Goal: Task Accomplishment & Management: Manage account settings

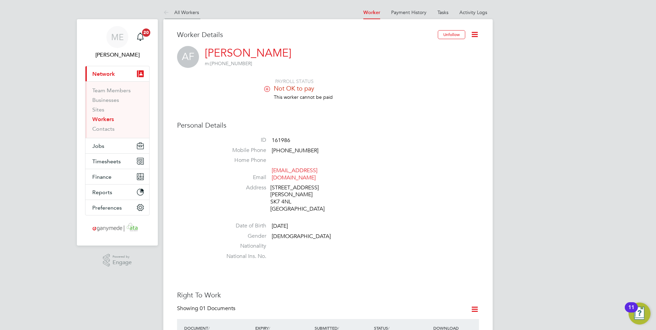
click at [163, 13] on icon at bounding box center [167, 13] width 9 height 9
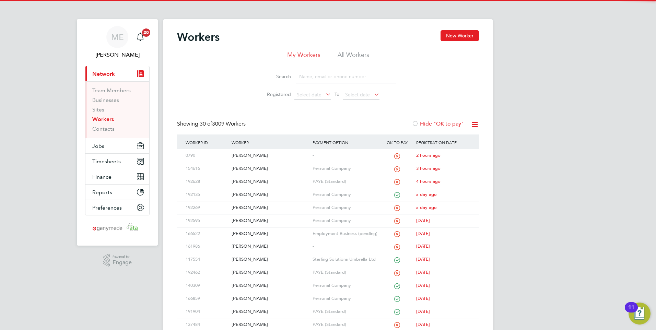
click at [326, 75] on input at bounding box center [346, 76] width 100 height 13
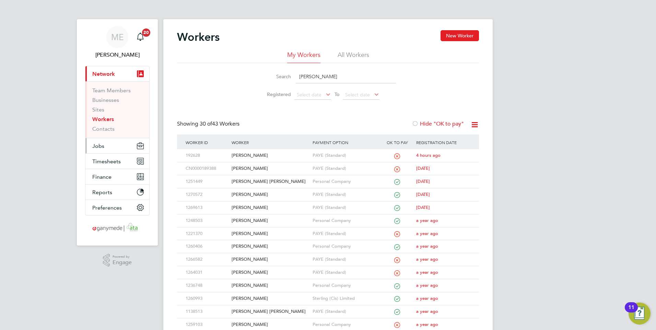
type input "steve"
click at [105, 142] on button "Jobs" at bounding box center [117, 145] width 64 height 15
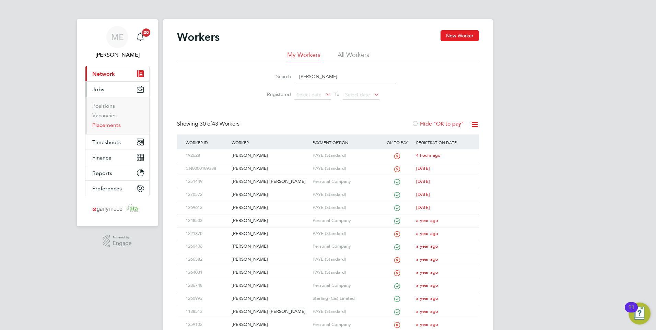
click at [108, 126] on link "Placements" at bounding box center [106, 125] width 28 height 7
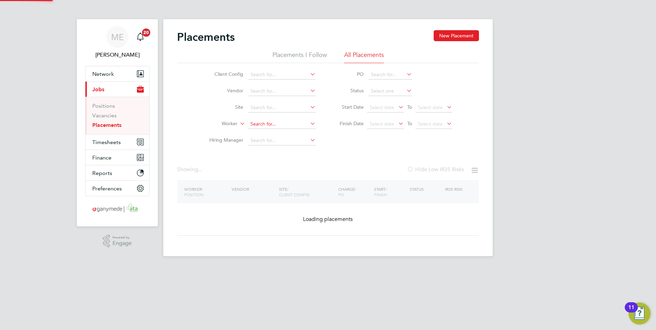
click at [262, 121] on input at bounding box center [282, 124] width 68 height 10
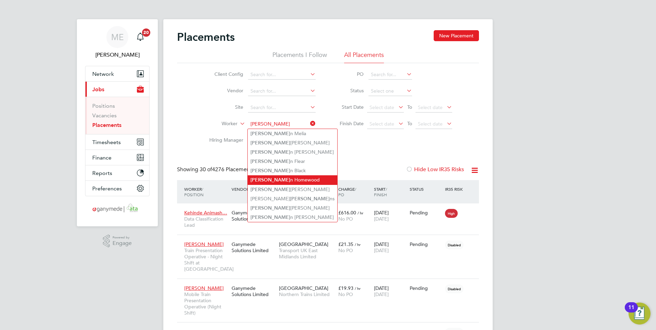
click at [281, 177] on li "Steve n Homewood" at bounding box center [293, 179] width 90 height 9
type input "Steven Homewood"
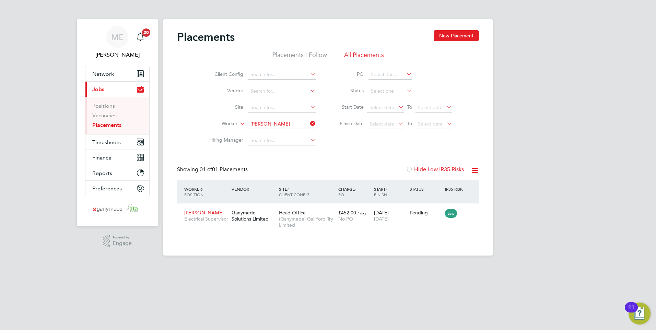
click at [309, 120] on icon at bounding box center [309, 124] width 0 height 10
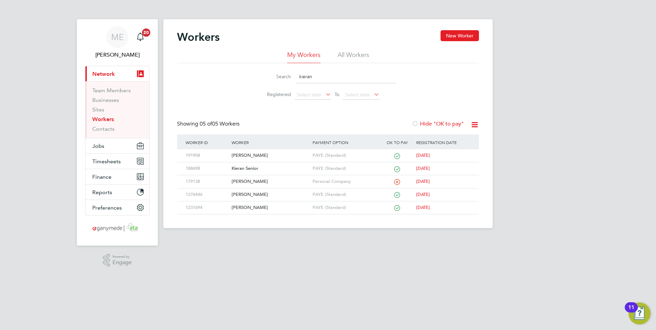
drag, startPoint x: 322, startPoint y: 78, endPoint x: 285, endPoint y: 76, distance: 36.4
click at [286, 78] on div "Search kieran" at bounding box center [328, 76] width 136 height 13
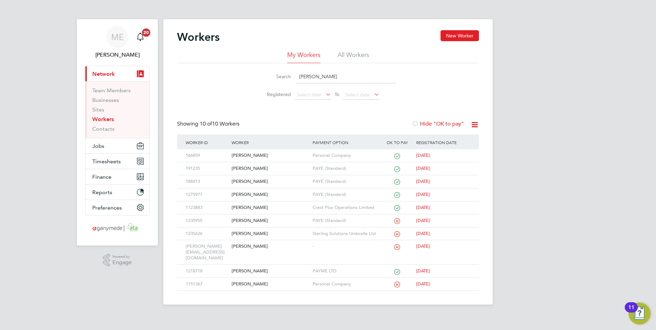
click at [325, 83] on input "shaun" at bounding box center [346, 76] width 100 height 13
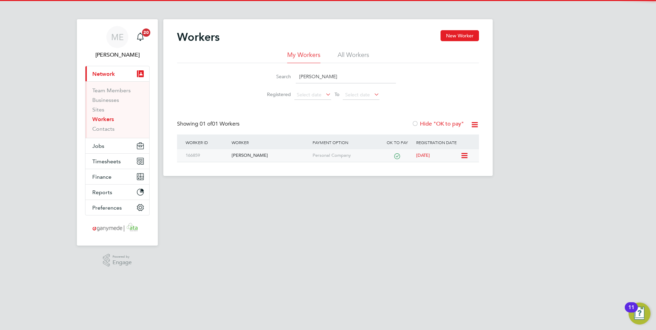
type input "shaun dunsmore"
click at [260, 152] on div "[PERSON_NAME]" at bounding box center [270, 155] width 81 height 13
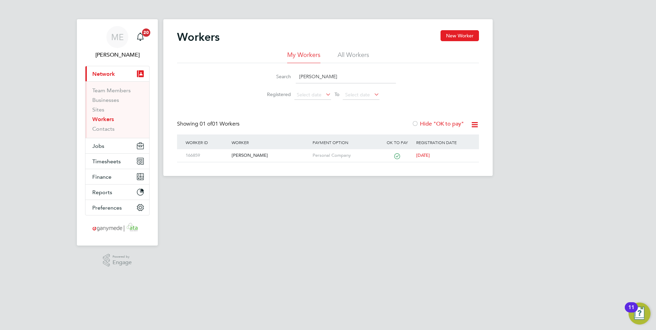
drag, startPoint x: 350, startPoint y: 76, endPoint x: 245, endPoint y: 68, distance: 106.0
click at [245, 68] on div "Search shaun dunsmore Registered Select date To Select date" at bounding box center [328, 83] width 302 height 40
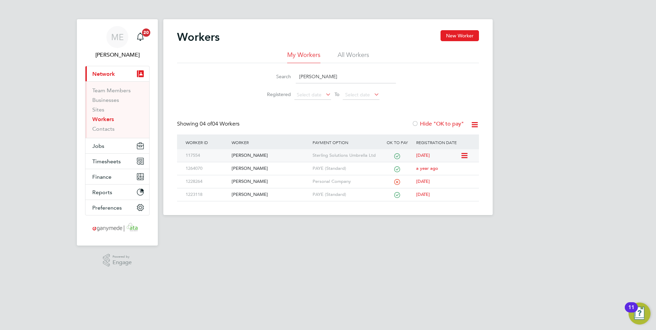
type input "omar"
click at [261, 160] on div "[PERSON_NAME]" at bounding box center [270, 155] width 81 height 13
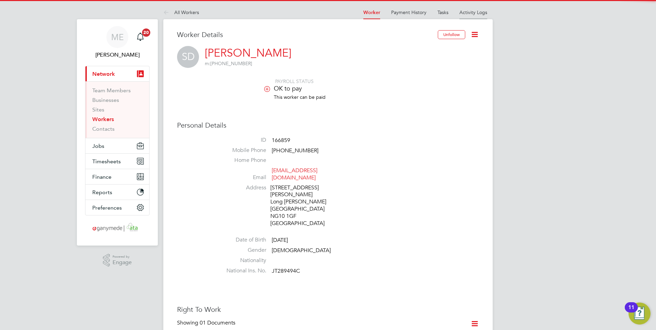
click at [476, 8] on li "Activity Logs" at bounding box center [473, 12] width 28 height 14
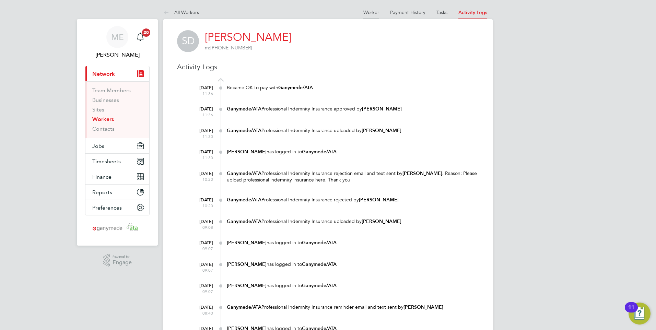
click at [376, 15] on li "Worker" at bounding box center [371, 12] width 16 height 14
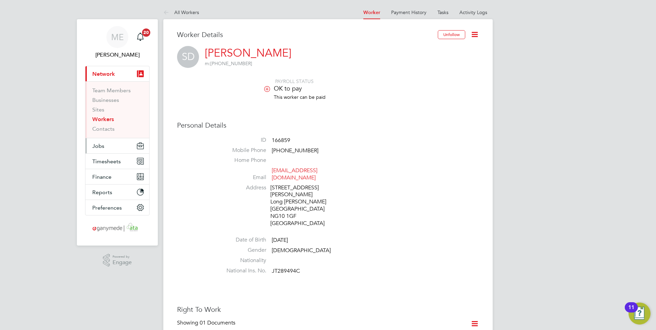
click at [107, 146] on button "Jobs" at bounding box center [117, 145] width 64 height 15
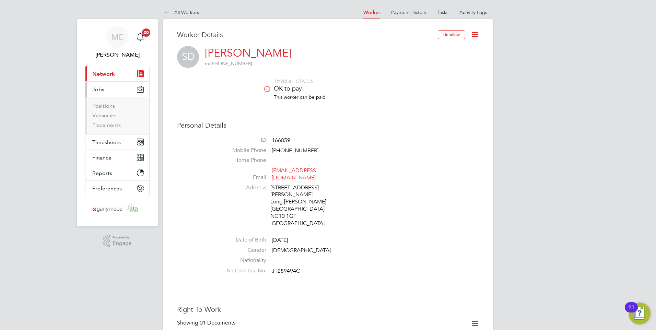
click at [111, 120] on li "Vacancies" at bounding box center [117, 117] width 51 height 10
click at [109, 123] on link "Placements" at bounding box center [106, 125] width 28 height 7
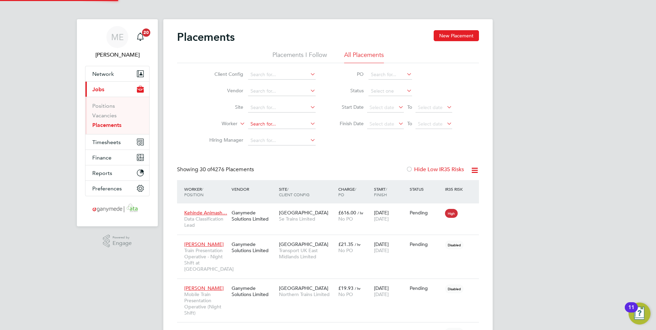
click at [260, 124] on input at bounding box center [282, 124] width 68 height 10
click at [267, 127] on input "shaun dunsmore" at bounding box center [282, 124] width 68 height 10
click at [268, 129] on li "Shaun Dunsmore" at bounding box center [291, 133] width 86 height 9
type input "[PERSON_NAME]"
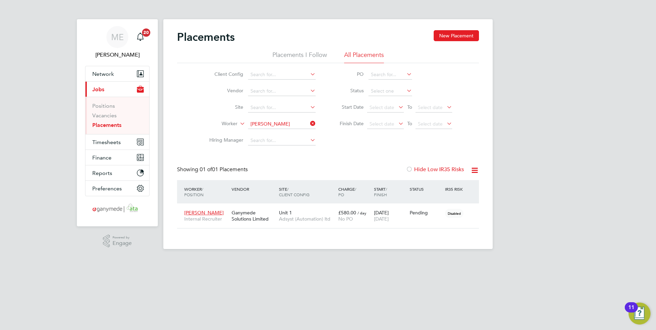
click at [268, 202] on div "Worker / Position Vendor Site / Client Config Charge / PO Start / Finish Status…" at bounding box center [328, 191] width 302 height 23
click at [266, 211] on div "Ganymede Solutions Limited" at bounding box center [253, 215] width 47 height 19
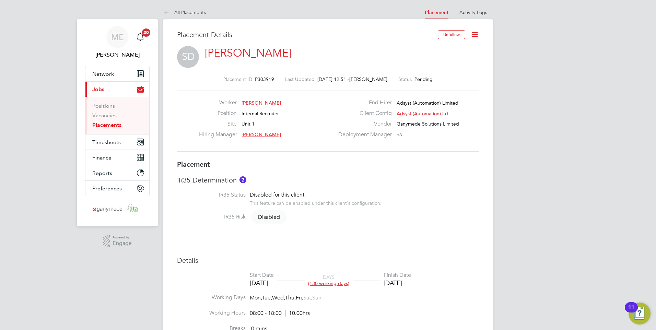
click at [166, 13] on icon at bounding box center [167, 13] width 9 height 9
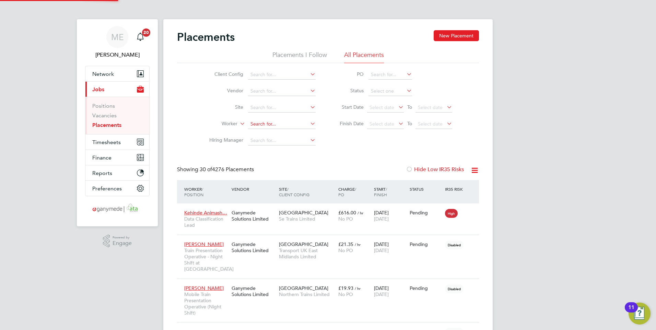
scroll to position [38, 48]
click at [101, 71] on span "Network" at bounding box center [103, 74] width 22 height 7
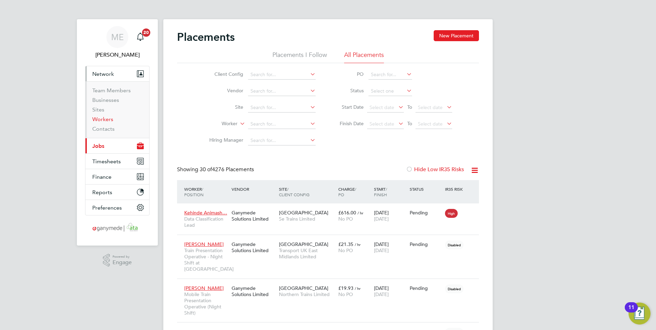
click at [102, 119] on link "Workers" at bounding box center [102, 119] width 21 height 7
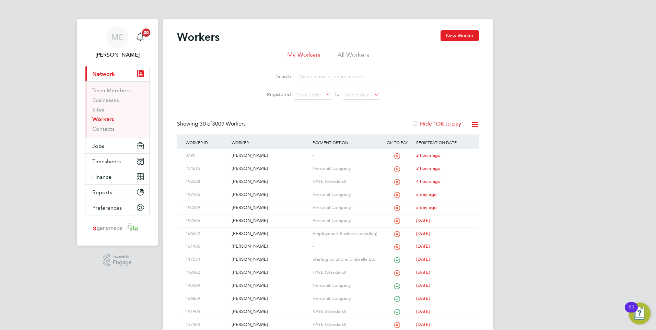
click at [313, 78] on input at bounding box center [346, 76] width 100 height 13
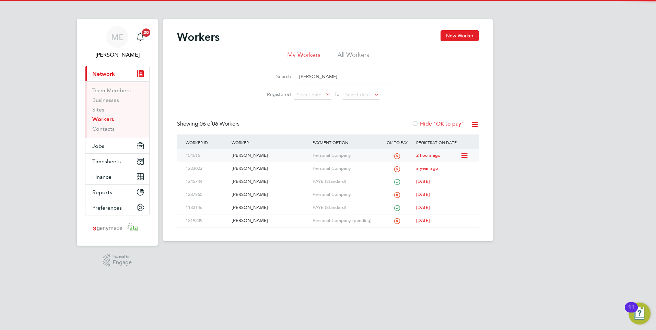
type input "gavin"
click at [272, 154] on div "[PERSON_NAME]" at bounding box center [270, 155] width 81 height 13
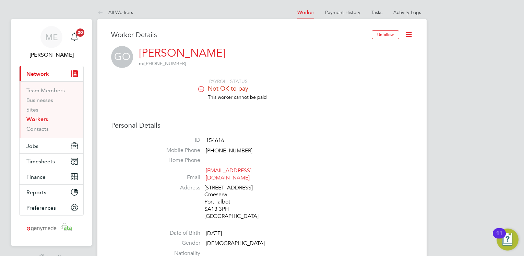
drag, startPoint x: 218, startPoint y: 170, endPoint x: 207, endPoint y: 134, distance: 37.7
click at [204, 126] on h3 "Personal Details" at bounding box center [262, 125] width 302 height 9
drag, startPoint x: 204, startPoint y: 171, endPoint x: 284, endPoint y: 175, distance: 79.7
click at [284, 175] on li "Email gavinoneill12@yahoo.co.uk" at bounding box center [282, 175] width 261 height 17
drag, startPoint x: 284, startPoint y: 175, endPoint x: 259, endPoint y: 170, distance: 25.0
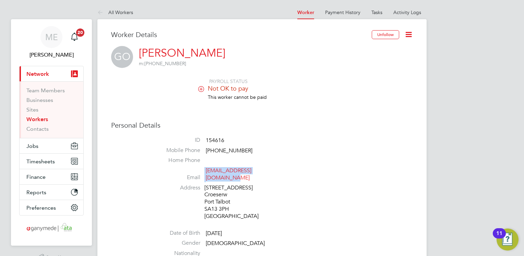
copy li "gavinoneill12@yahoo.co.uk"
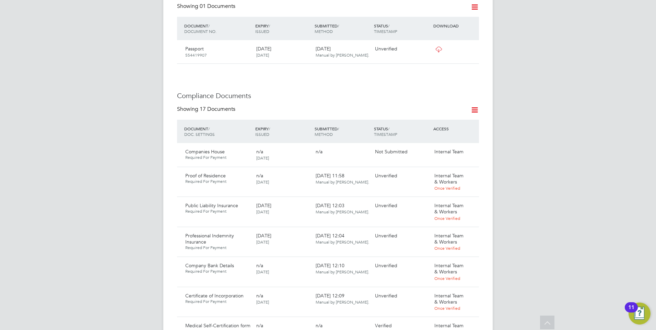
scroll to position [309, 0]
click at [471, 149] on icon at bounding box center [470, 153] width 7 height 8
click at [449, 168] on li "Submit Document" at bounding box center [450, 172] width 48 height 10
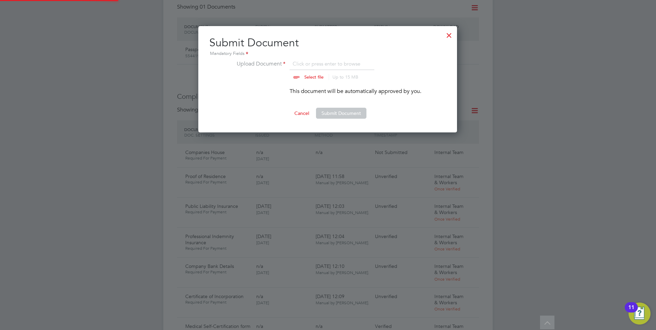
scroll to position [107, 259]
click at [303, 75] on input "file" at bounding box center [321, 70] width 108 height 21
type input "C:\fakepath\Companies House Gavin O'Neill.PNG"
click at [332, 111] on button "Submit Document" at bounding box center [341, 113] width 50 height 11
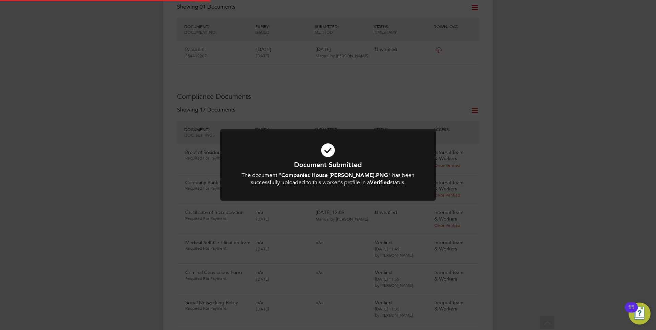
click at [398, 151] on icon at bounding box center [328, 150] width 178 height 27
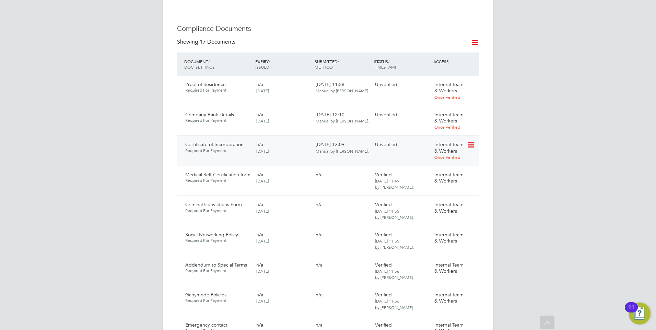
scroll to position [377, 0]
drag, startPoint x: 473, startPoint y: 136, endPoint x: 470, endPoint y: 138, distance: 3.6
click at [473, 140] on icon at bounding box center [470, 144] width 7 height 8
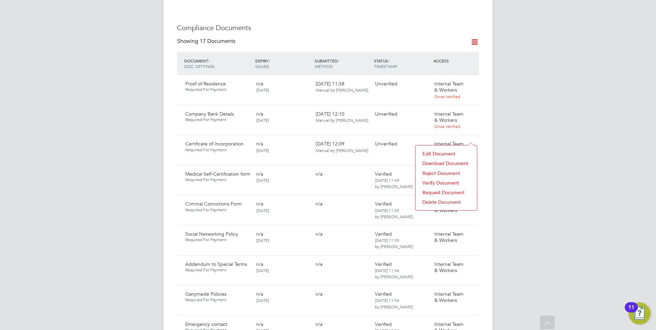
click at [438, 181] on li "Verify Document" at bounding box center [446, 183] width 55 height 10
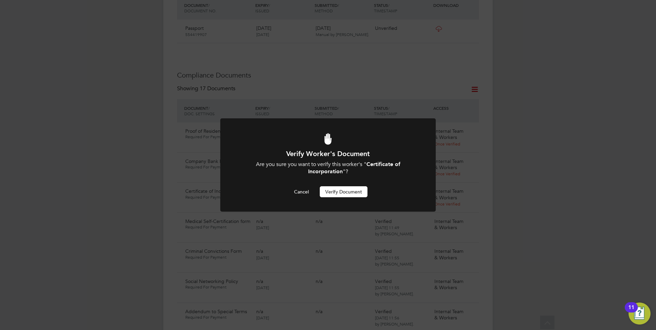
click at [346, 189] on button "Verify Document" at bounding box center [344, 191] width 48 height 11
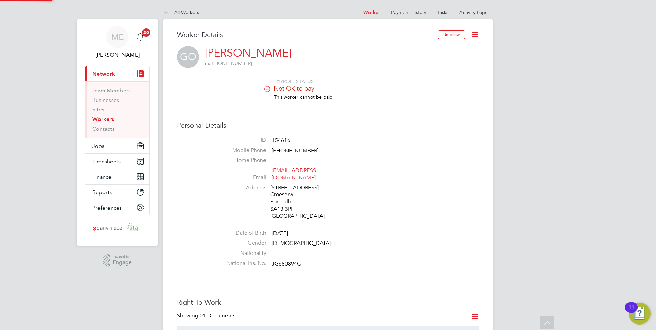
scroll to position [330, 0]
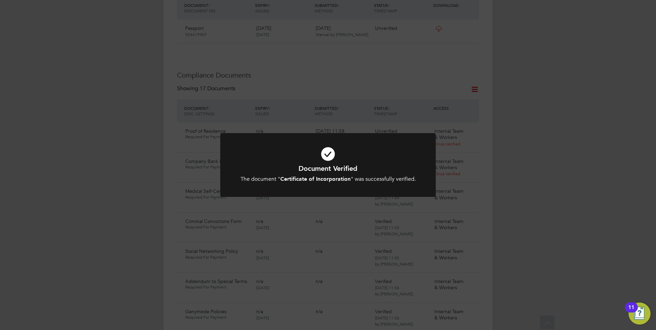
drag, startPoint x: 344, startPoint y: 179, endPoint x: 339, endPoint y: 171, distance: 9.4
click at [344, 179] on b "Certificate of Incorporation" at bounding box center [315, 179] width 70 height 7
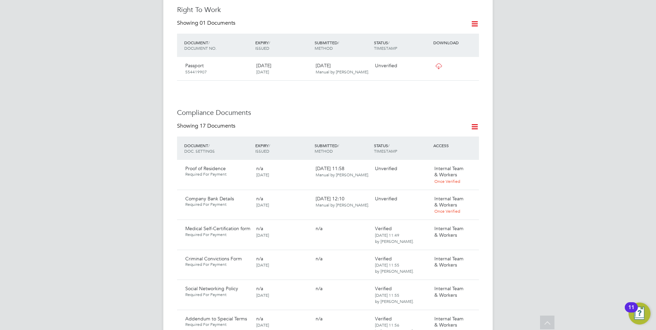
scroll to position [227, 0]
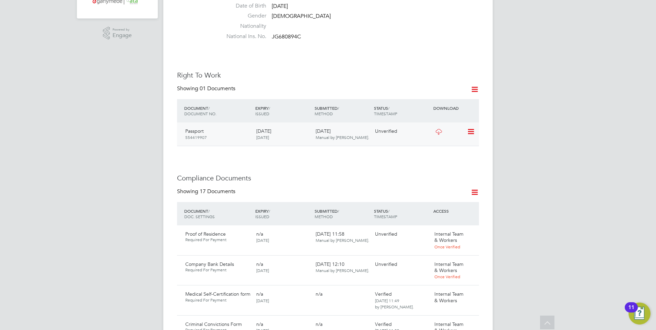
click at [437, 129] on icon at bounding box center [438, 131] width 9 height 5
click at [472, 128] on icon at bounding box center [470, 132] width 7 height 8
click at [439, 139] on li "Verify Document" at bounding box center [448, 141] width 50 height 10
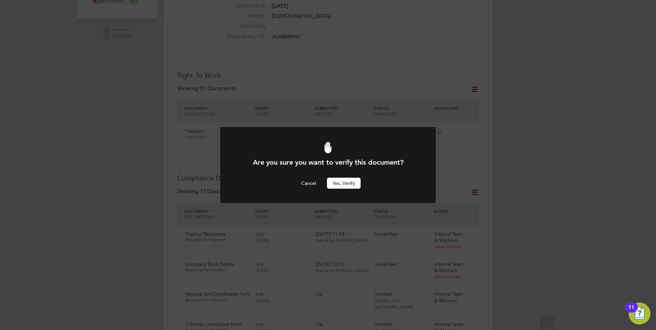
click at [345, 182] on button "Yes, verify" at bounding box center [344, 183] width 34 height 11
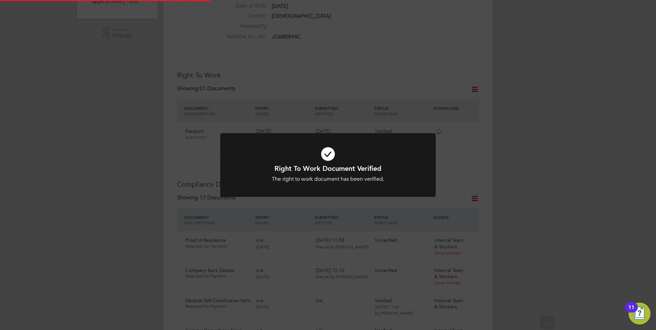
click at [324, 163] on icon at bounding box center [328, 154] width 178 height 27
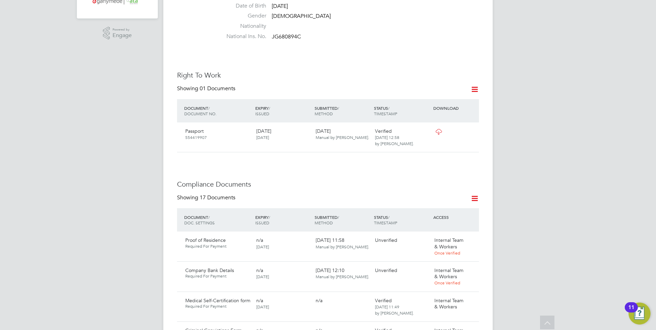
drag, startPoint x: 310, startPoint y: 163, endPoint x: 337, endPoint y: 168, distance: 27.2
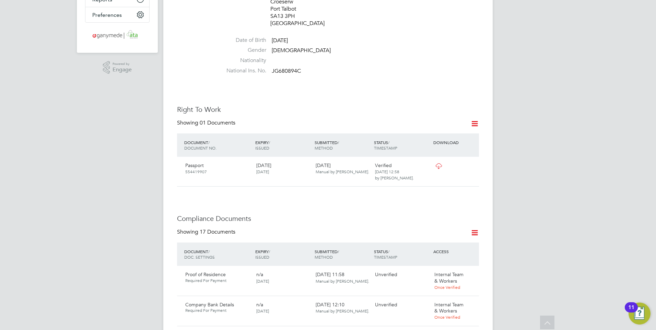
scroll to position [296, 0]
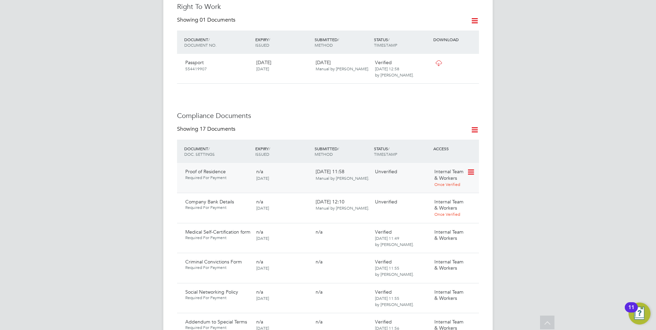
click at [470, 168] on icon at bounding box center [470, 172] width 7 height 8
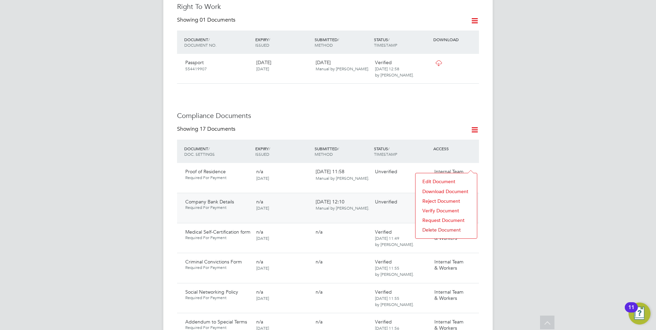
click at [379, 196] on div "Unverified" at bounding box center [401, 202] width 59 height 12
click at [470, 198] on icon at bounding box center [470, 202] width 7 height 8
click at [435, 239] on li "Verify Document" at bounding box center [446, 241] width 55 height 10
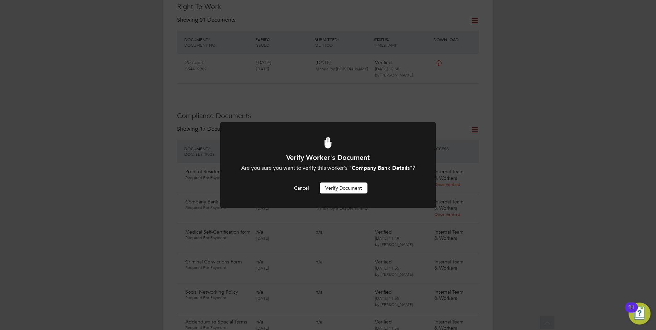
click at [345, 187] on button "Verify Document" at bounding box center [344, 188] width 48 height 11
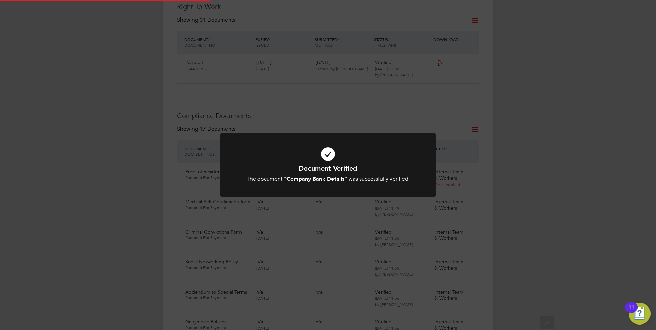
click at [334, 163] on icon at bounding box center [328, 154] width 178 height 27
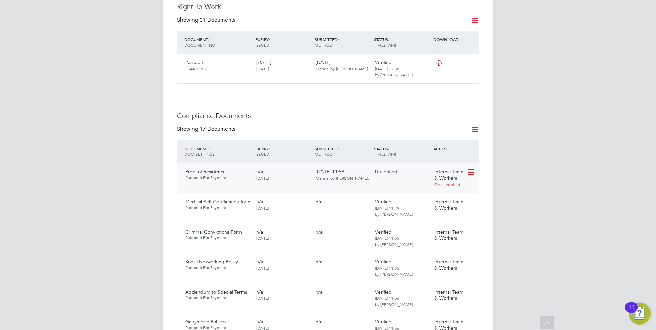
click at [468, 168] on icon at bounding box center [470, 172] width 7 height 8
click at [432, 189] on li "Download Document" at bounding box center [446, 192] width 55 height 10
click at [470, 168] on icon at bounding box center [470, 172] width 7 height 8
click at [434, 209] on li "Verify Document" at bounding box center [446, 211] width 55 height 10
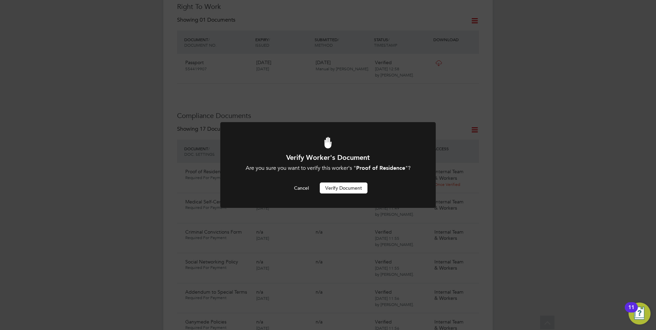
scroll to position [0, 0]
click at [328, 185] on button "Verify Document" at bounding box center [344, 188] width 48 height 11
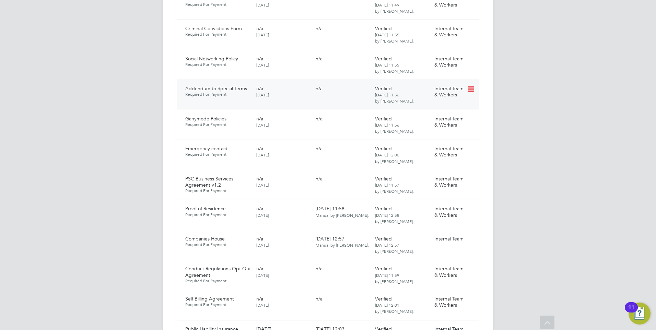
scroll to position [399, 0]
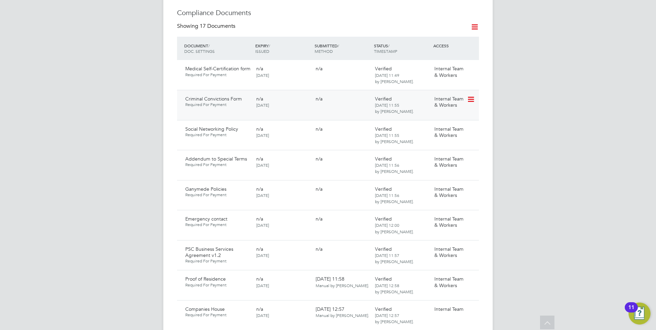
click at [471, 95] on icon at bounding box center [470, 99] width 7 height 8
click at [428, 126] on li "Reject Document" at bounding box center [440, 128] width 69 height 10
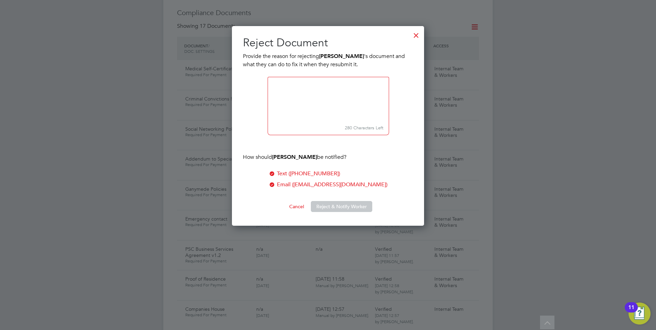
scroll to position [200, 192]
paste textarea ". Please download the form and ensure you answer all questions, sign, date and …"
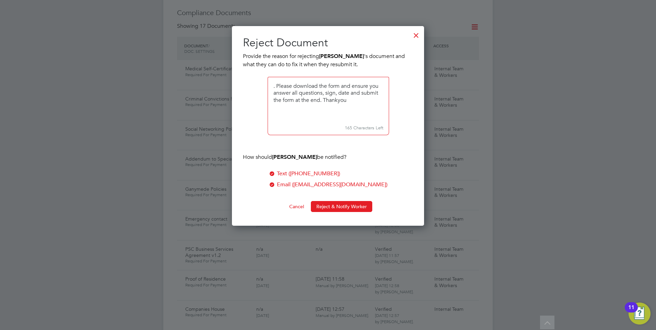
click at [278, 85] on textarea at bounding box center [328, 100] width 121 height 46
click at [278, 87] on textarea at bounding box center [328, 100] width 121 height 46
click at [278, 86] on textarea at bounding box center [328, 100] width 121 height 46
drag, startPoint x: 276, startPoint y: 86, endPoint x: 269, endPoint y: 84, distance: 7.7
click at [269, 84] on textarea at bounding box center [328, 100] width 121 height 46
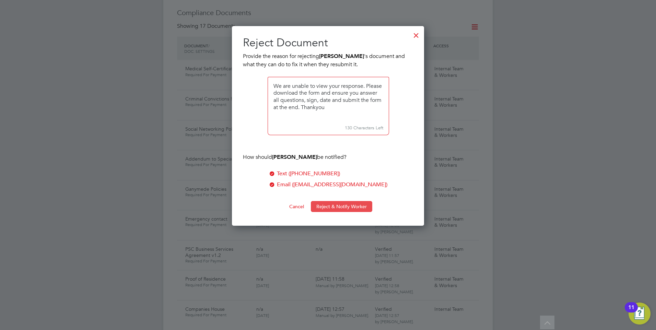
type textarea "We are unable to view your response. Please download the form and ensure you an…"
click at [329, 203] on button "Reject & Notify Worker" at bounding box center [341, 206] width 61 height 11
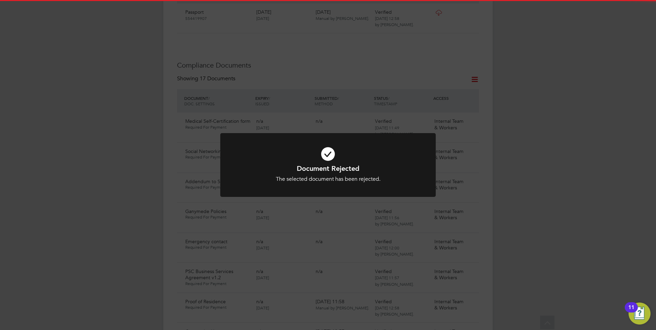
scroll to position [296, 0]
click at [352, 151] on icon at bounding box center [328, 154] width 178 height 27
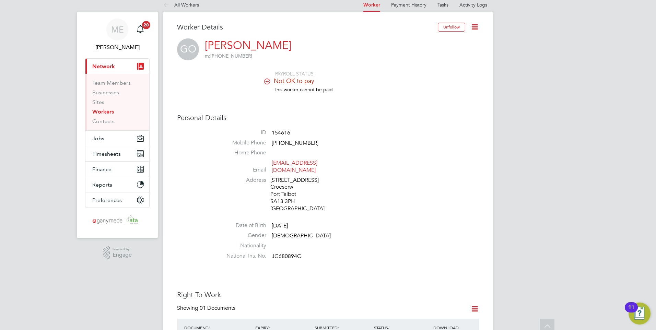
scroll to position [0, 0]
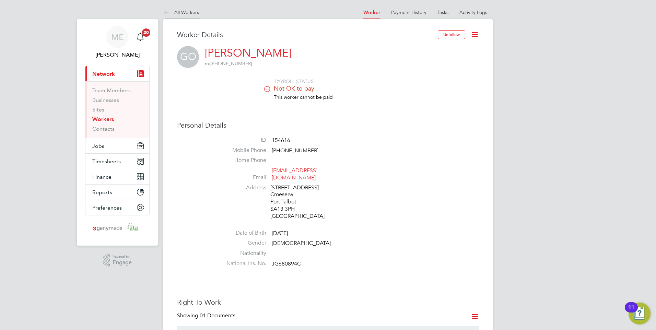
click at [167, 9] on icon at bounding box center [167, 13] width 9 height 9
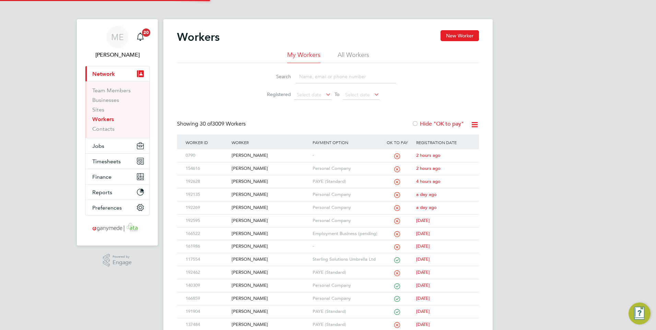
click at [332, 78] on input at bounding box center [346, 76] width 100 height 13
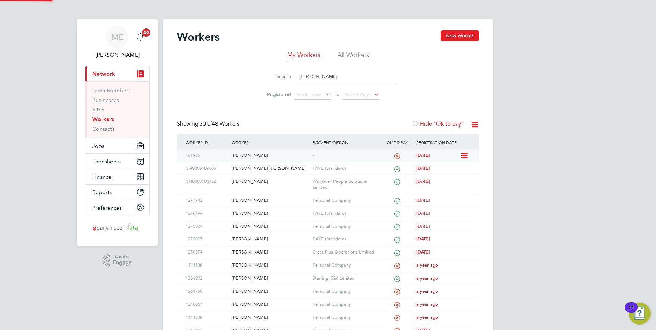
type input "ANDREW"
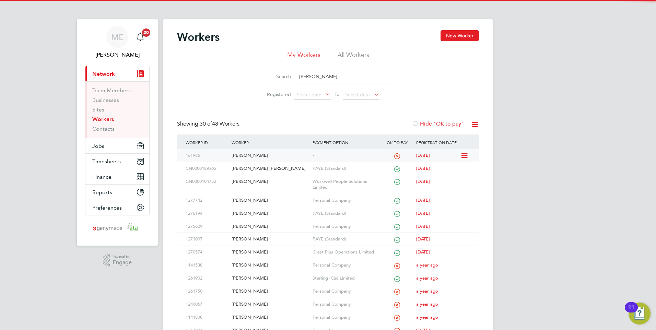
click at [270, 155] on div "Andrew Forde" at bounding box center [270, 155] width 81 height 13
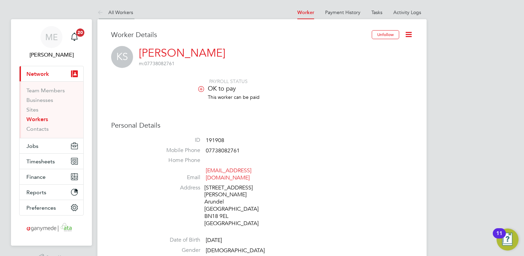
click at [101, 12] on icon at bounding box center [101, 13] width 9 height 9
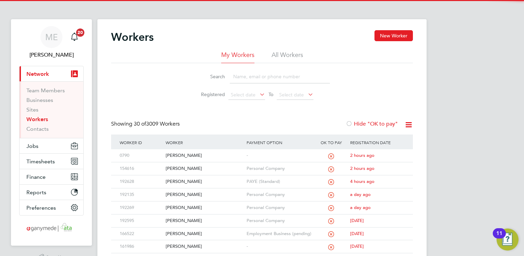
click at [250, 78] on input at bounding box center [280, 76] width 100 height 13
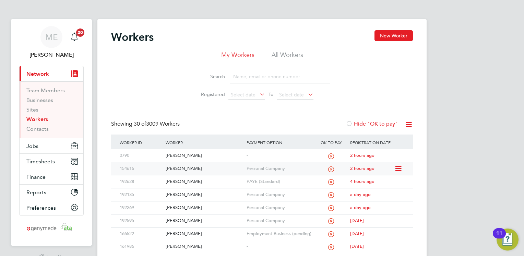
click at [191, 169] on div "[PERSON_NAME]" at bounding box center [204, 168] width 81 height 13
click at [200, 168] on div "[PERSON_NAME]" at bounding box center [204, 168] width 81 height 13
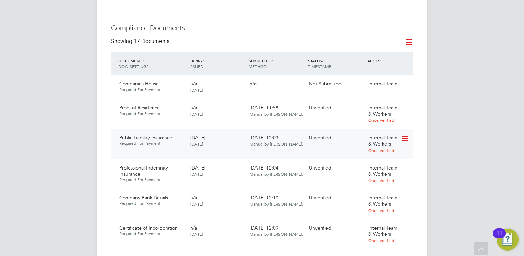
scroll to position [446, 0]
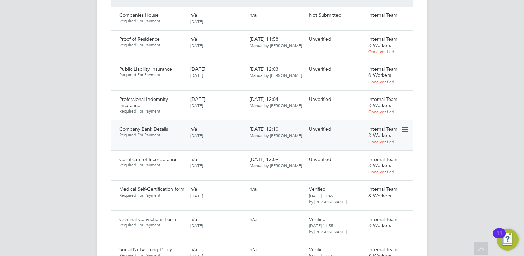
click at [403, 126] on icon at bounding box center [404, 130] width 7 height 8
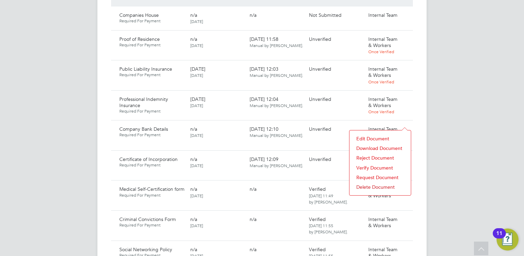
click at [374, 146] on li "Download Document" at bounding box center [380, 148] width 55 height 10
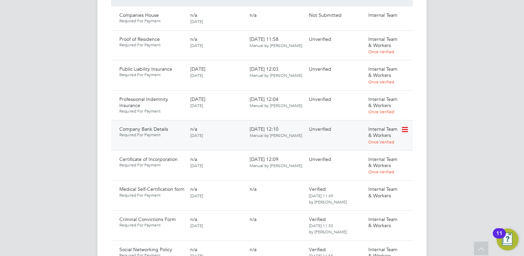
click at [408, 126] on icon at bounding box center [404, 130] width 7 height 8
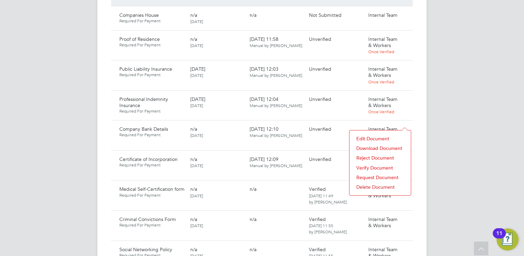
click at [376, 147] on li "Download Document" at bounding box center [380, 148] width 55 height 10
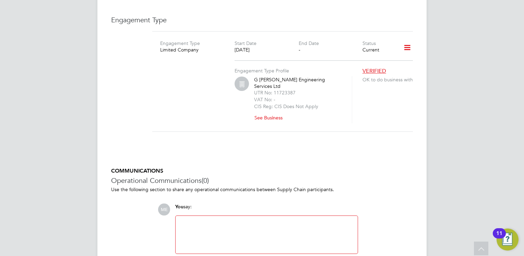
scroll to position [926, 0]
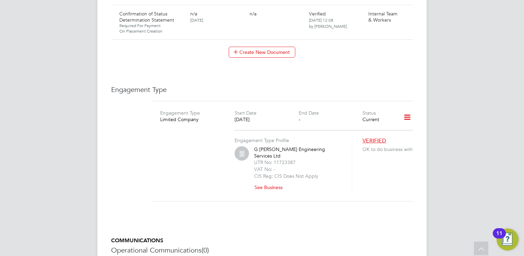
click at [267, 182] on button "See Business" at bounding box center [271, 187] width 34 height 11
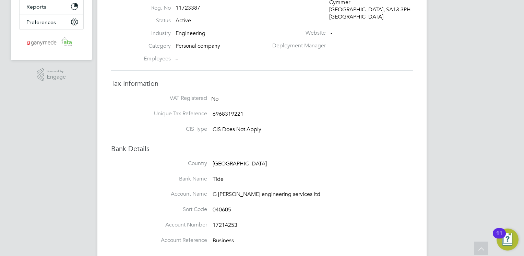
scroll to position [73, 0]
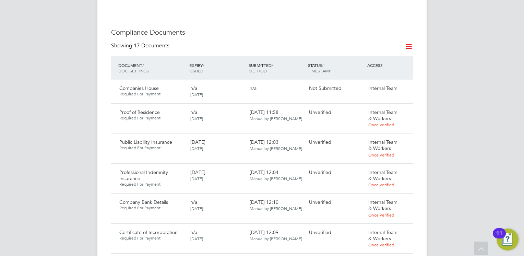
scroll to position [377, 0]
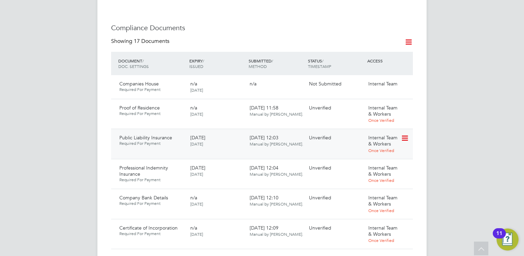
click at [404, 134] on icon at bounding box center [404, 138] width 7 height 8
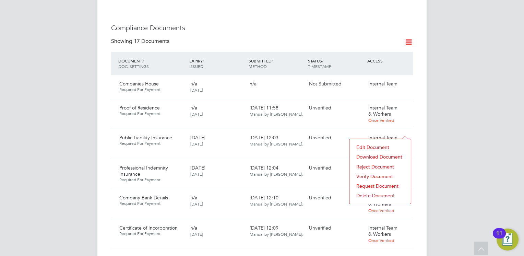
click at [372, 154] on li "Download Document" at bounding box center [380, 157] width 55 height 10
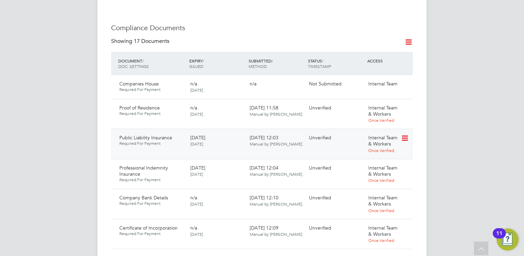
click at [406, 134] on icon at bounding box center [404, 138] width 7 height 8
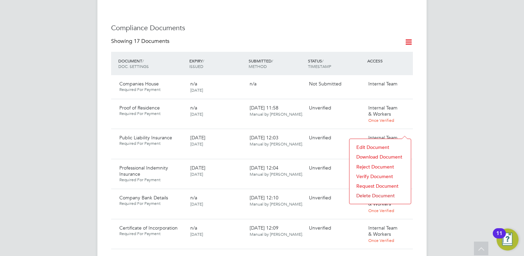
click at [367, 174] on li "Verify Document" at bounding box center [380, 177] width 55 height 10
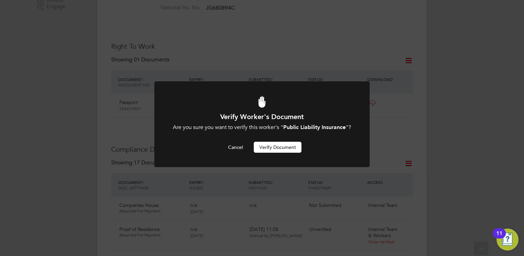
scroll to position [0, 0]
click at [285, 153] on button "Verify Document" at bounding box center [278, 147] width 48 height 11
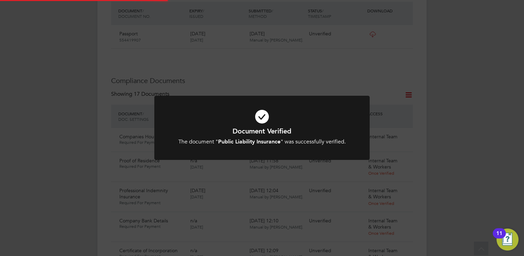
click at [281, 142] on b "Public Liability Insurance" at bounding box center [249, 141] width 62 height 7
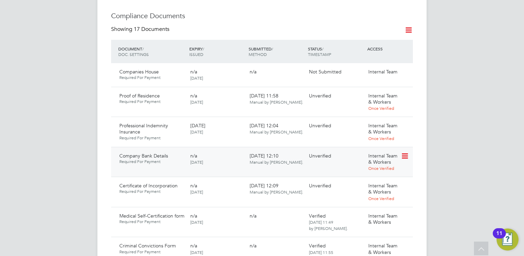
scroll to position [393, 0]
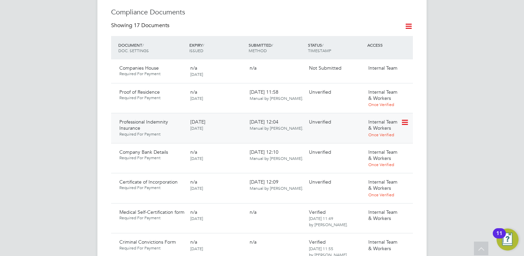
click at [405, 118] on icon at bounding box center [404, 122] width 7 height 8
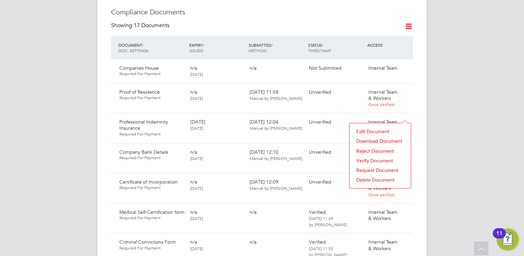
click at [368, 140] on li "Download Document" at bounding box center [380, 141] width 55 height 10
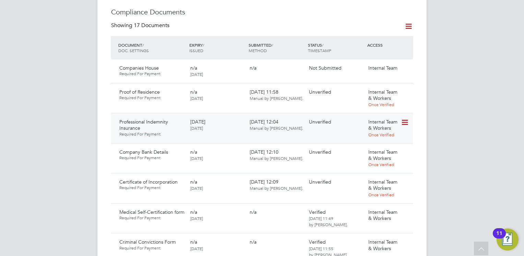
click at [403, 118] on icon at bounding box center [404, 122] width 7 height 8
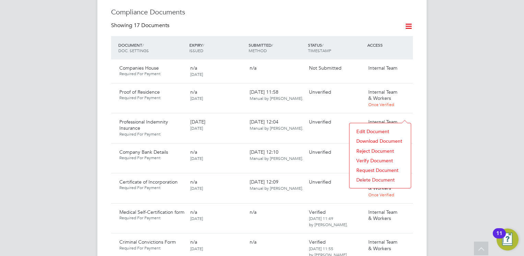
click at [372, 159] on li "Verify Document" at bounding box center [380, 161] width 55 height 10
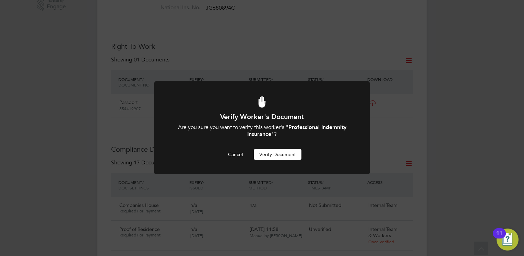
scroll to position [0, 0]
click at [276, 154] on button "Verify Document" at bounding box center [278, 154] width 48 height 11
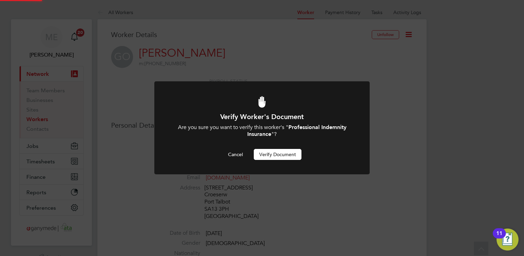
scroll to position [256, 0]
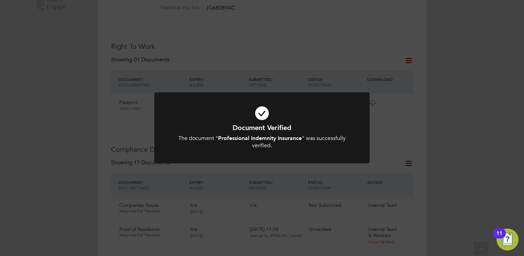
click at [239, 126] on h1 "Document Verified" at bounding box center [262, 127] width 178 height 9
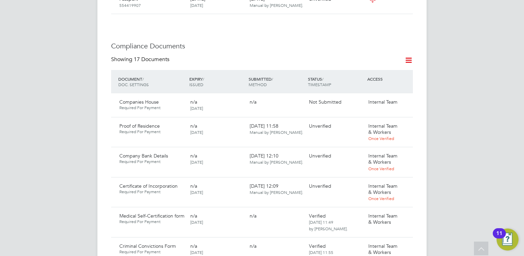
scroll to position [393, 0]
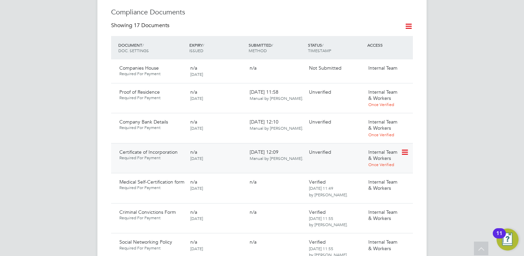
click at [405, 148] on icon at bounding box center [404, 152] width 7 height 8
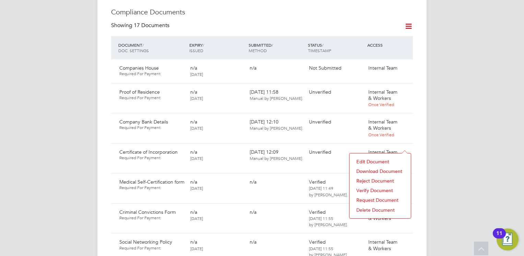
click at [373, 169] on li "Download Document" at bounding box center [380, 171] width 55 height 10
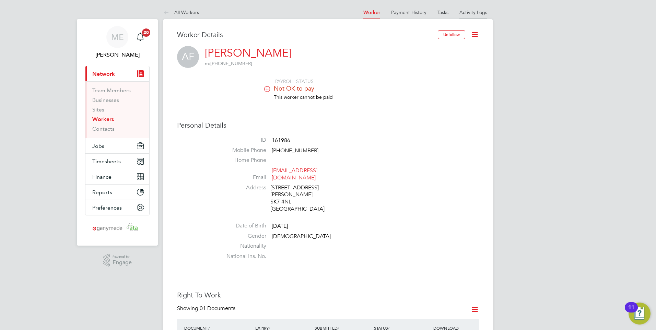
click at [467, 12] on link "Activity Logs" at bounding box center [473, 12] width 28 height 6
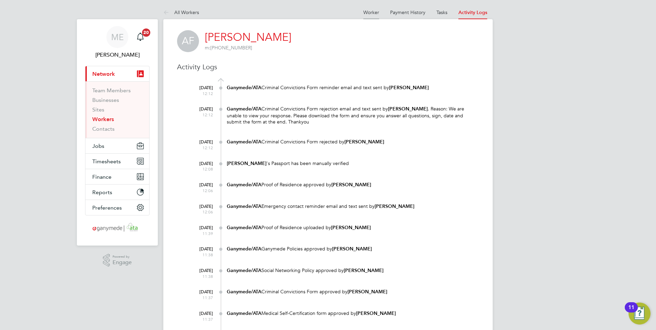
click at [379, 15] on ul "Worker Payment History Tasks Activity Logs" at bounding box center [425, 12] width 135 height 14
click at [368, 11] on link "Worker" at bounding box center [371, 12] width 16 height 6
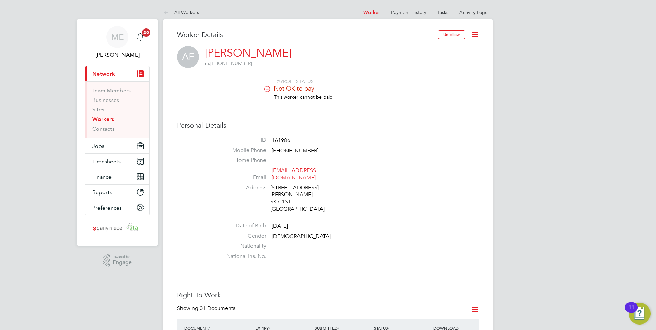
click at [169, 12] on icon at bounding box center [167, 13] width 9 height 9
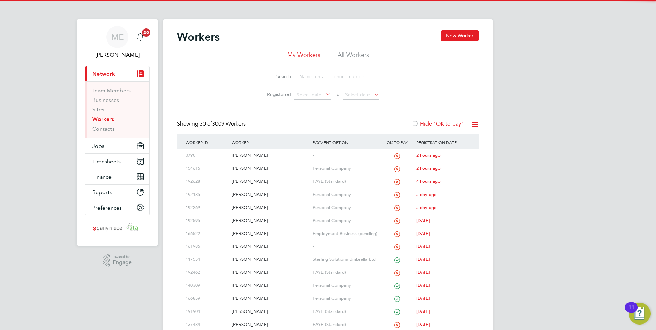
click at [309, 72] on input at bounding box center [346, 76] width 100 height 13
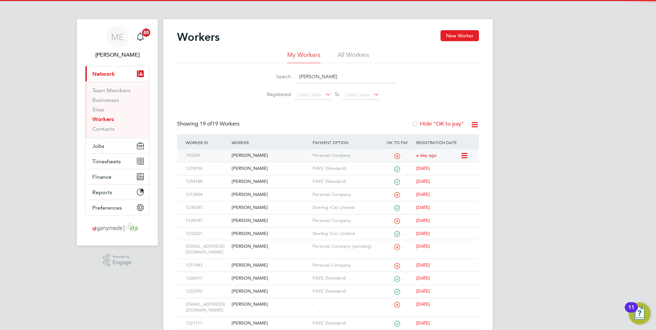
type input "[PERSON_NAME]"
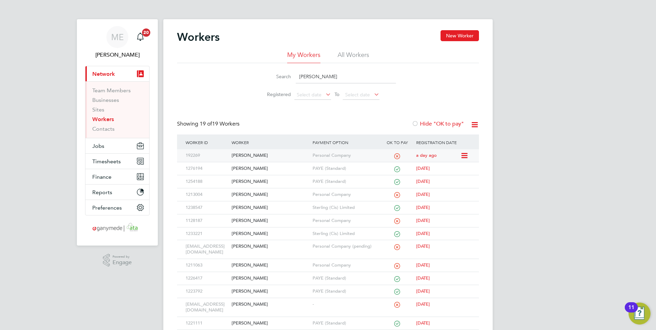
click at [268, 149] on div "[PERSON_NAME]" at bounding box center [270, 155] width 81 height 13
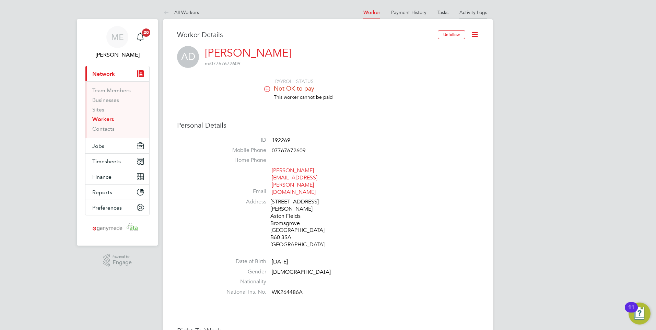
click at [468, 15] on link "Activity Logs" at bounding box center [473, 12] width 28 height 6
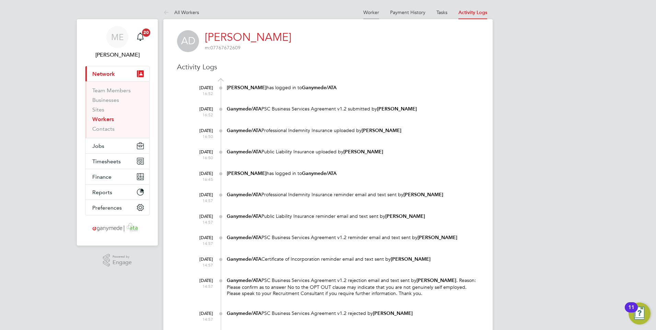
click at [372, 12] on link "Worker" at bounding box center [371, 12] width 16 height 6
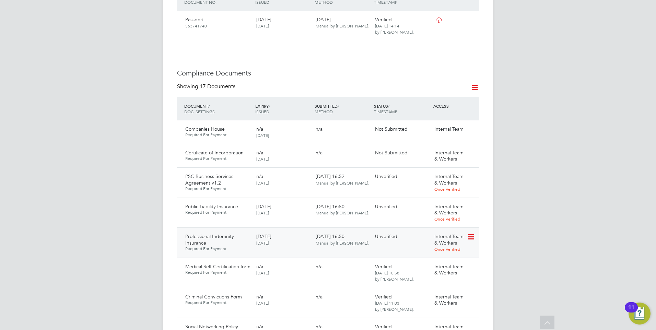
scroll to position [377, 0]
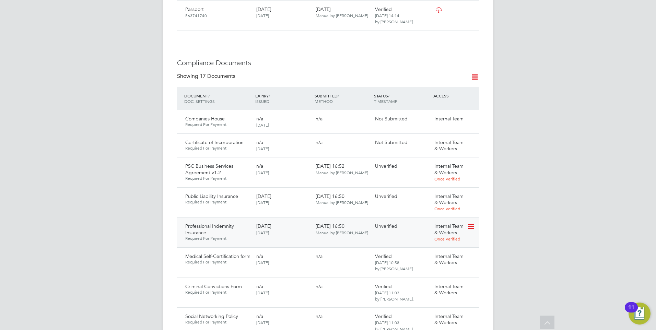
drag, startPoint x: 469, startPoint y: 190, endPoint x: 465, endPoint y: 191, distance: 3.5
click at [468, 223] on icon at bounding box center [470, 227] width 7 height 8
click at [440, 216] on li "Download Document" at bounding box center [446, 217] width 55 height 10
click at [470, 193] on icon at bounding box center [470, 197] width 7 height 8
click at [436, 204] on li "Verify Document" at bounding box center [446, 207] width 55 height 10
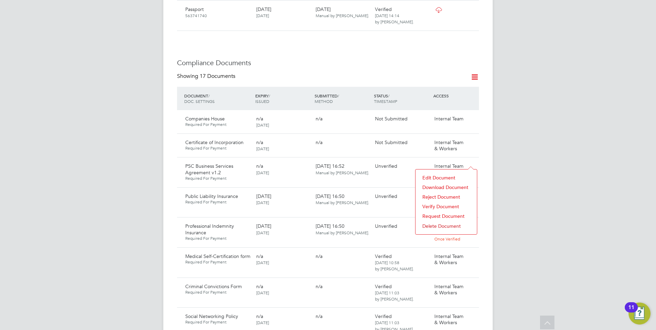
scroll to position [0, 0]
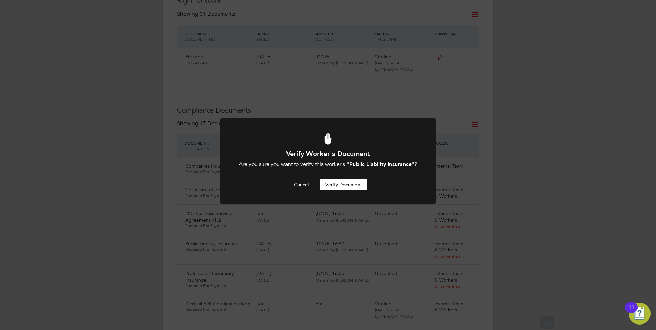
click at [337, 190] on button "Verify Document" at bounding box center [344, 184] width 48 height 11
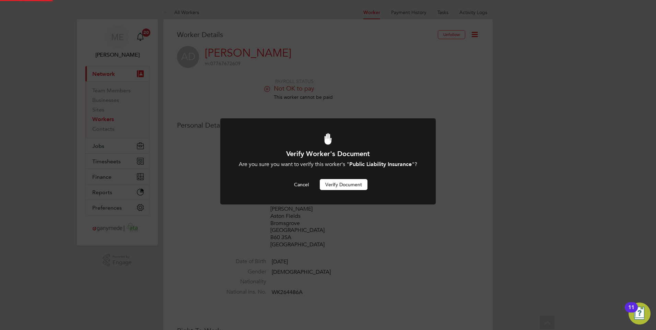
scroll to position [330, 0]
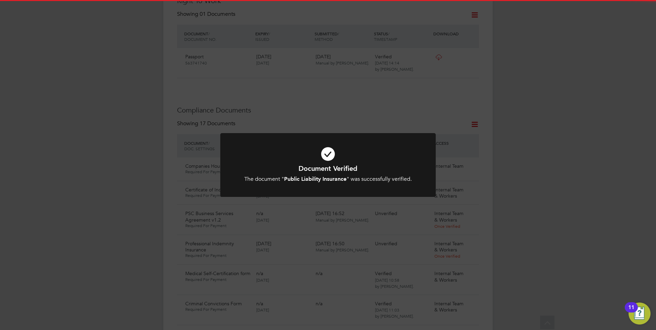
click at [283, 175] on div "Document Verified The document " Public Liability Insurance " was successfully …" at bounding box center [328, 173] width 178 height 19
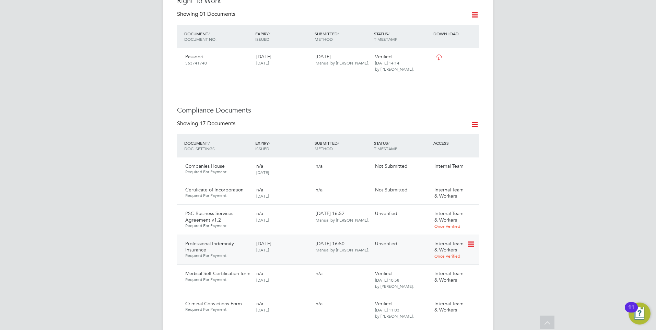
click at [472, 240] on icon at bounding box center [470, 244] width 7 height 8
click at [426, 231] on li "Download Document" at bounding box center [446, 235] width 55 height 10
click at [470, 240] on icon at bounding box center [470, 244] width 7 height 8
click at [431, 251] on li "Verify Document" at bounding box center [446, 254] width 55 height 10
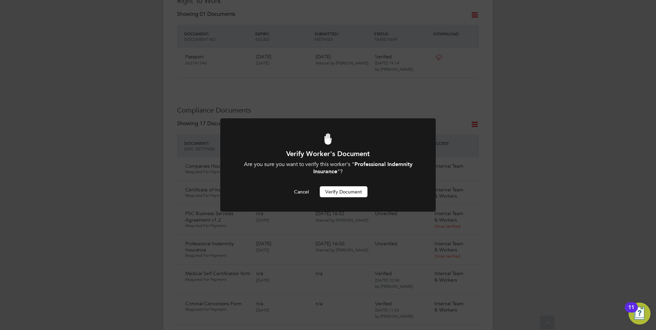
click at [334, 190] on button "Verify Document" at bounding box center [344, 191] width 48 height 11
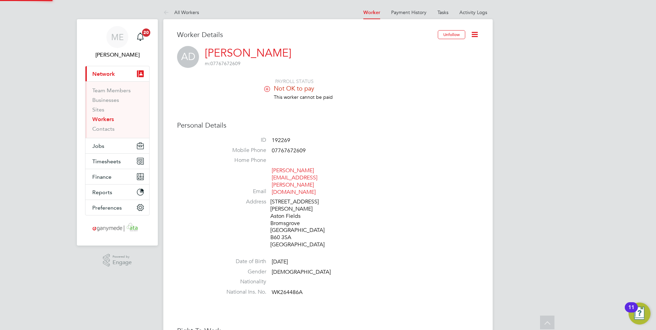
scroll to position [330, 0]
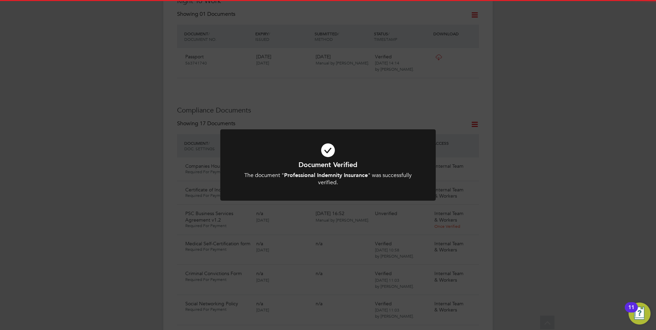
click at [330, 178] on b "Professional Indemnity Insurance" at bounding box center [326, 175] width 84 height 7
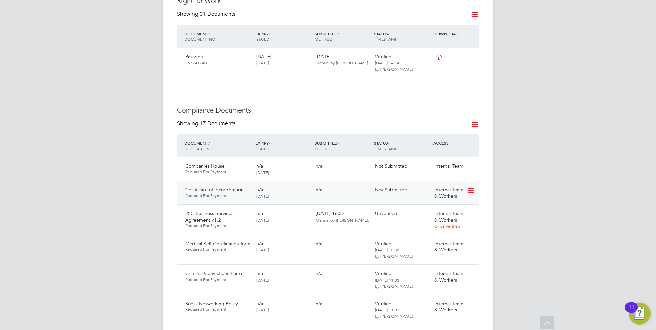
drag, startPoint x: 475, startPoint y: 154, endPoint x: 470, endPoint y: 154, distance: 5.1
click at [474, 186] on icon at bounding box center [470, 190] width 7 height 8
click at [436, 188] on li "Request Document" at bounding box center [448, 191] width 51 height 10
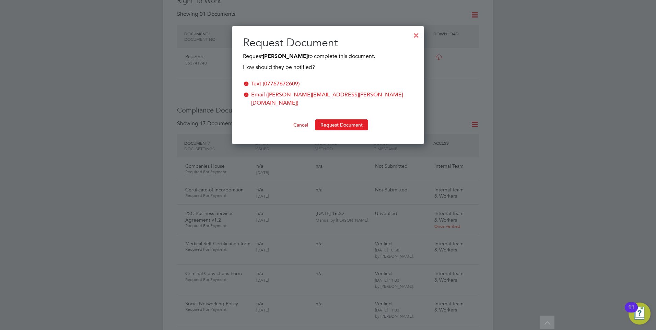
scroll to position [110, 192]
click at [332, 119] on button "Request Document" at bounding box center [341, 124] width 53 height 11
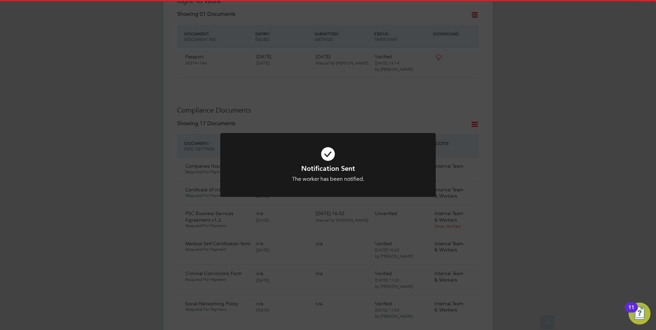
click at [301, 152] on icon at bounding box center [328, 154] width 178 height 27
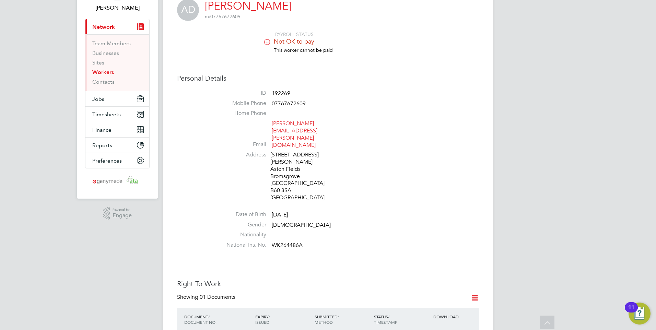
scroll to position [0, 0]
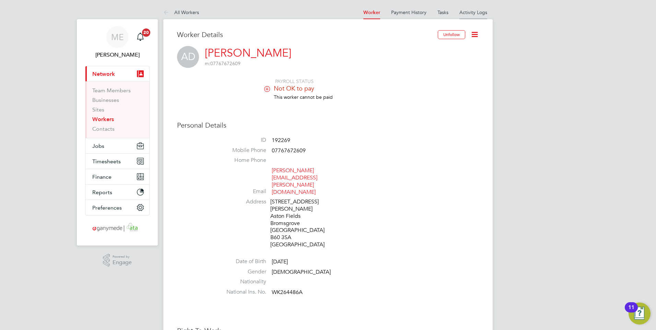
click at [467, 15] on link "Activity Logs" at bounding box center [473, 12] width 28 height 6
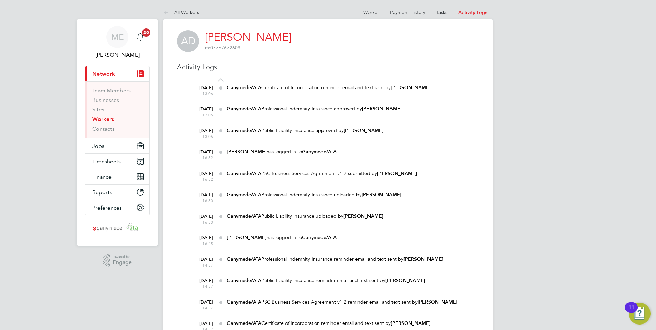
click at [375, 9] on link "Worker" at bounding box center [371, 12] width 16 height 6
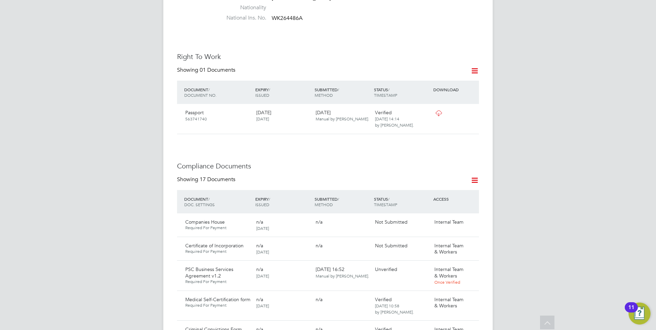
scroll to position [274, 0]
click at [471, 266] on icon at bounding box center [470, 270] width 7 height 8
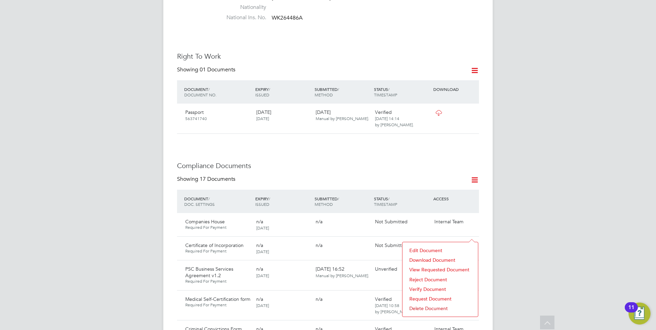
click at [422, 278] on li "Reject Document" at bounding box center [440, 280] width 69 height 10
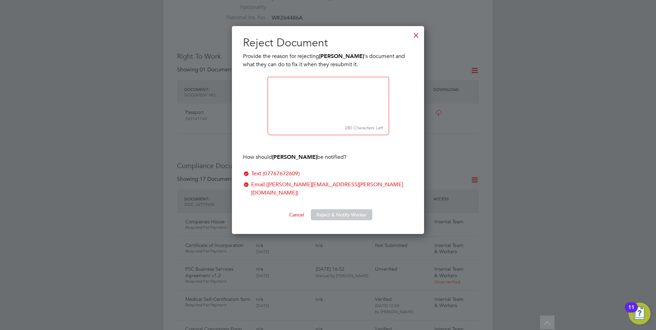
scroll to position [200, 192]
paste textarea "Please confirm as to answer No to the OPT OUT clause may indicate that you are …"
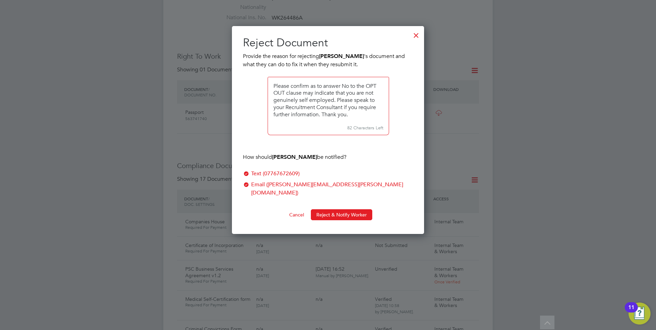
click at [271, 86] on textarea at bounding box center [328, 100] width 121 height 46
drag, startPoint x: 323, startPoint y: 85, endPoint x: 274, endPoint y: 83, distance: 49.1
click at [274, 83] on textarea at bounding box center [328, 100] width 121 height 46
click at [274, 89] on textarea at bounding box center [328, 100] width 121 height 46
type textarea "Please answer yes to the agreement. The answer No to the OPT OUT clause may ind…"
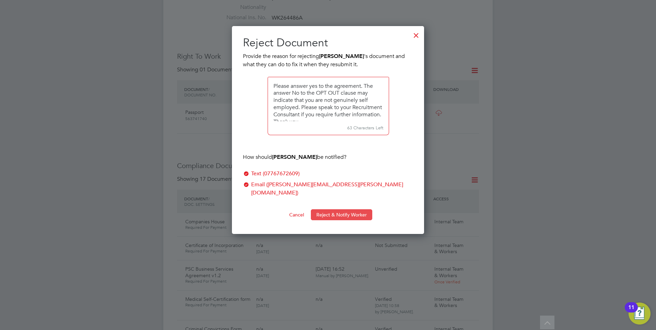
click at [327, 209] on button "Reject & Notify Worker" at bounding box center [341, 214] width 61 height 11
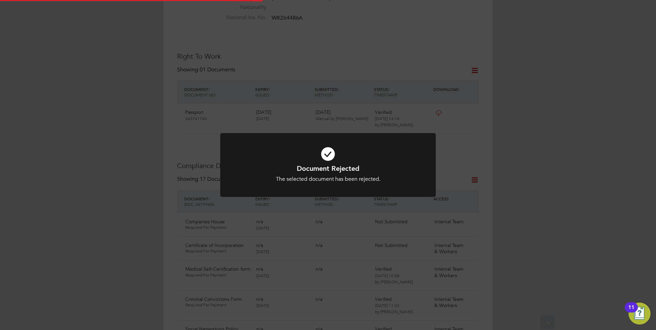
click at [304, 158] on icon at bounding box center [328, 154] width 178 height 27
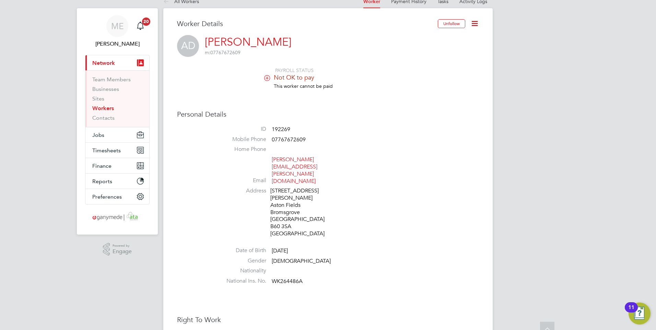
scroll to position [0, 0]
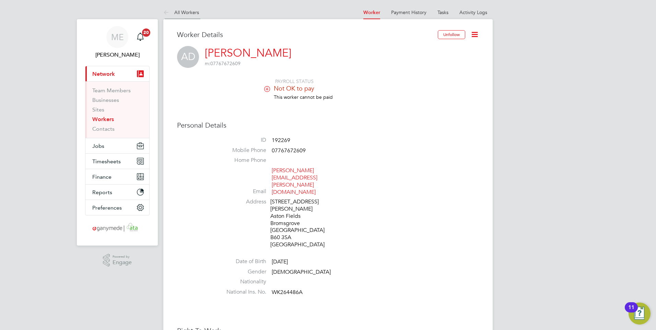
click at [163, 14] on icon at bounding box center [167, 13] width 9 height 9
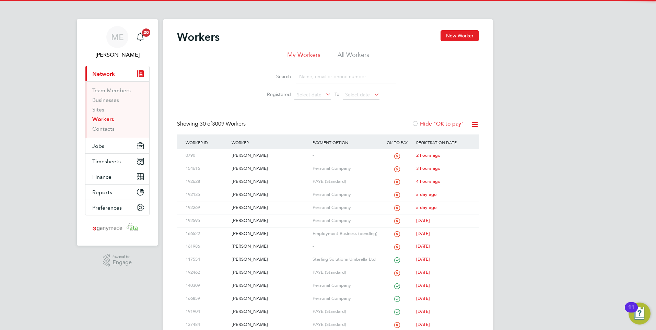
drag, startPoint x: 319, startPoint y: 78, endPoint x: 315, endPoint y: 76, distance: 4.3
click at [319, 78] on input at bounding box center [346, 76] width 100 height 13
type input "james"
click at [267, 154] on div "James Hague" at bounding box center [270, 155] width 81 height 13
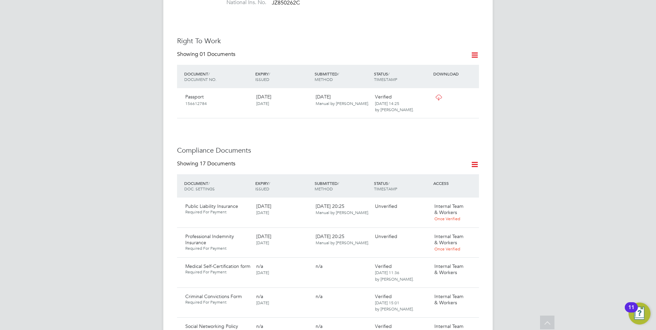
scroll to position [309, 0]
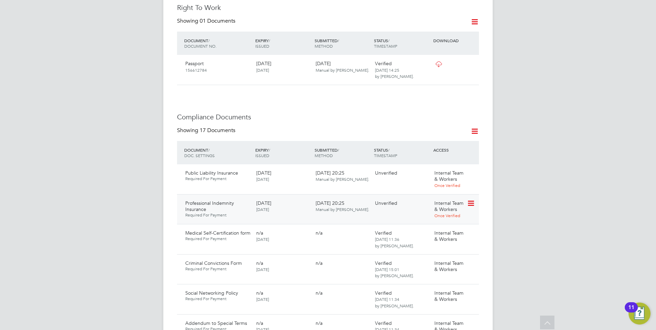
click at [470, 199] on icon at bounding box center [470, 203] width 7 height 8
click at [431, 205] on li "Download Document" at bounding box center [446, 208] width 55 height 10
click at [471, 169] on icon at bounding box center [470, 173] width 7 height 8
click at [437, 195] on li "Verify Document" at bounding box center [446, 198] width 55 height 10
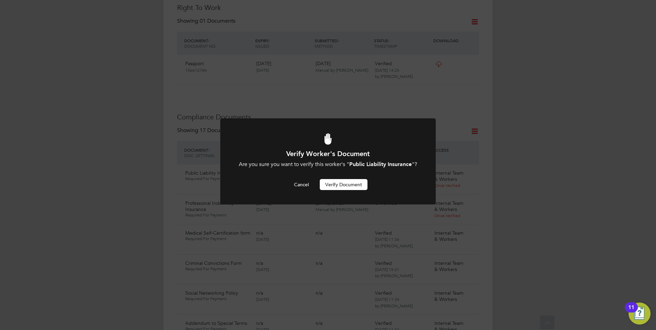
scroll to position [0, 0]
click at [335, 189] on button "Verify Document" at bounding box center [344, 184] width 48 height 11
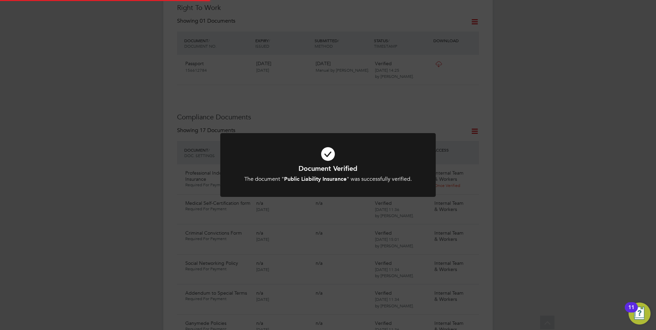
click at [291, 165] on h1 "Document Verified" at bounding box center [328, 168] width 178 height 9
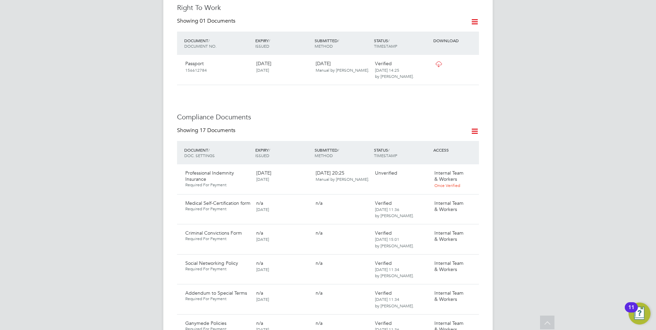
scroll to position [343, 0]
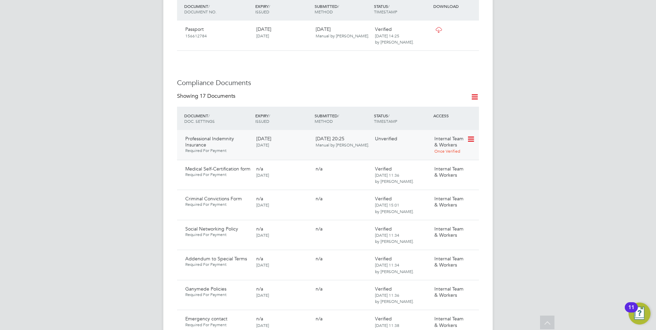
click at [470, 135] on icon at bounding box center [470, 139] width 7 height 8
click at [432, 161] on li "Verify Document" at bounding box center [446, 163] width 55 height 10
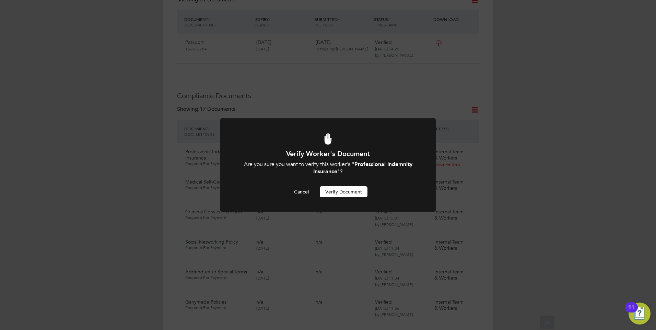
click at [350, 191] on button "Verify Document" at bounding box center [344, 191] width 48 height 11
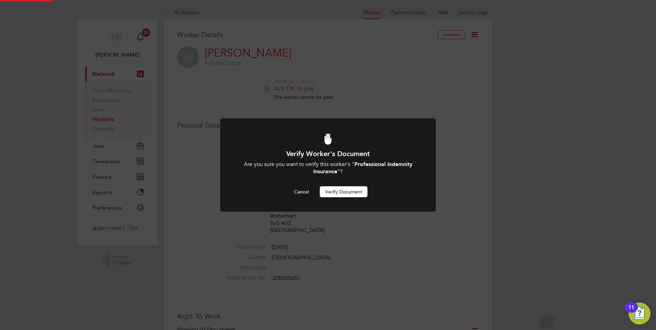
scroll to position [330, 0]
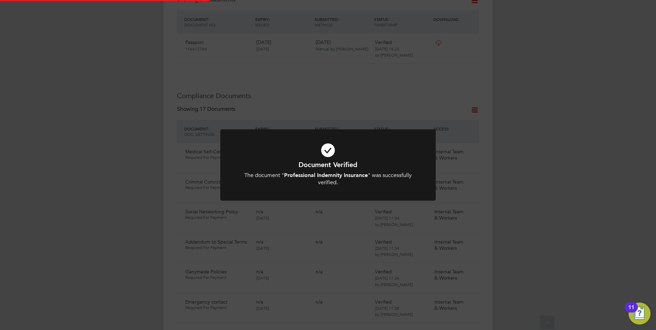
click at [348, 172] on div "Document Verified The document " Professional Indemnity Insurance " was success…" at bounding box center [328, 173] width 178 height 26
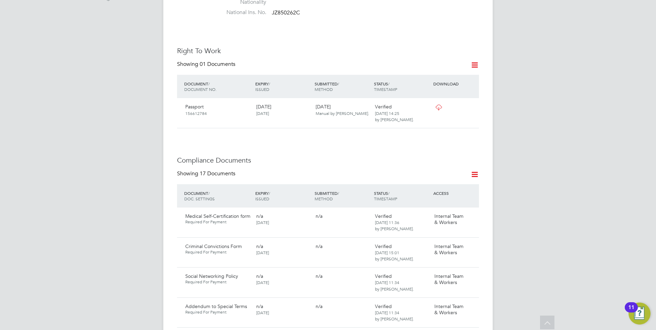
scroll to position [193, 0]
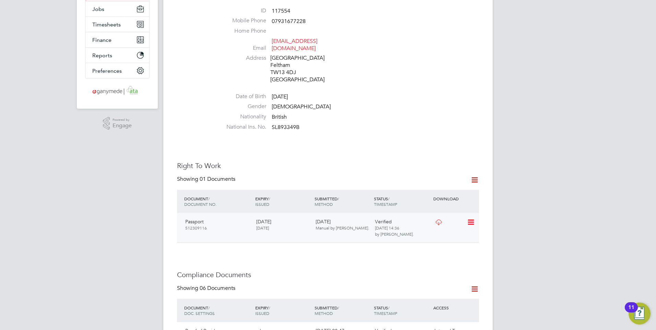
scroll to position [137, 0]
click at [437, 219] on icon at bounding box center [438, 221] width 9 height 5
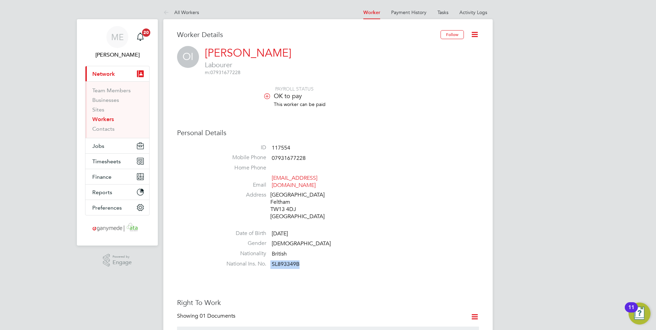
drag, startPoint x: 299, startPoint y: 257, endPoint x: 271, endPoint y: 258, distance: 28.5
click at [271, 260] on li "National Ins. No. SL893349B" at bounding box center [348, 265] width 261 height 10
drag, startPoint x: 271, startPoint y: 258, endPoint x: 282, endPoint y: 258, distance: 10.7
copy li "SL893349B"
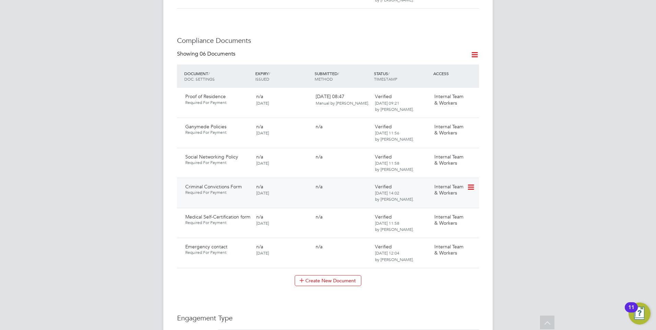
scroll to position [377, 0]
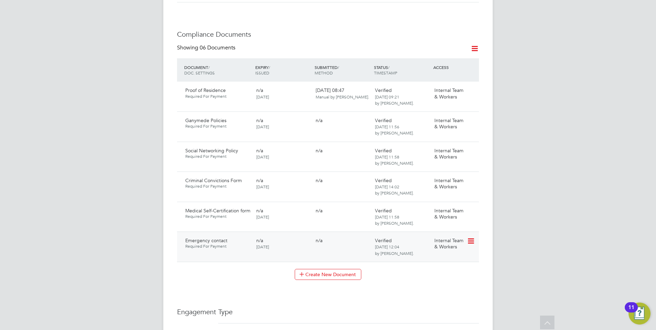
click at [473, 237] on icon at bounding box center [470, 241] width 7 height 8
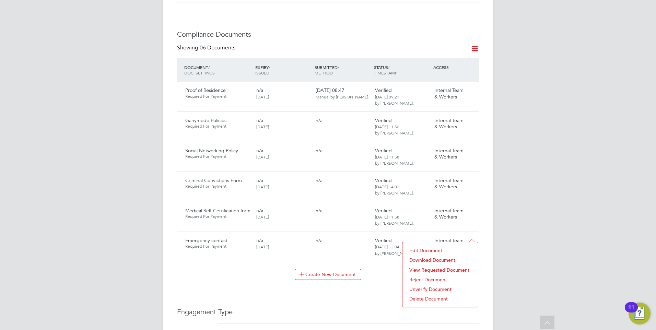
click at [434, 257] on li "Download Document" at bounding box center [440, 260] width 69 height 10
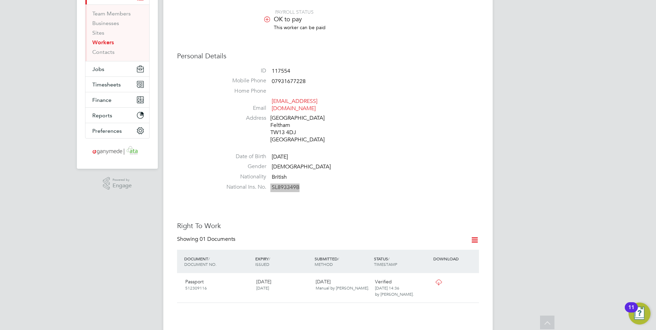
scroll to position [0, 0]
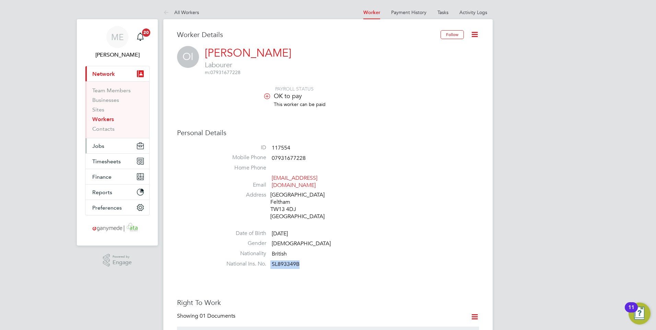
click at [114, 148] on button "Jobs" at bounding box center [117, 145] width 64 height 15
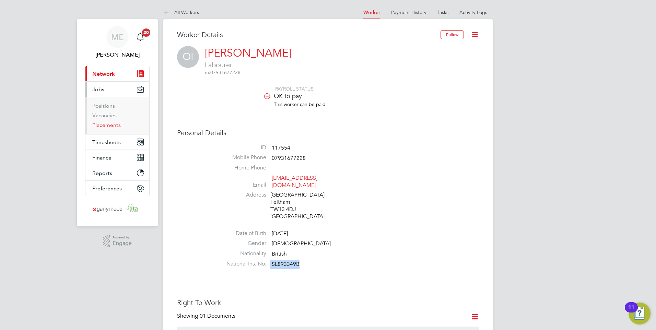
click at [105, 125] on link "Placements" at bounding box center [106, 125] width 28 height 7
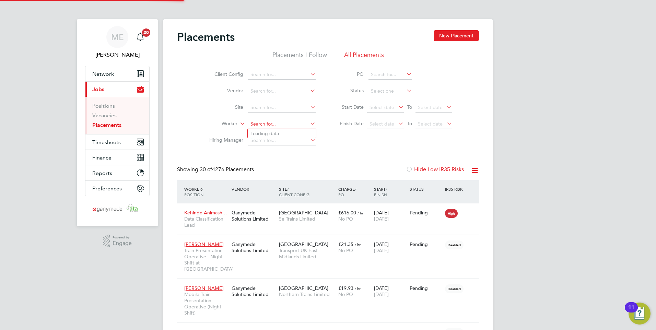
click at [256, 126] on input at bounding box center [282, 124] width 68 height 10
click at [278, 161] on li "Omar Ibrahim" at bounding box center [291, 161] width 87 height 9
type input "[PERSON_NAME]"
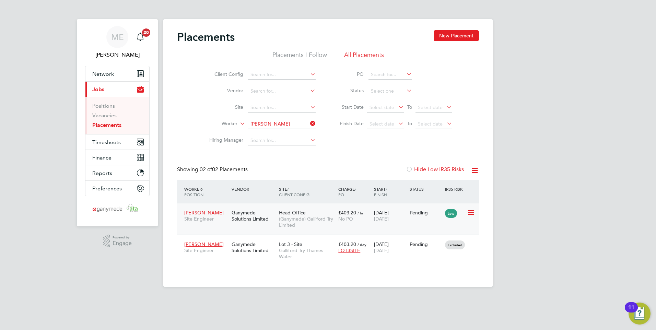
drag, startPoint x: 199, startPoint y: 211, endPoint x: 195, endPoint y: 222, distance: 12.5
click at [199, 211] on span "[PERSON_NAME]" at bounding box center [203, 213] width 39 height 6
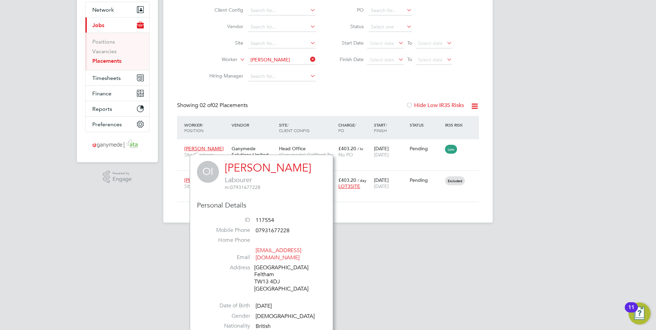
scroll to position [69, 0]
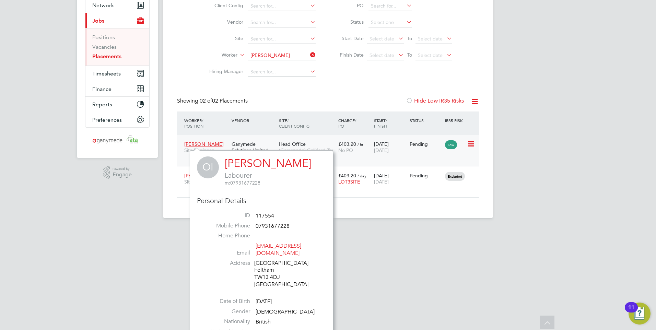
click at [203, 142] on span "[PERSON_NAME]" at bounding box center [203, 144] width 39 height 6
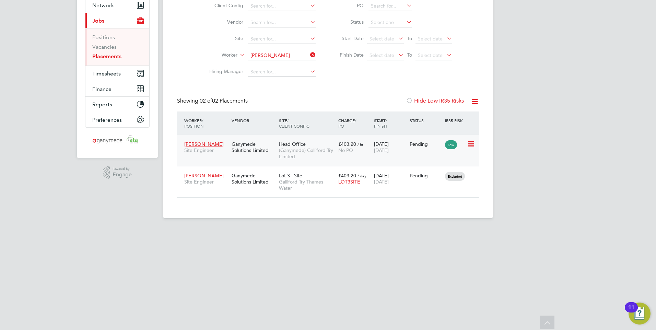
click at [203, 142] on span "[PERSON_NAME]" at bounding box center [203, 144] width 39 height 6
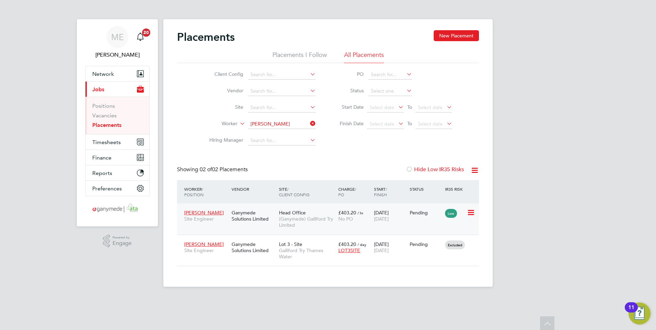
scroll to position [0, 0]
click at [197, 211] on span "[PERSON_NAME]" at bounding box center [203, 213] width 39 height 6
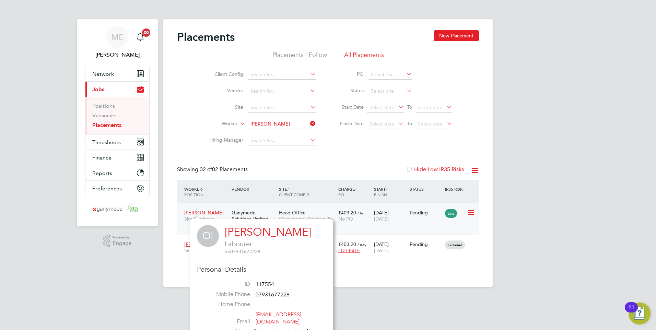
click at [197, 211] on span "[PERSON_NAME]" at bounding box center [203, 213] width 39 height 6
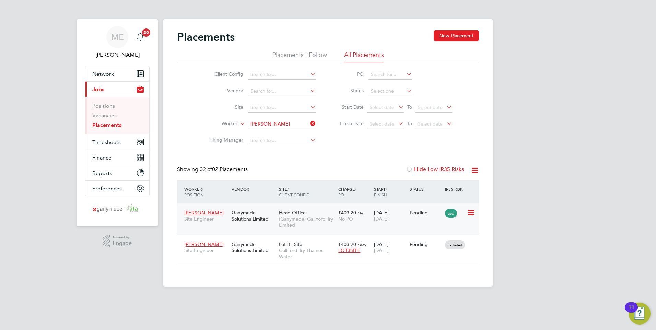
click at [243, 222] on div "Ganymede Solutions Limited" at bounding box center [253, 215] width 47 height 19
click at [118, 74] on button "Network" at bounding box center [117, 73] width 64 height 15
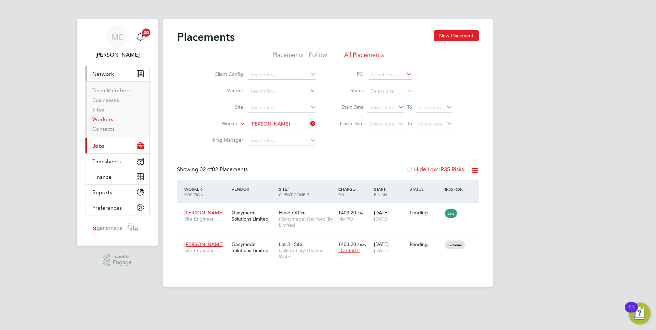
click at [107, 119] on link "Workers" at bounding box center [102, 119] width 21 height 7
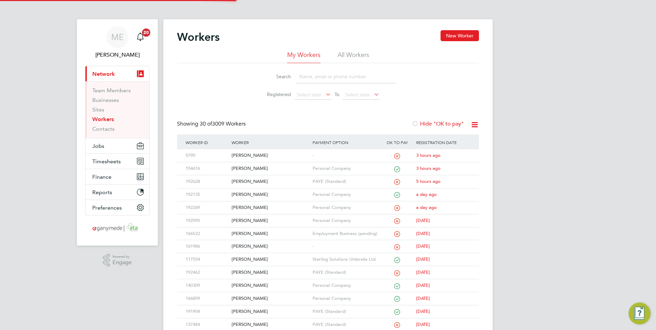
click at [320, 77] on input at bounding box center [346, 76] width 100 height 13
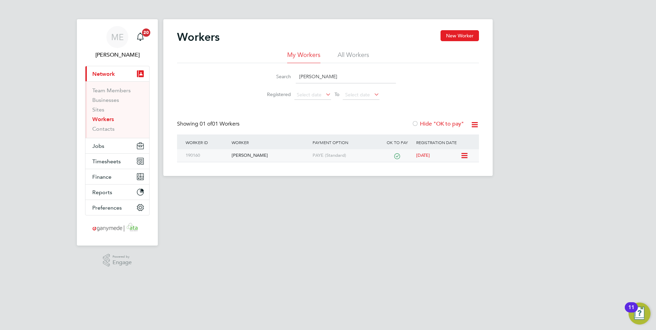
type input "[PERSON_NAME]"
click at [271, 160] on div "[PERSON_NAME]" at bounding box center [270, 155] width 81 height 13
drag, startPoint x: 296, startPoint y: 72, endPoint x: 284, endPoint y: 70, distance: 12.1
click at [284, 70] on div "Search toni" at bounding box center [328, 76] width 136 height 13
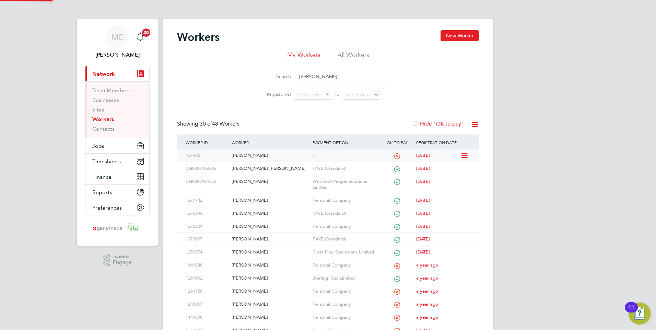
type input "andrew"
click at [273, 156] on div "[PERSON_NAME]" at bounding box center [270, 155] width 81 height 13
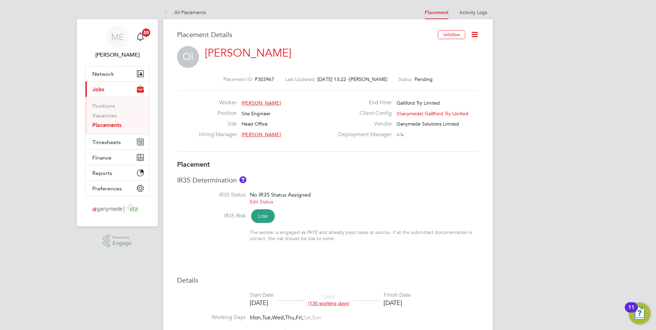
click at [477, 32] on icon at bounding box center [474, 34] width 9 height 9
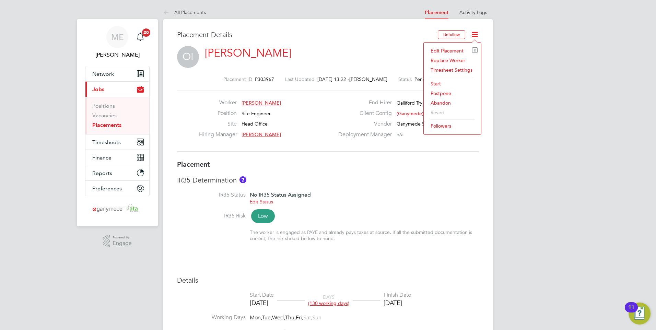
click at [444, 47] on li "Edit Placement e" at bounding box center [452, 51] width 50 height 10
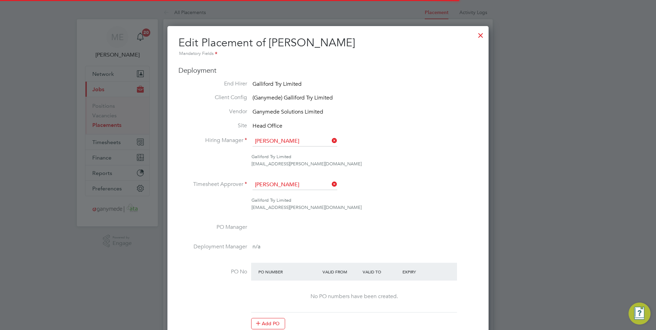
scroll to position [3, 3]
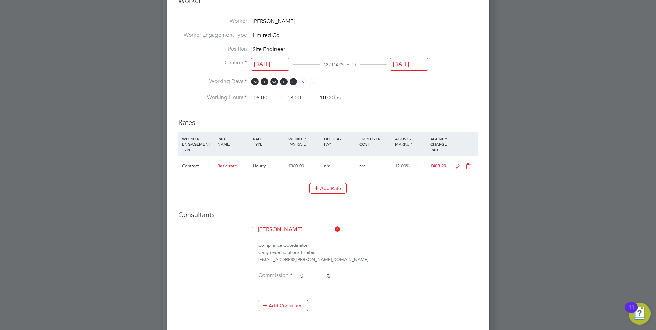
click at [460, 164] on icon at bounding box center [458, 166] width 9 height 5
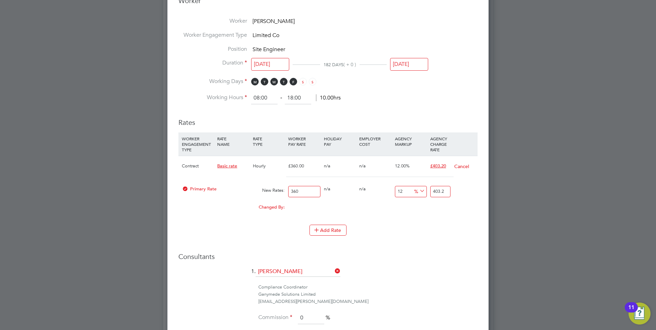
click at [464, 164] on button "Cancel" at bounding box center [461, 166] width 15 height 7
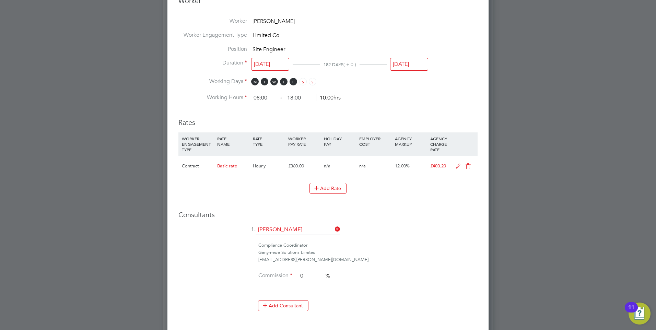
click at [468, 165] on icon at bounding box center [468, 166] width 9 height 5
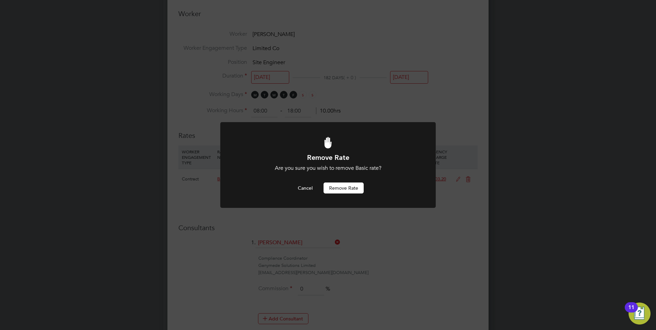
click at [341, 186] on button "Remove rate" at bounding box center [343, 188] width 40 height 11
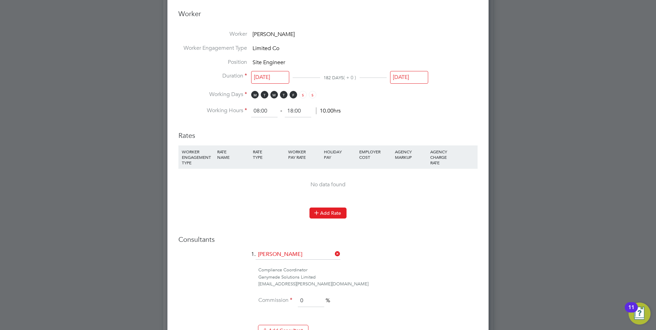
click at [325, 209] on button "Add Rate" at bounding box center [327, 213] width 37 height 11
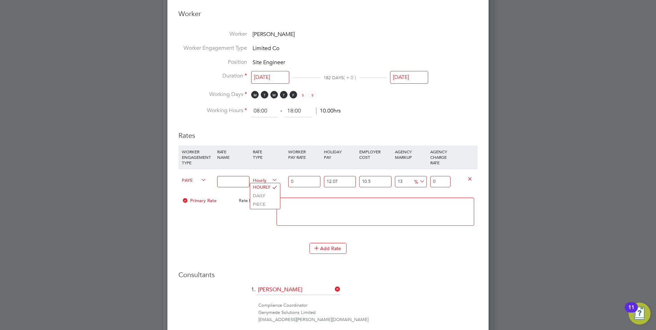
click at [264, 181] on span "Hourly" at bounding box center [265, 180] width 25 height 8
click at [265, 192] on li "DAILY" at bounding box center [265, 196] width 30 height 9
click at [228, 180] on input at bounding box center [233, 181] width 32 height 11
click at [192, 180] on span "PAYE" at bounding box center [194, 180] width 25 height 8
click at [193, 185] on li "Contract" at bounding box center [193, 187] width 28 height 9
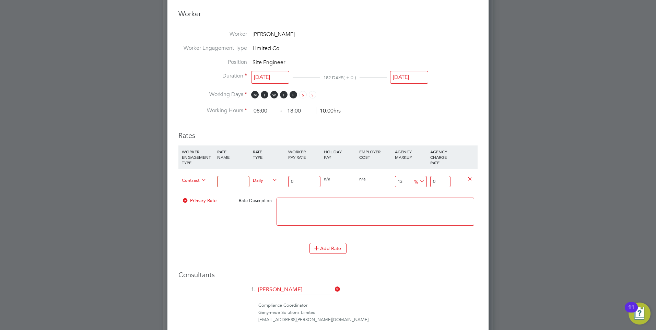
click at [228, 180] on input at bounding box center [233, 181] width 32 height 11
type input "Basic rate"
click at [299, 182] on input "0" at bounding box center [304, 181] width 32 height 11
type input "3"
type input "3.39"
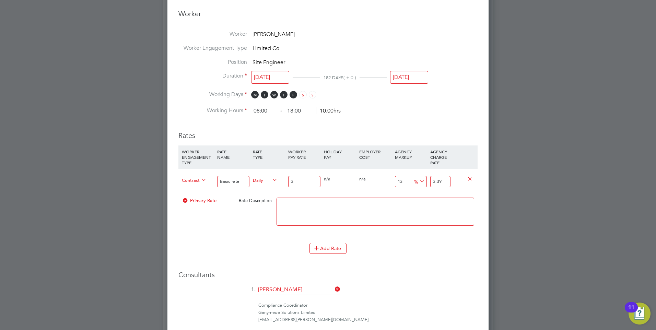
type input "36"
type input "40.68"
type input "360"
type input "406.8"
type input "360.00"
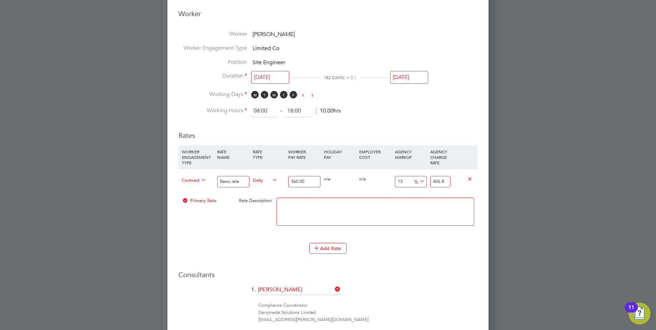
drag, startPoint x: 448, startPoint y: 182, endPoint x: 415, endPoint y: 181, distance: 33.3
click at [415, 181] on div "Contract Basic rate Daily 360.00 0 n/a 0 n/a 13 46.8 % 406.8" at bounding box center [327, 181] width 299 height 25
type input "-98.88888888888889"
type input "4"
type input "-88.88888888888889"
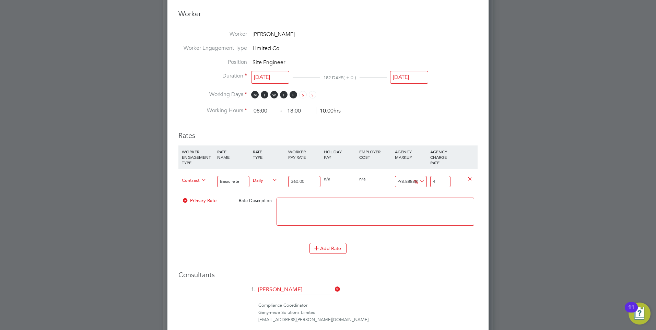
type input "40"
type input "11.944444444444445"
type input "403"
type input "12"
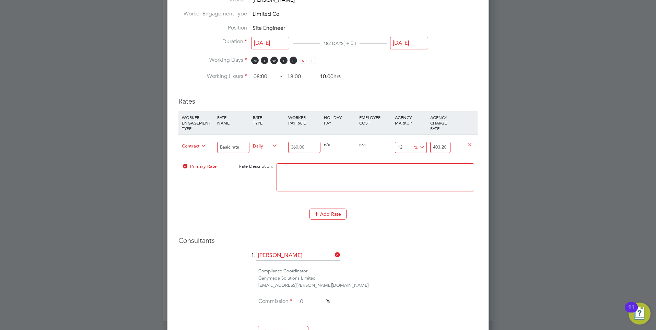
type input "403.20"
click at [429, 225] on li "Add Rate" at bounding box center [327, 218] width 299 height 18
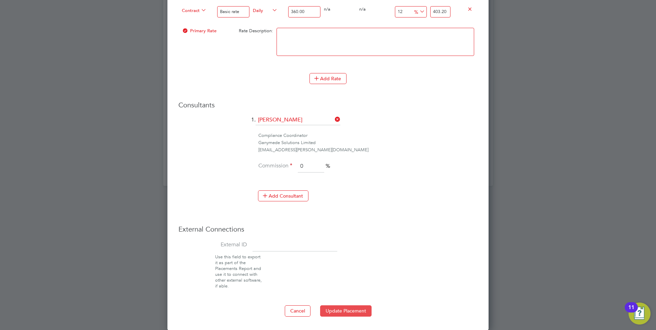
click at [335, 309] on button "Update Placement" at bounding box center [345, 310] width 51 height 11
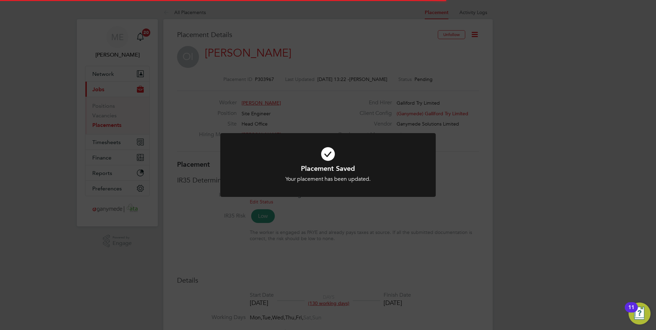
click at [275, 190] on div at bounding box center [327, 165] width 215 height 64
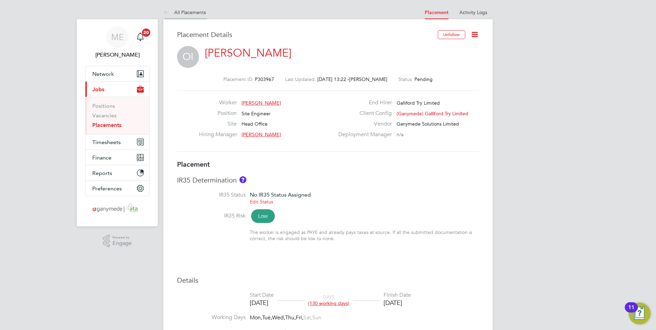
click at [164, 14] on icon at bounding box center [167, 13] width 9 height 9
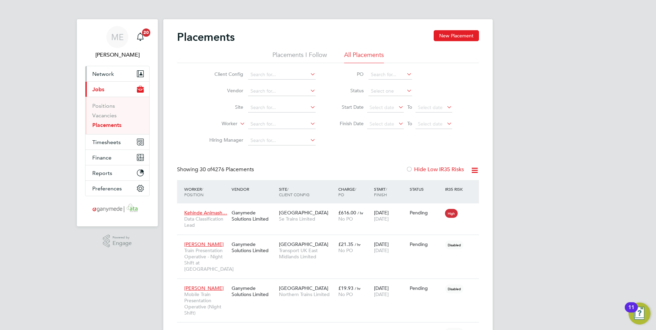
click at [104, 71] on span "Network" at bounding box center [103, 74] width 22 height 7
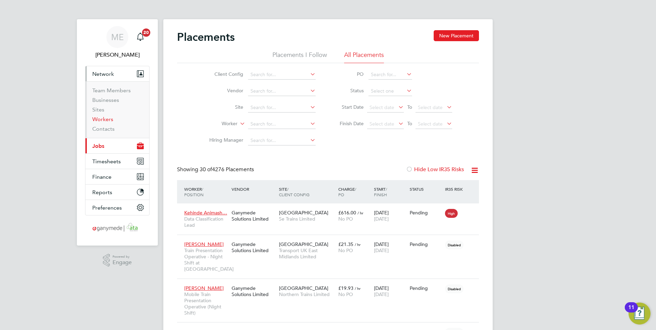
drag, startPoint x: 102, startPoint y: 117, endPoint x: 53, endPoint y: 181, distance: 81.3
click at [102, 117] on link "Workers" at bounding box center [102, 119] width 21 height 7
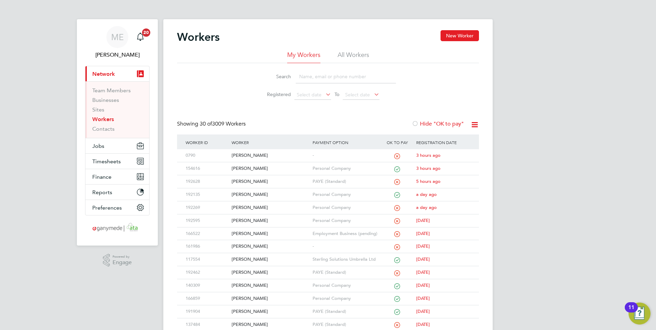
click at [344, 81] on input at bounding box center [346, 76] width 100 height 13
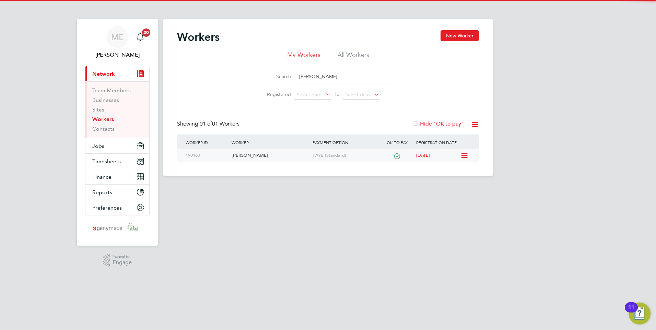
type input "toni"
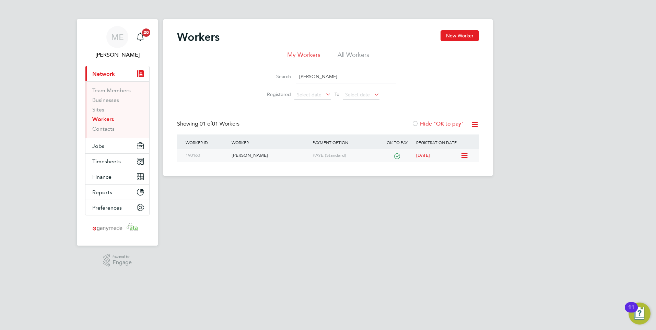
click at [263, 152] on div "[PERSON_NAME]" at bounding box center [270, 155] width 81 height 13
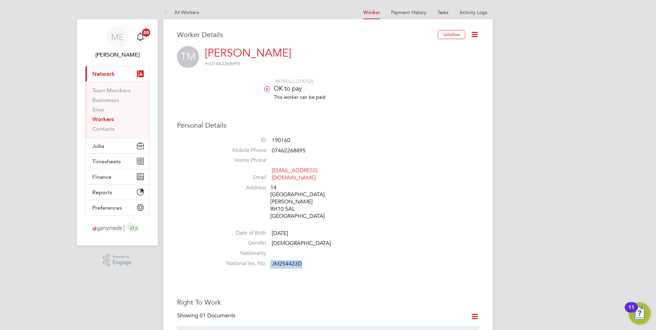
drag, startPoint x: 306, startPoint y: 257, endPoint x: 268, endPoint y: 257, distance: 38.1
click at [268, 260] on li "National Ins. No. JM254423D" at bounding box center [348, 265] width 261 height 10
drag, startPoint x: 268, startPoint y: 257, endPoint x: 281, endPoint y: 258, distance: 13.4
copy li "JM254423D"
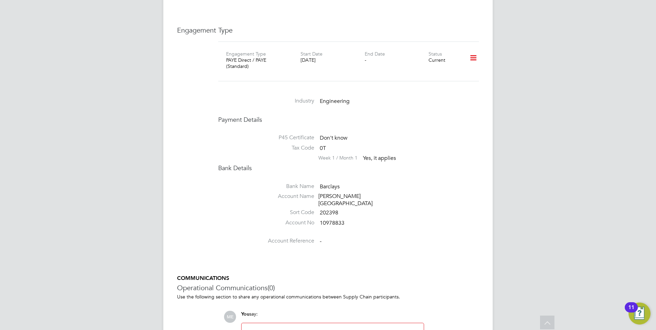
scroll to position [871, 0]
drag, startPoint x: 318, startPoint y: 209, endPoint x: 350, endPoint y: 211, distance: 31.6
click at [350, 221] on li "Account No 10978833" at bounding box center [348, 226] width 261 height 10
drag, startPoint x: 350, startPoint y: 211, endPoint x: 335, endPoint y: 206, distance: 15.4
copy li "10978833"
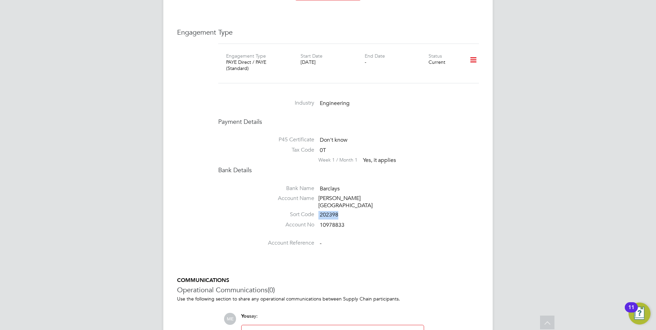
drag, startPoint x: 319, startPoint y: 196, endPoint x: 352, endPoint y: 201, distance: 33.6
click at [352, 211] on li "Sort Code 202398" at bounding box center [348, 216] width 261 height 10
drag, startPoint x: 352, startPoint y: 201, endPoint x: 334, endPoint y: 200, distance: 17.8
copy li "202398"
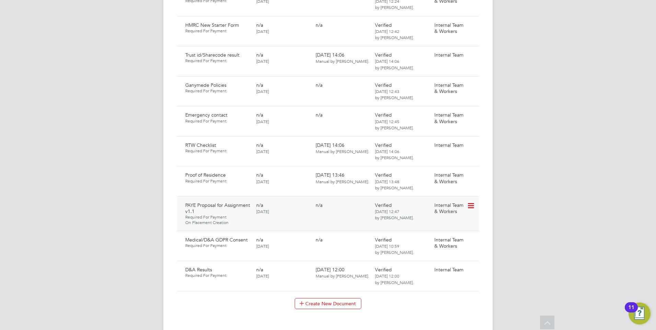
scroll to position [494, 0]
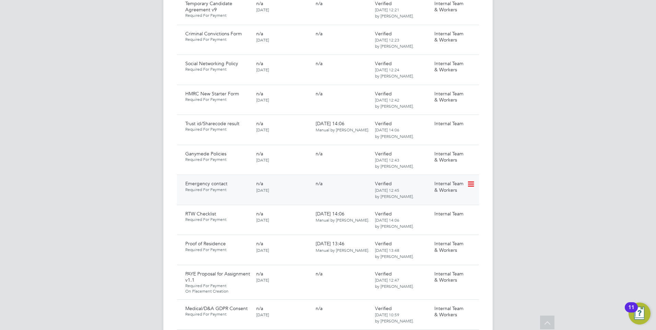
click at [470, 180] on icon at bounding box center [470, 184] width 7 height 8
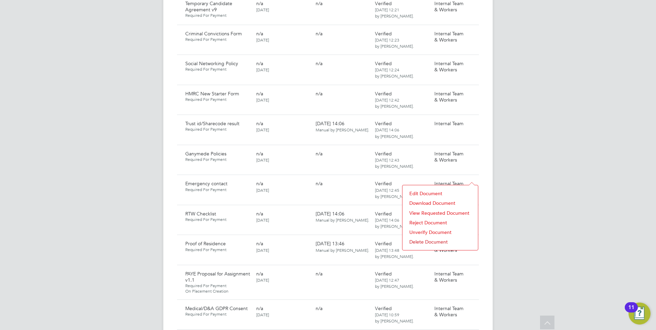
click at [431, 200] on li "Download Document" at bounding box center [440, 203] width 69 height 10
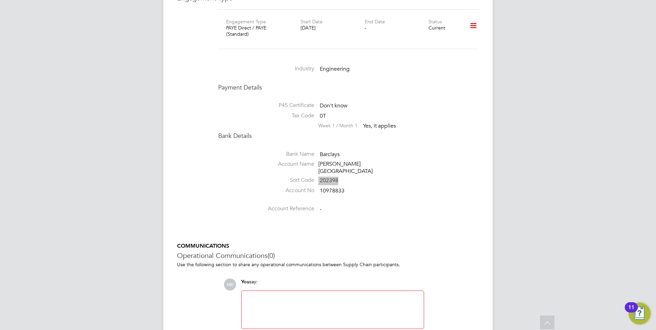
scroll to position [940, 0]
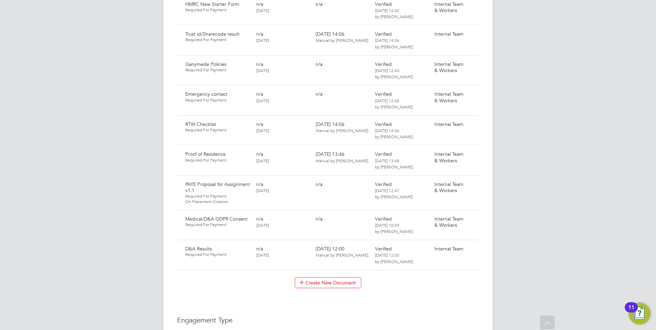
scroll to position [583, 0]
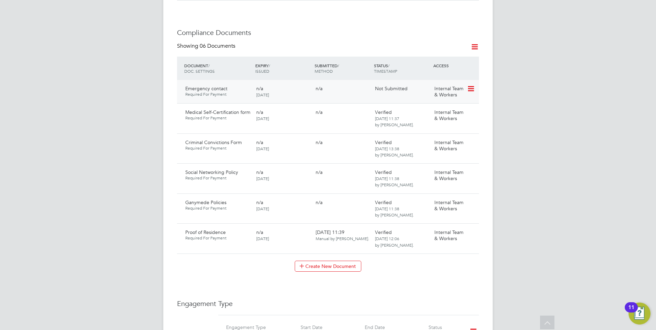
scroll to position [309, 0]
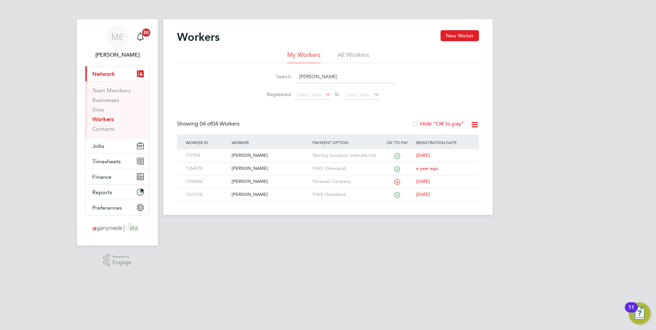
drag, startPoint x: 316, startPoint y: 78, endPoint x: 285, endPoint y: 74, distance: 30.4
click at [285, 74] on div "Search omar" at bounding box center [328, 76] width 136 height 13
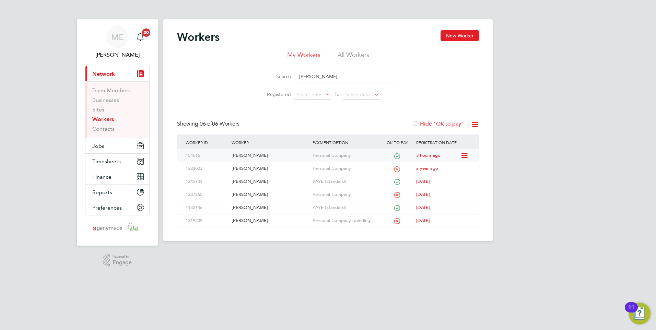
type input "gavin"
click at [259, 156] on div "Gavin O'Neill" at bounding box center [270, 155] width 81 height 13
drag, startPoint x: 315, startPoint y: 79, endPoint x: 262, endPoint y: 70, distance: 53.5
click at [262, 70] on div "Search gavin" at bounding box center [328, 76] width 136 height 13
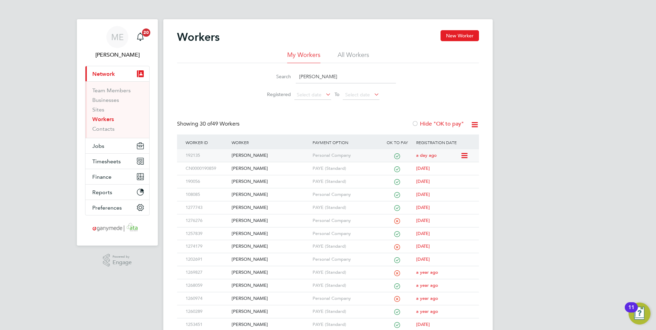
type input "JAMES"
click at [258, 152] on div "[PERSON_NAME]" at bounding box center [270, 155] width 81 height 13
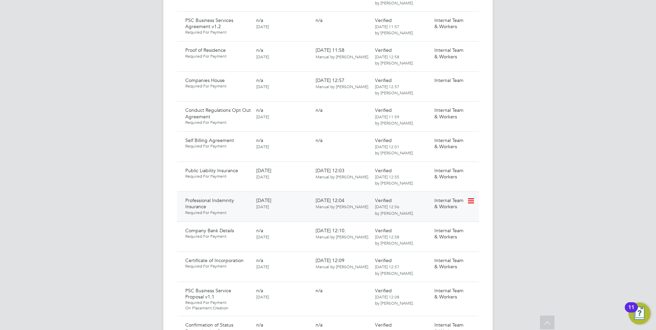
scroll to position [633, 0]
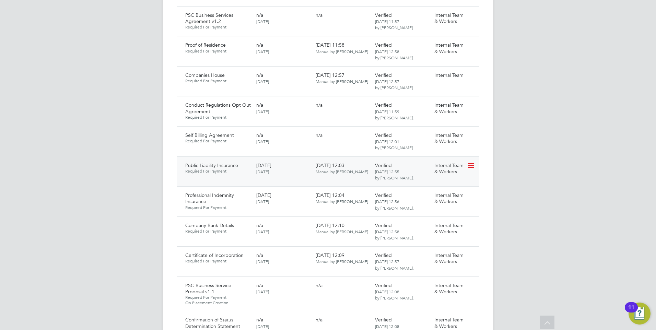
click at [470, 162] on icon at bounding box center [470, 166] width 7 height 8
click at [429, 184] on li "Download Document" at bounding box center [446, 185] width 55 height 10
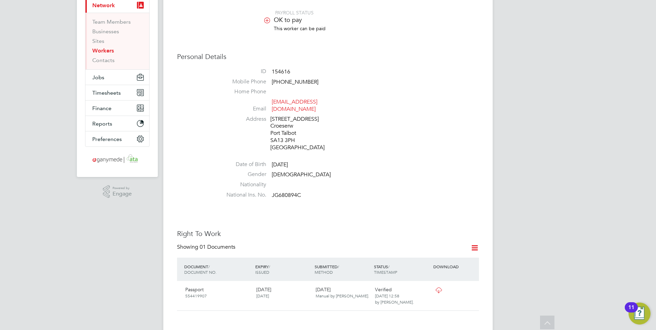
scroll to position [66, 0]
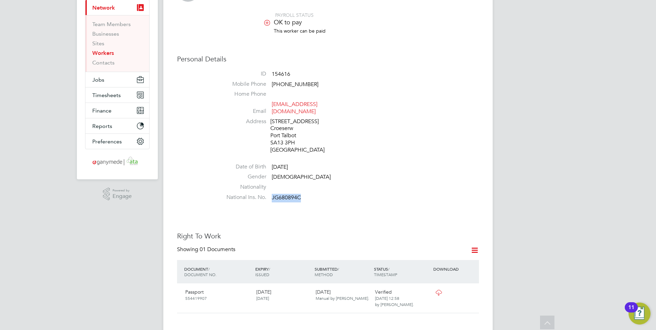
drag, startPoint x: 272, startPoint y: 191, endPoint x: 306, endPoint y: 197, distance: 34.5
click at [306, 197] on li "National Ins. No. JG680894C" at bounding box center [348, 199] width 261 height 10
drag, startPoint x: 306, startPoint y: 197, endPoint x: 289, endPoint y: 192, distance: 17.2
copy span "JG680894C"
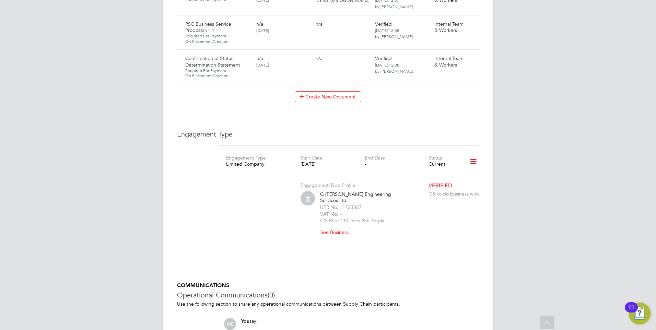
scroll to position [970, 0]
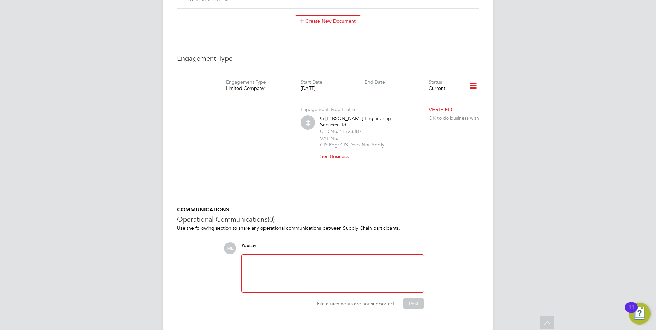
click at [333, 151] on button "See Business" at bounding box center [337, 156] width 34 height 11
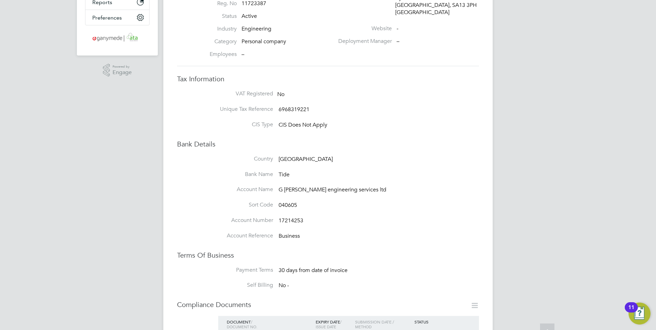
scroll to position [137, 0]
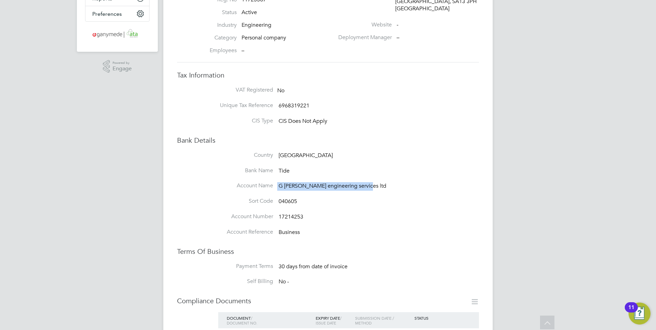
drag, startPoint x: 278, startPoint y: 172, endPoint x: 366, endPoint y: 173, distance: 88.2
click at [366, 182] on li "Account Name G [PERSON_NAME] engineering services ltd" at bounding box center [341, 189] width 274 height 15
drag, startPoint x: 366, startPoint y: 173, endPoint x: 328, endPoint y: 166, distance: 38.9
drag, startPoint x: 328, startPoint y: 166, endPoint x: 301, endPoint y: 172, distance: 27.0
click at [301, 183] on span "G [PERSON_NAME] engineering services ltd" at bounding box center [333, 186] width 108 height 7
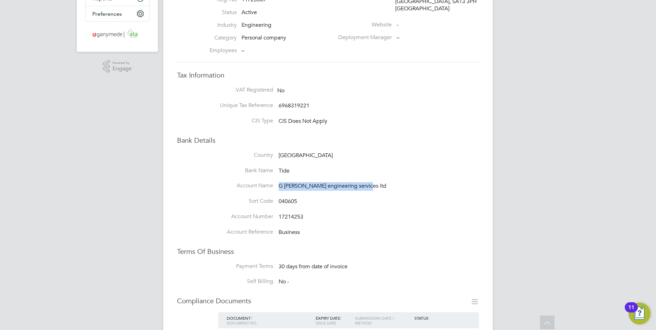
drag, startPoint x: 279, startPoint y: 172, endPoint x: 362, endPoint y: 173, distance: 82.7
click at [362, 182] on li "Account Name G o'neill engineering services ltd" at bounding box center [341, 189] width 274 height 15
drag, startPoint x: 362, startPoint y: 173, endPoint x: 342, endPoint y: 170, distance: 20.1
copy span "G o'neill engineering services ltd"
drag, startPoint x: 278, startPoint y: 201, endPoint x: 313, endPoint y: 204, distance: 35.5
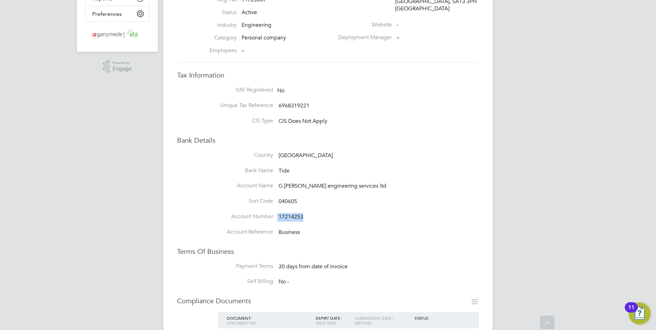
click at [313, 213] on li "Account Number 17214253" at bounding box center [341, 220] width 274 height 15
drag, startPoint x: 313, startPoint y: 204, endPoint x: 288, endPoint y: 201, distance: 25.5
copy li "17214253"
drag, startPoint x: 278, startPoint y: 187, endPoint x: 301, endPoint y: 189, distance: 22.7
click at [301, 198] on li "Sort Code 040605" at bounding box center [341, 205] width 274 height 15
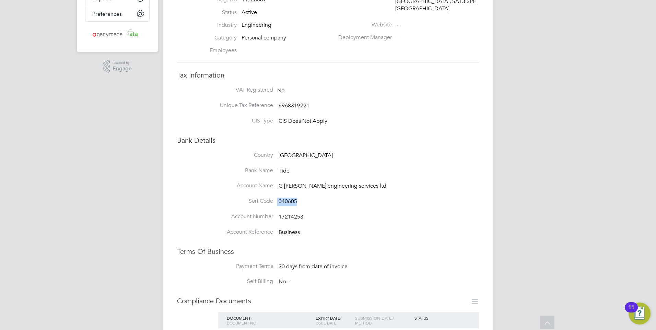
drag, startPoint x: 301, startPoint y: 189, endPoint x: 290, endPoint y: 187, distance: 10.4
copy li "040605"
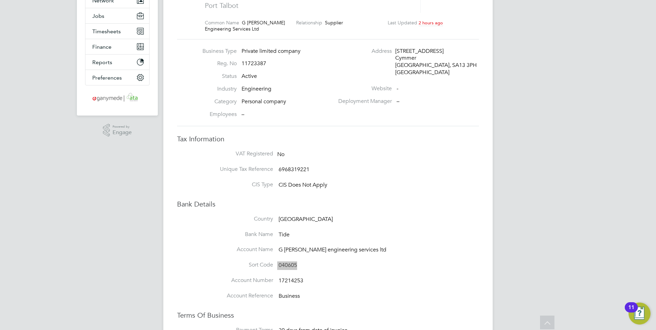
scroll to position [69, 0]
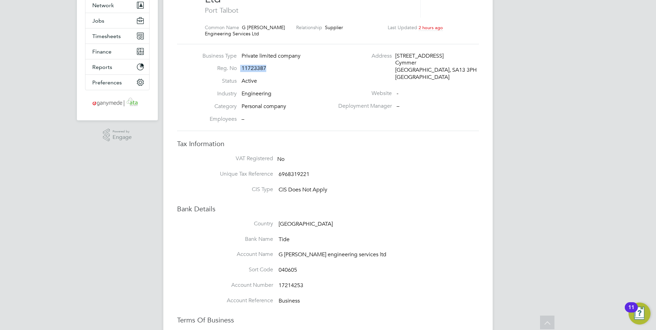
drag, startPoint x: 240, startPoint y: 54, endPoint x: 267, endPoint y: 54, distance: 26.8
click at [267, 65] on li "Reg. No 11723387" at bounding box center [266, 71] width 135 height 13
copy li "11723387"
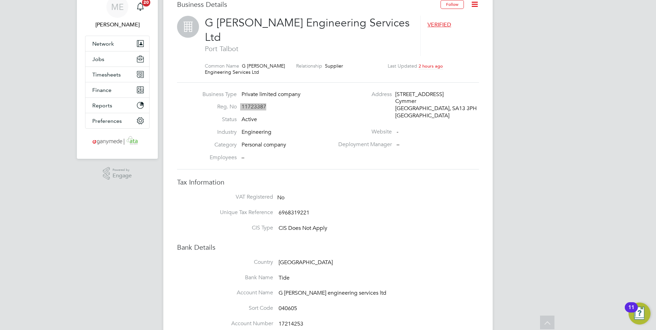
scroll to position [0, 0]
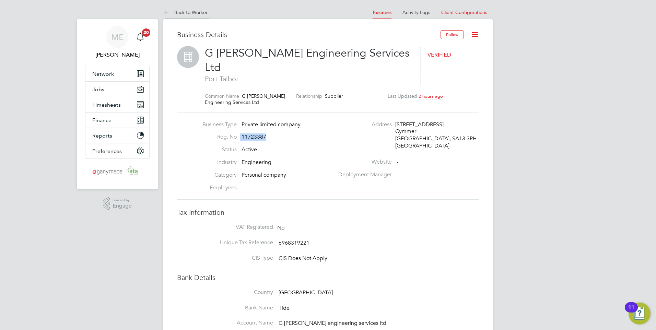
click at [164, 12] on icon at bounding box center [167, 13] width 9 height 9
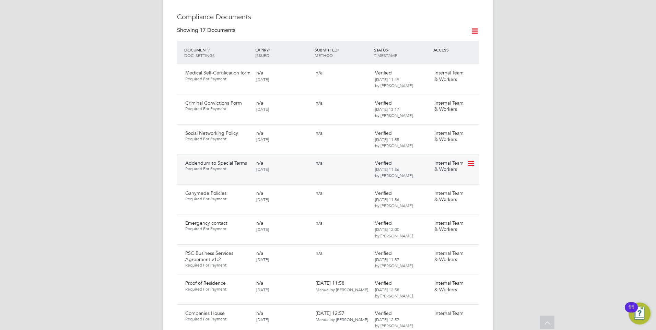
scroll to position [412, 0]
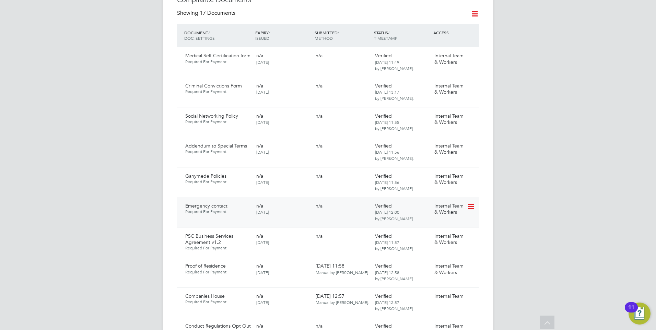
click at [472, 202] on icon at bounding box center [470, 206] width 7 height 8
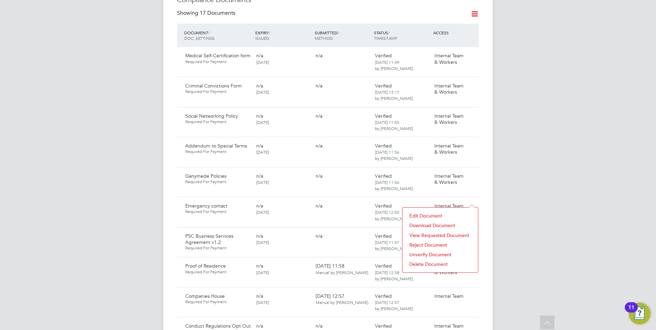
click at [439, 224] on li "Download Document" at bounding box center [440, 226] width 69 height 10
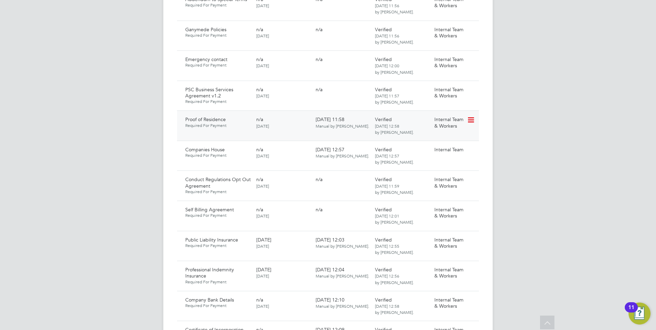
scroll to position [515, 0]
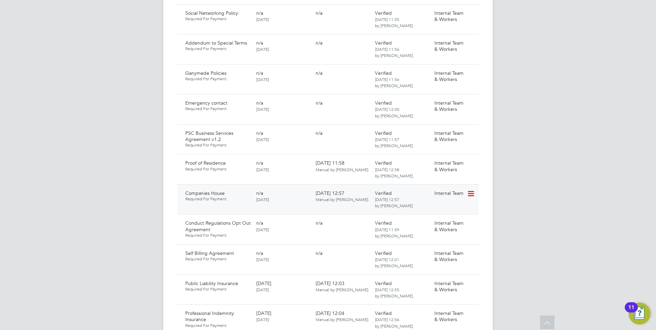
click at [471, 190] on icon at bounding box center [470, 194] width 7 height 8
click at [435, 210] on li "Download Document" at bounding box center [446, 213] width 55 height 10
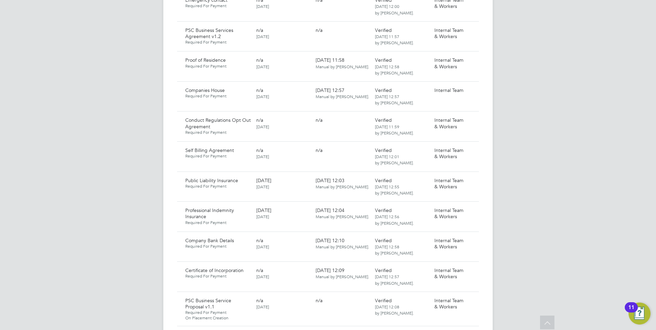
scroll to position [686, 0]
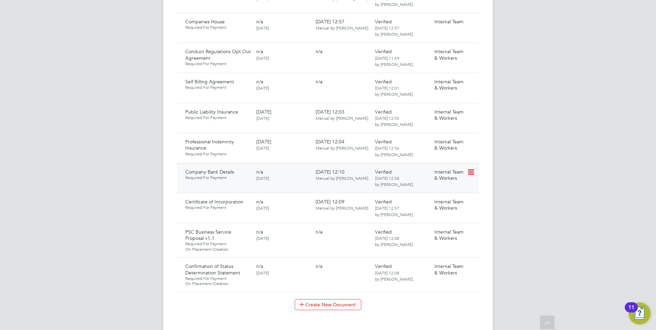
click at [469, 168] on icon at bounding box center [470, 172] width 7 height 8
click at [433, 190] on li "Download Document" at bounding box center [446, 192] width 55 height 10
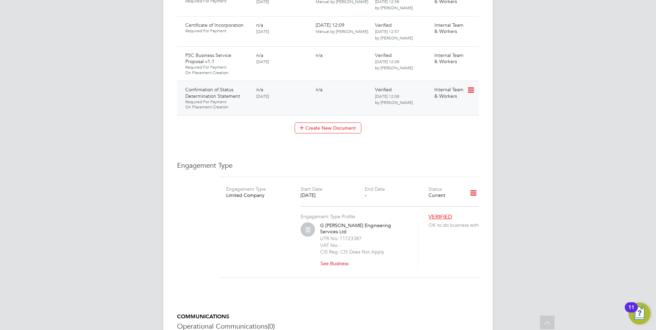
scroll to position [970, 0]
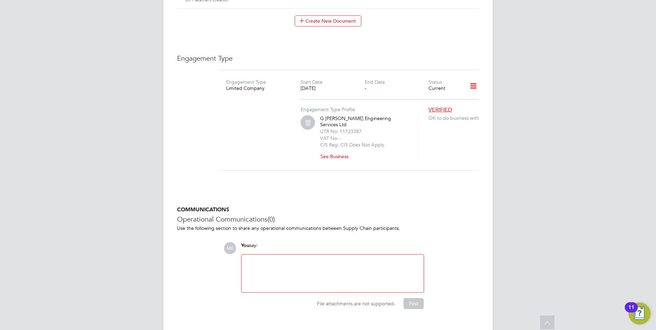
click at [325, 151] on button "See Business" at bounding box center [337, 156] width 34 height 11
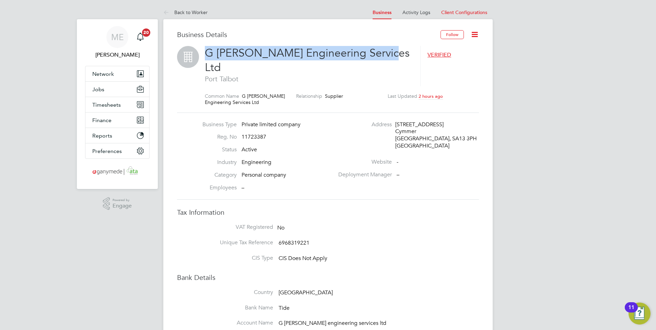
drag, startPoint x: 203, startPoint y: 51, endPoint x: 380, endPoint y: 54, distance: 176.3
click at [380, 54] on div "G O'Neill Engineering Services Ltd Port Talbot VERIFIED Common Name G O'Neill E…" at bounding box center [328, 79] width 302 height 67
drag, startPoint x: 380, startPoint y: 54, endPoint x: 349, endPoint y: 54, distance: 30.5
copy span "G O'Neill Engineering Services Ltd"
click at [166, 10] on icon at bounding box center [167, 13] width 9 height 9
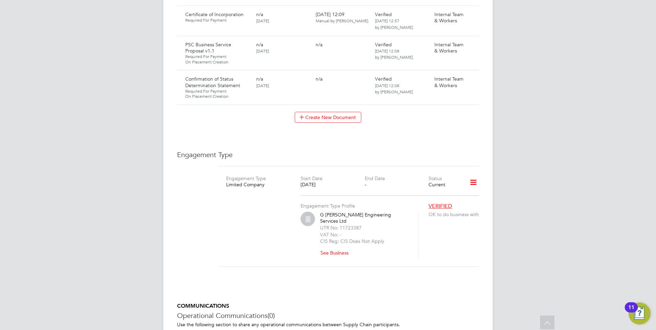
scroll to position [961, 0]
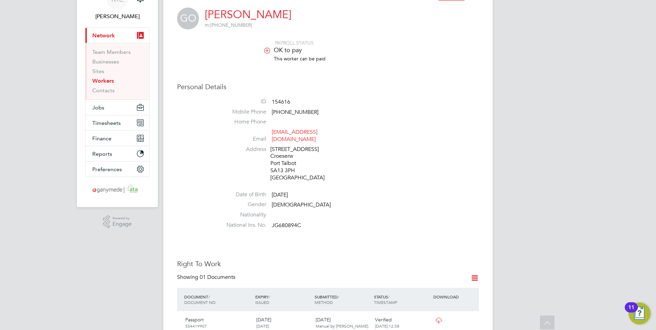
scroll to position [0, 0]
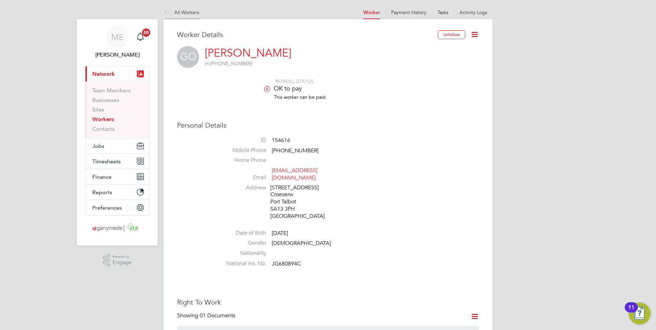
click at [164, 13] on icon at bounding box center [167, 13] width 9 height 9
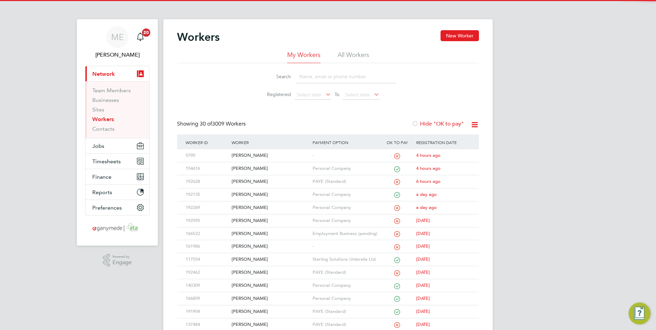
click at [329, 77] on input at bounding box center [346, 76] width 100 height 13
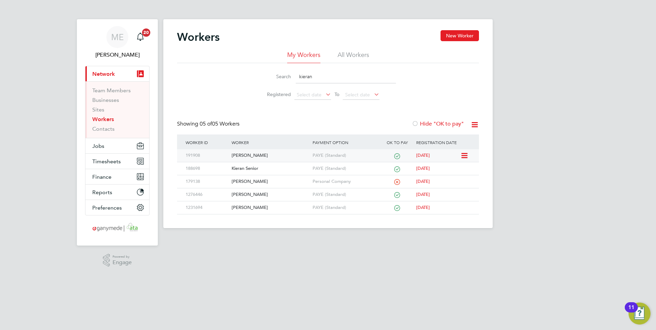
type input "kieran"
click at [271, 154] on div "Kieran Saunders" at bounding box center [270, 155] width 81 height 13
click at [262, 79] on div "Search kieran" at bounding box center [328, 76] width 136 height 13
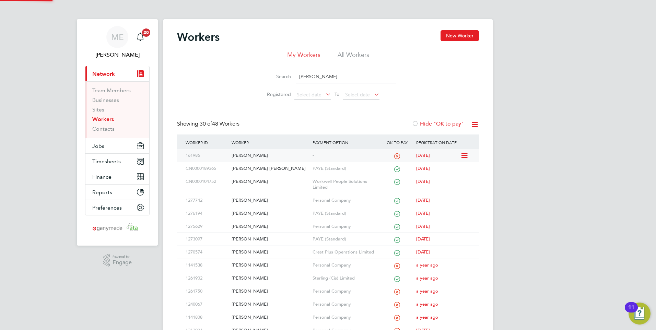
type input "andrew"
click at [267, 156] on div "Andrew Forde" at bounding box center [270, 155] width 81 height 13
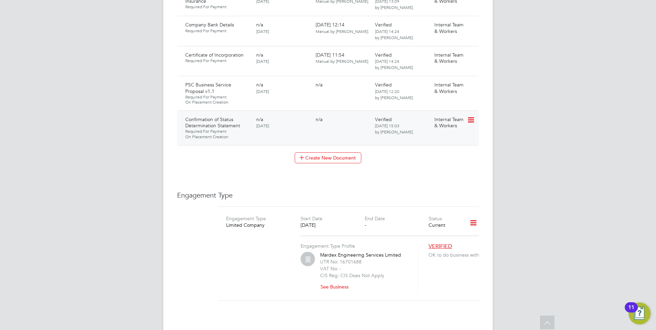
scroll to position [926, 0]
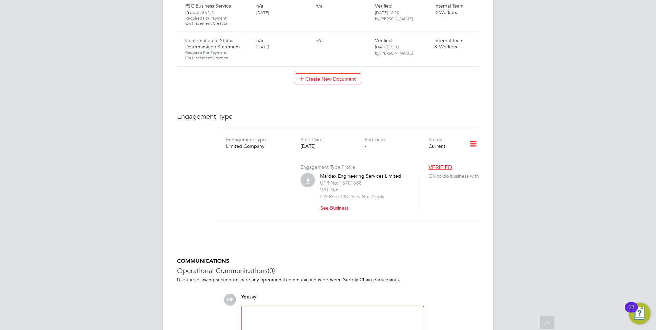
click at [336, 202] on button "See Business" at bounding box center [337, 207] width 34 height 11
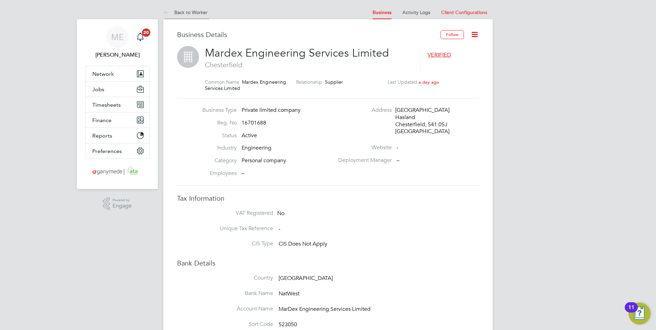
click at [164, 10] on icon at bounding box center [167, 13] width 9 height 9
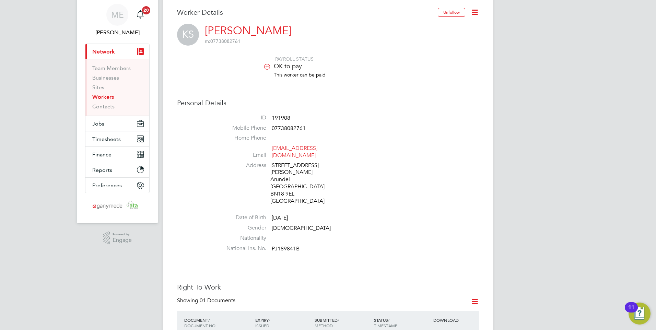
scroll to position [34, 0]
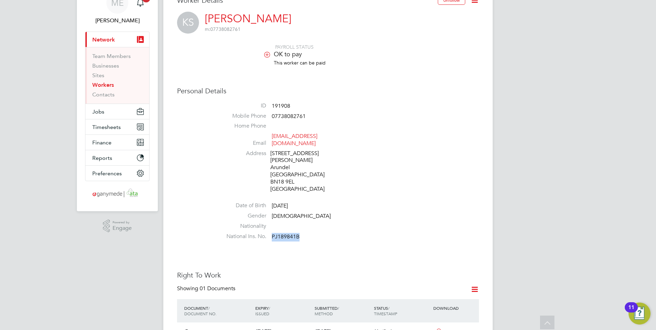
drag, startPoint x: 272, startPoint y: 221, endPoint x: 308, endPoint y: 222, distance: 36.7
click at [308, 233] on li "National Ins. No. PJ189841B" at bounding box center [348, 238] width 261 height 10
drag, startPoint x: 308, startPoint y: 222, endPoint x: 291, endPoint y: 222, distance: 17.2
copy span "PJ189841B"
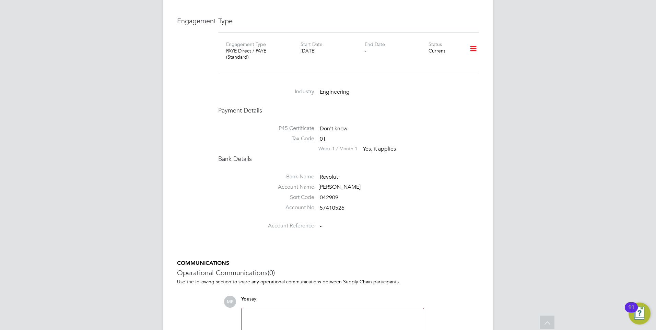
scroll to position [940, 0]
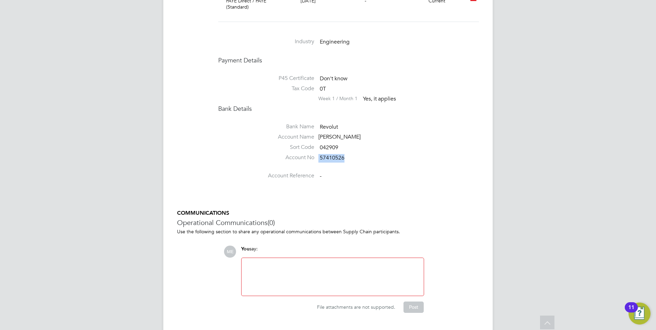
drag, startPoint x: 319, startPoint y: 140, endPoint x: 350, endPoint y: 142, distance: 31.7
click at [350, 154] on li "Account No 57410526" at bounding box center [348, 159] width 261 height 10
drag, startPoint x: 350, startPoint y: 142, endPoint x: 336, endPoint y: 138, distance: 14.7
copy li "57410526"
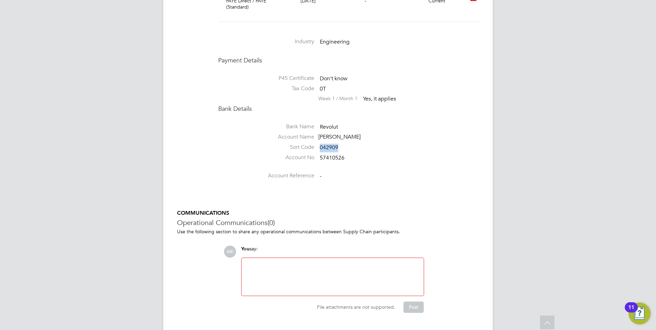
drag, startPoint x: 319, startPoint y: 130, endPoint x: 346, endPoint y: 130, distance: 27.1
click at [346, 144] on li "Sort Code 042909" at bounding box center [348, 149] width 261 height 10
drag, startPoint x: 346, startPoint y: 130, endPoint x: 334, endPoint y: 131, distance: 12.8
copy span "042909"
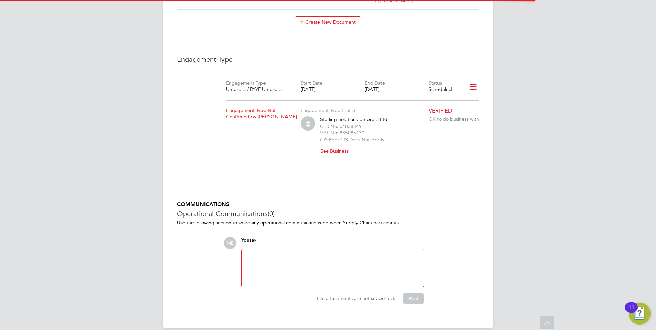
scroll to position [623, 0]
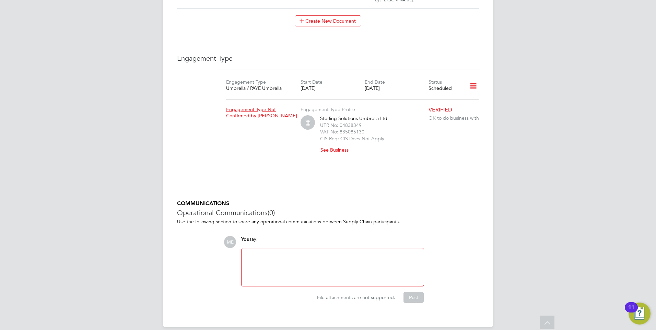
click at [330, 144] on button "See Business" at bounding box center [337, 149] width 34 height 11
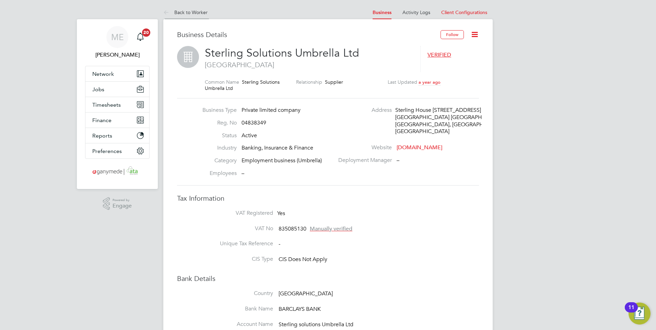
click at [165, 9] on icon at bounding box center [167, 13] width 9 height 9
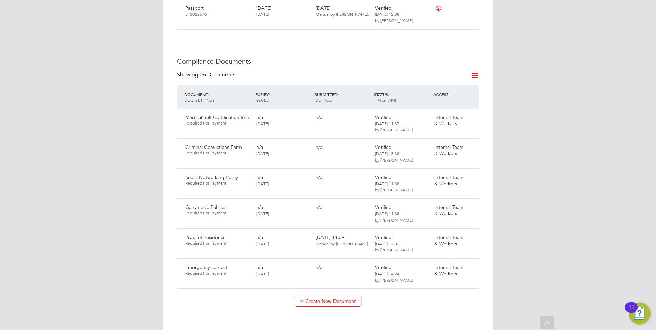
scroll to position [377, 0]
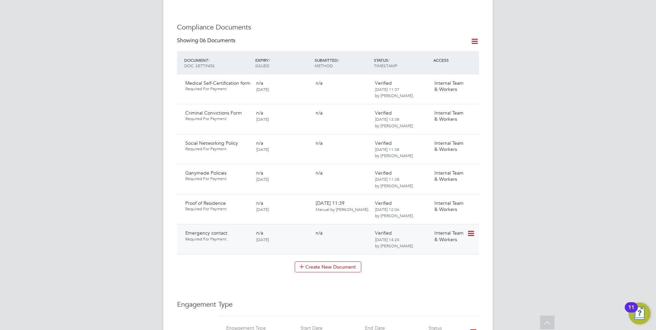
click at [470, 229] on icon at bounding box center [470, 233] width 7 height 8
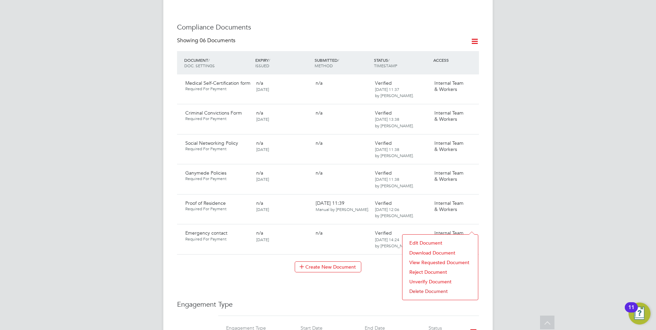
click at [422, 250] on li "Download Document" at bounding box center [440, 253] width 69 height 10
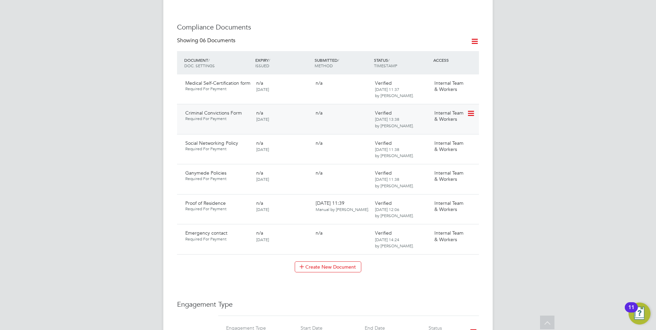
click at [472, 109] on icon at bounding box center [470, 113] width 7 height 8
click at [418, 141] on li "Reject Document" at bounding box center [440, 143] width 69 height 10
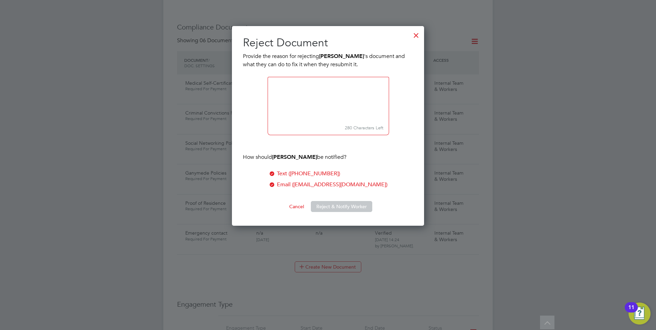
scroll to position [200, 192]
paste textarea "Please download the form and ensure you answer all questions, sign, date and su…"
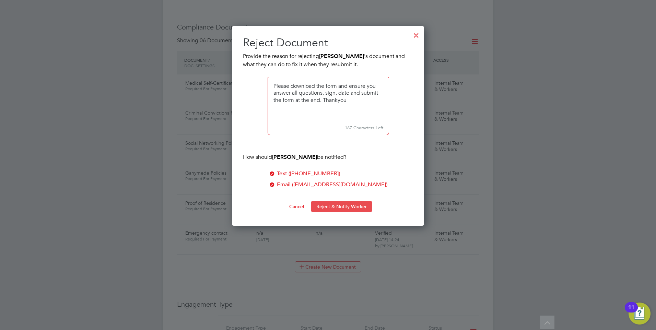
type textarea "Please download the form and ensure you answer all questions, sign, date and su…"
click at [334, 205] on button "Reject & Notify Worker" at bounding box center [341, 206] width 61 height 11
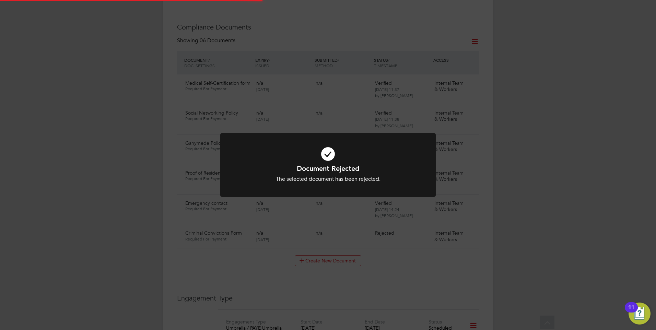
click at [311, 162] on icon at bounding box center [328, 154] width 178 height 27
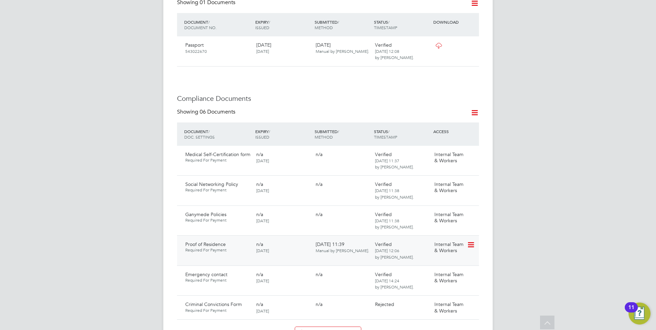
scroll to position [377, 0]
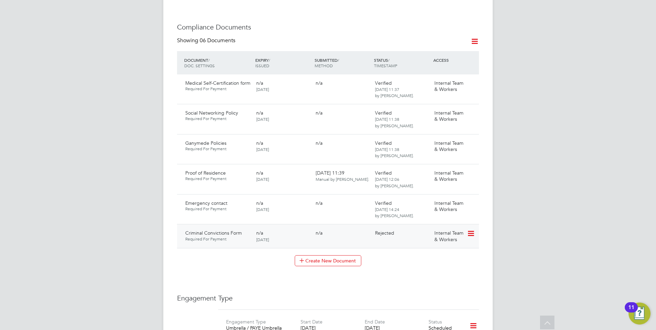
click at [470, 229] on icon at bounding box center [470, 233] width 7 height 8
click at [427, 261] on li "Request Document" at bounding box center [440, 263] width 69 height 10
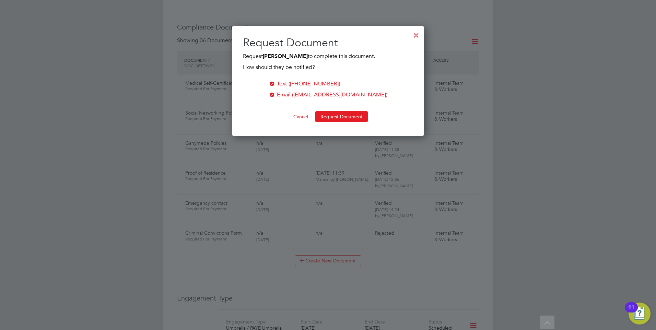
scroll to position [110, 192]
click at [328, 111] on button "Request Document" at bounding box center [341, 116] width 53 height 11
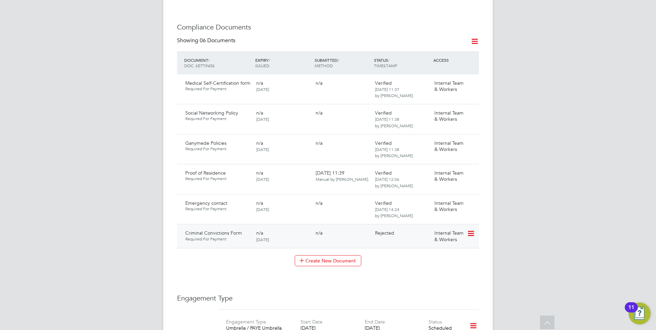
click at [473, 229] on icon at bounding box center [470, 233] width 7 height 8
click at [434, 259] on li "Request Document" at bounding box center [440, 263] width 69 height 10
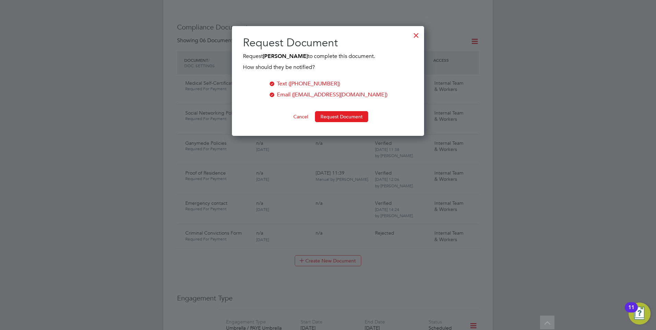
click at [410, 35] on div at bounding box center [416, 33] width 12 height 12
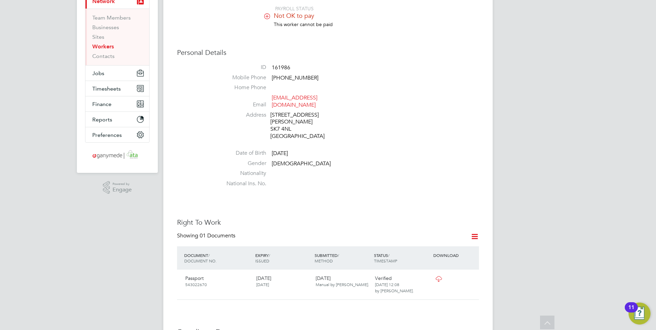
scroll to position [0, 0]
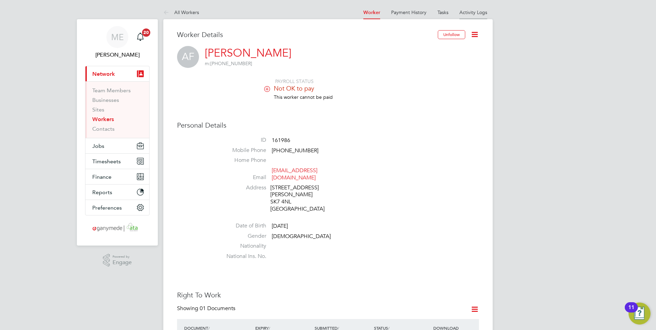
click at [477, 14] on link "Activity Logs" at bounding box center [473, 12] width 28 height 6
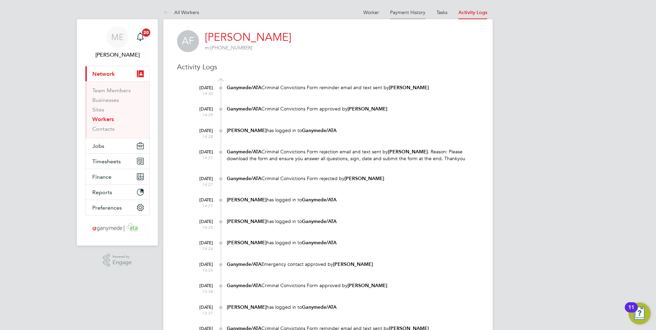
click at [400, 16] on li "Payment History" at bounding box center [407, 12] width 35 height 14
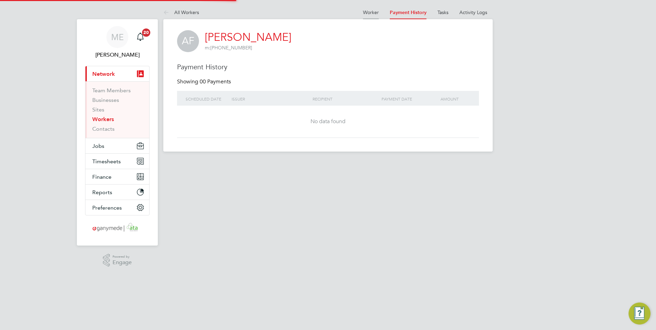
click at [372, 12] on link "Worker" at bounding box center [371, 12] width 16 height 6
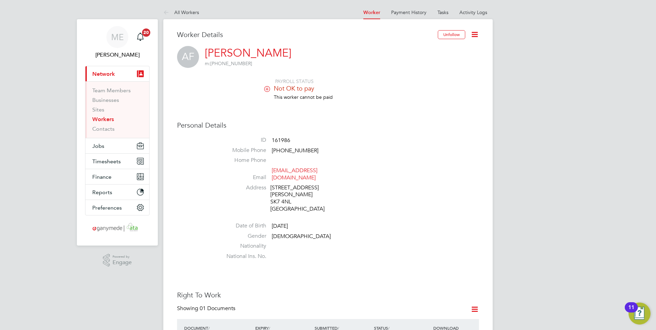
click at [472, 32] on icon at bounding box center [474, 34] width 9 height 9
click at [405, 80] on li "Edit Personal Details e" at bounding box center [436, 80] width 86 height 10
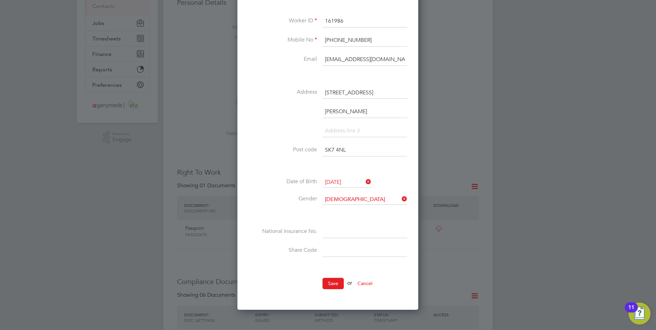
scroll to position [137, 0]
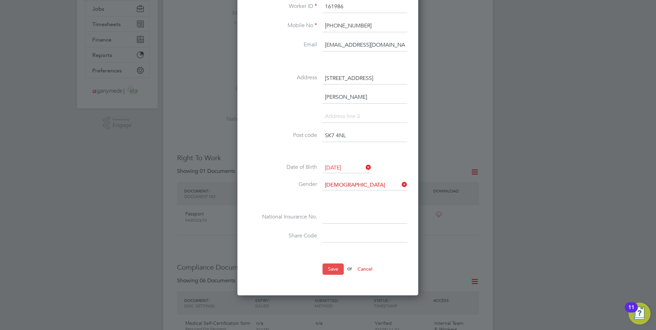
drag, startPoint x: 327, startPoint y: 262, endPoint x: 331, endPoint y: 271, distance: 9.6
click at [327, 263] on ul "Title First Name Andrew Surname Forde Worker ID 161986 Mobile No +44 7454 74525…" at bounding box center [327, 106] width 159 height 350
click at [331, 271] on button "Save" at bounding box center [332, 268] width 21 height 11
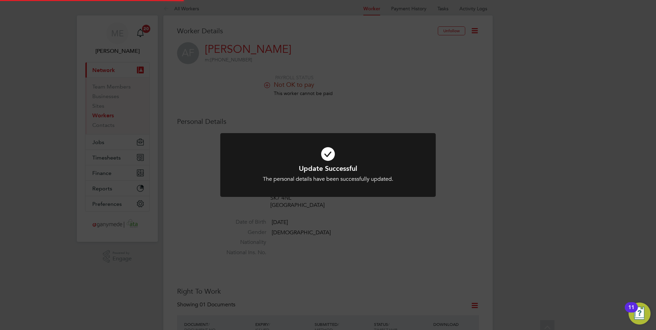
scroll to position [0, 0]
click at [298, 186] on div at bounding box center [327, 165] width 215 height 64
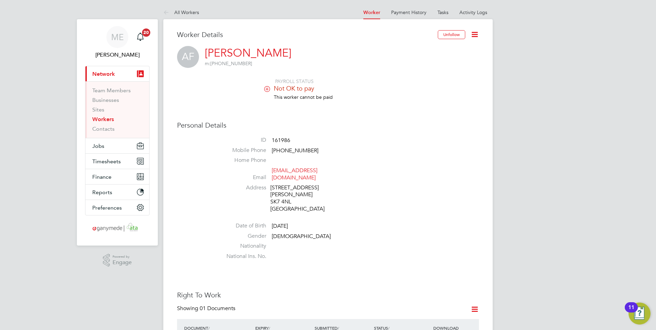
click at [473, 30] on icon at bounding box center [474, 34] width 9 height 9
click at [411, 79] on li "Edit Personal Details e" at bounding box center [436, 80] width 86 height 10
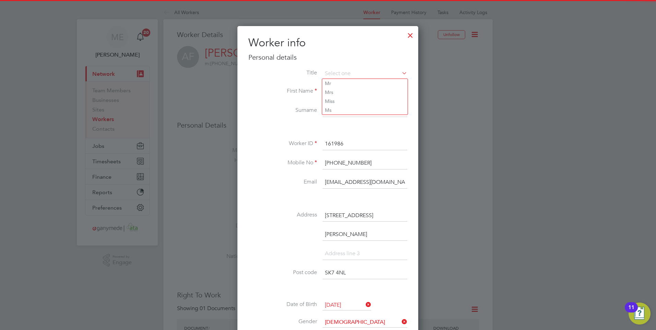
scroll to position [137, 0]
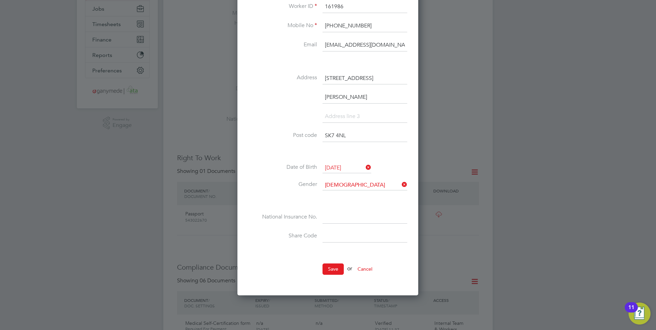
paste input "NB613988B"
type input "NB 61 39 88 B"
click at [328, 268] on button "Save" at bounding box center [332, 268] width 21 height 11
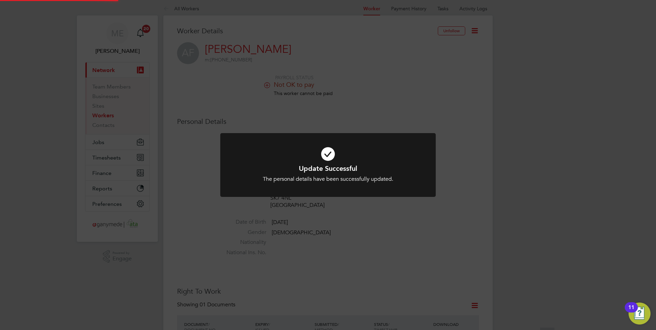
scroll to position [0, 0]
click at [322, 178] on div "The personal details have been successfully updated." at bounding box center [328, 179] width 178 height 7
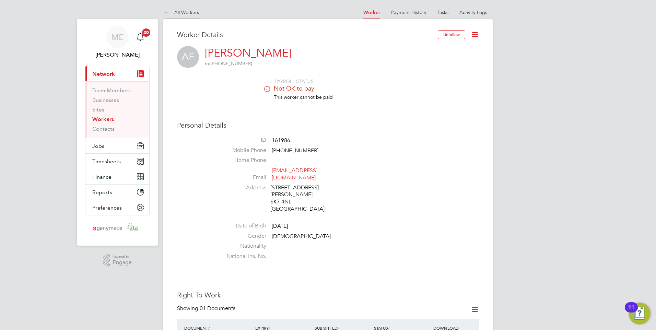
click at [165, 11] on icon at bounding box center [167, 13] width 9 height 9
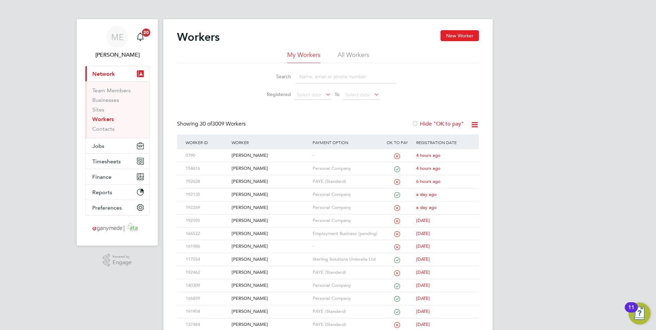
click at [302, 74] on input at bounding box center [346, 76] width 100 height 13
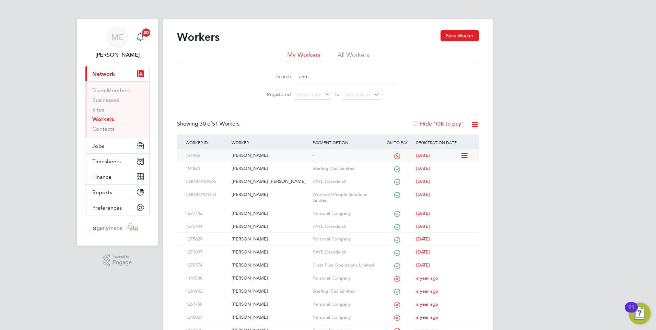
type input "andr"
click at [276, 153] on div "[PERSON_NAME]" at bounding box center [270, 155] width 81 height 13
drag, startPoint x: 318, startPoint y: 78, endPoint x: 298, endPoint y: 74, distance: 20.0
click at [291, 74] on div "Search andr" at bounding box center [328, 76] width 136 height 13
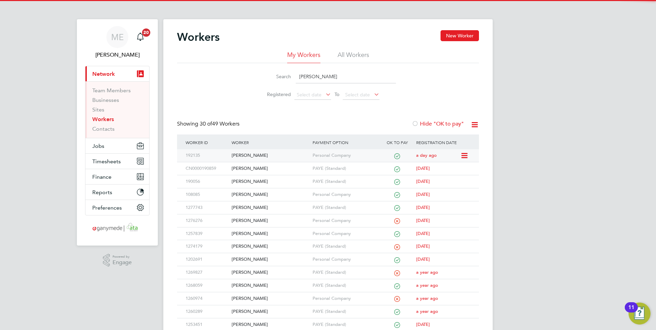
type input "james"
click at [282, 152] on div "[PERSON_NAME]" at bounding box center [270, 155] width 81 height 13
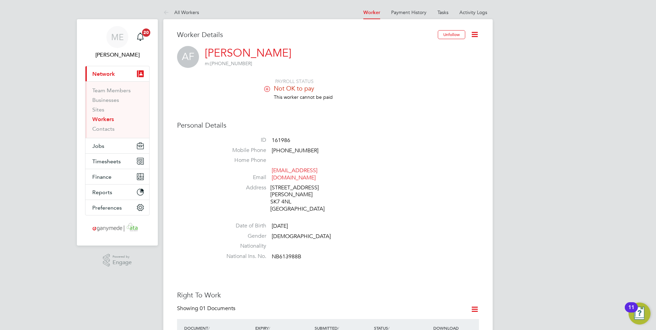
click at [283, 90] on span "Not OK to pay" at bounding box center [294, 88] width 40 height 8
click at [266, 90] on icon at bounding box center [266, 88] width 5 height 5
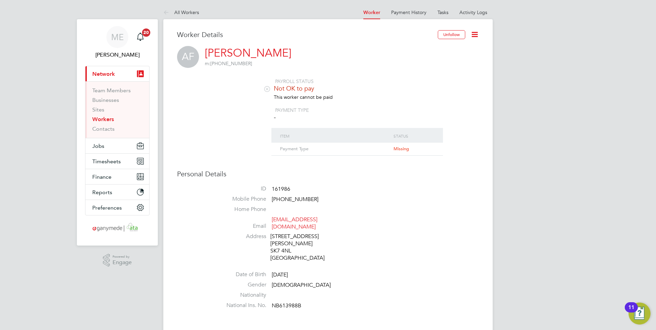
click at [476, 31] on icon at bounding box center [474, 34] width 9 height 9
click at [409, 14] on link "Payment History" at bounding box center [408, 12] width 35 height 6
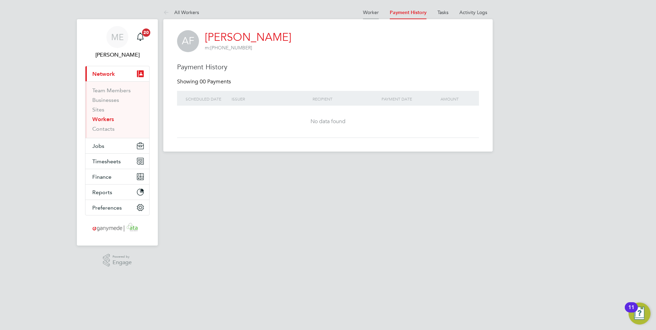
click at [370, 9] on li "Worker" at bounding box center [371, 12] width 16 height 14
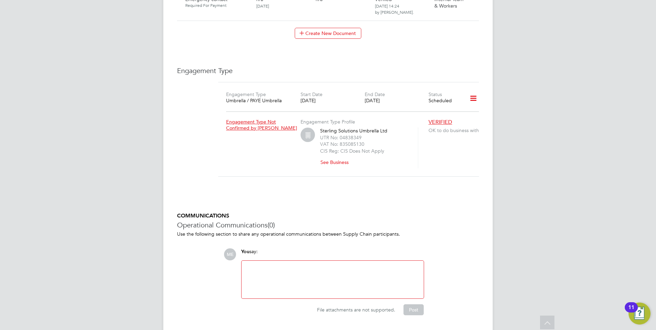
scroll to position [623, 0]
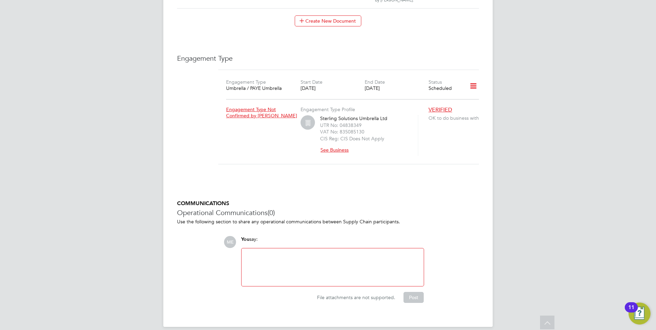
click at [330, 144] on button "See Business" at bounding box center [337, 149] width 34 height 11
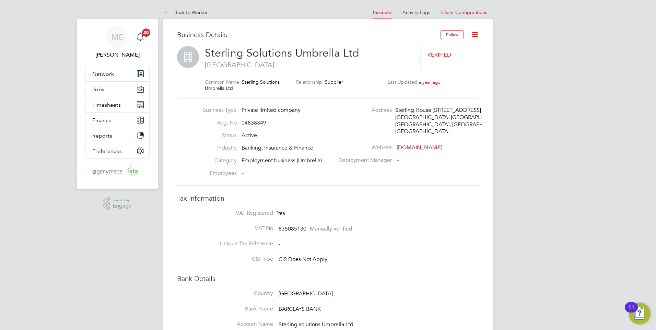
click at [476, 35] on icon at bounding box center [474, 34] width 9 height 9
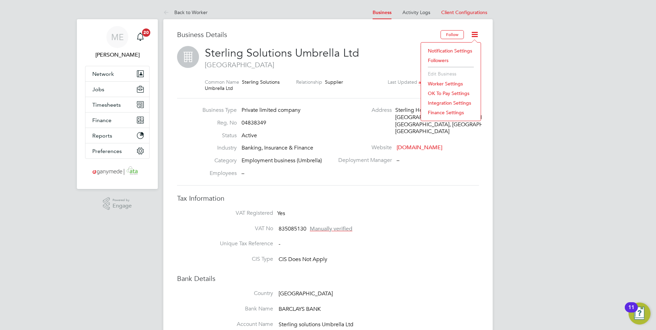
click at [311, 108] on li "Business Type Private limited company" at bounding box center [266, 113] width 135 height 13
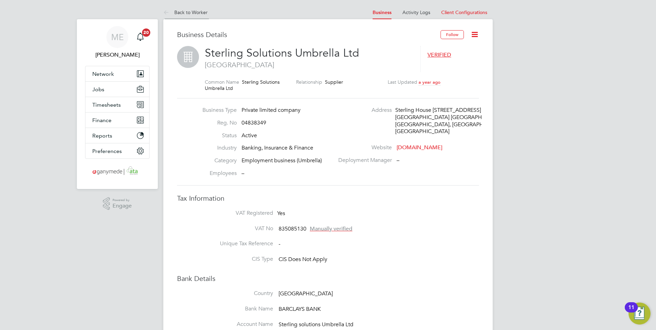
click at [165, 13] on icon at bounding box center [167, 13] width 9 height 9
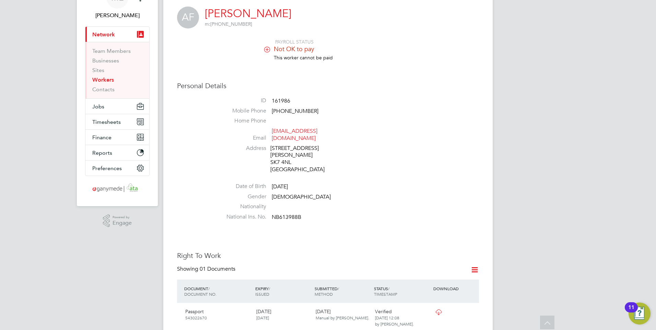
scroll to position [34, 0]
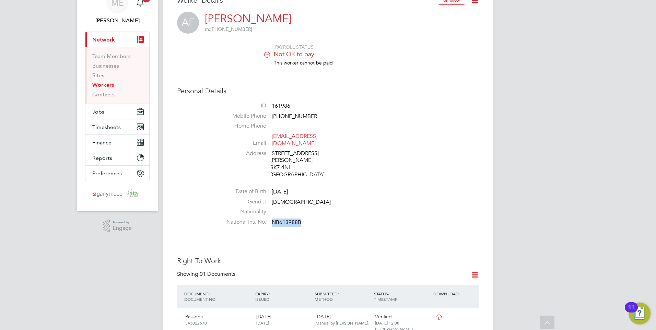
drag, startPoint x: 272, startPoint y: 215, endPoint x: 302, endPoint y: 216, distance: 29.9
click at [302, 219] on li "National Ins. No. NB613988B" at bounding box center [348, 224] width 261 height 10
drag, startPoint x: 302, startPoint y: 216, endPoint x: 290, endPoint y: 216, distance: 11.7
copy span "NB613988B"
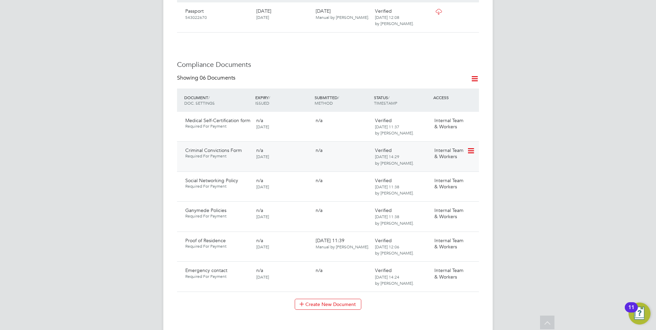
scroll to position [377, 0]
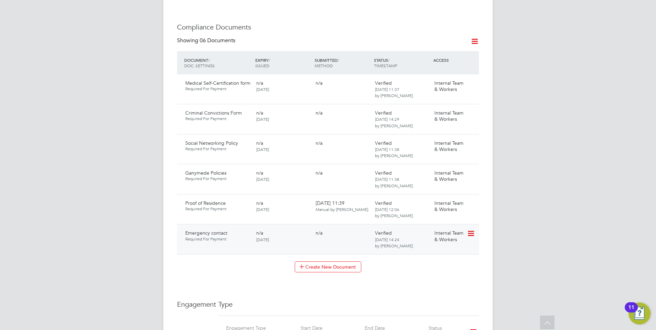
click at [472, 229] on icon at bounding box center [470, 233] width 7 height 8
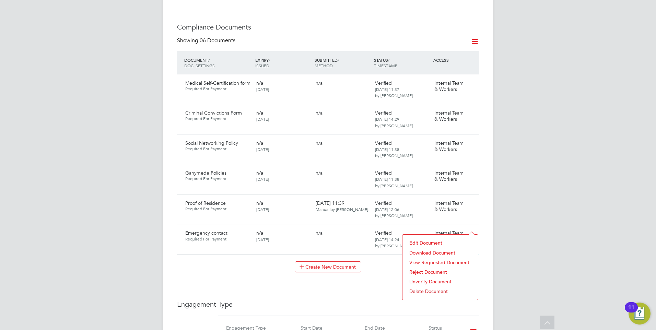
click at [433, 251] on li "Download Document" at bounding box center [440, 253] width 69 height 10
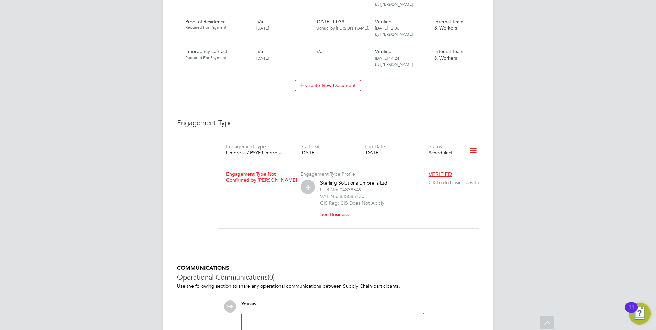
scroll to position [617, 0]
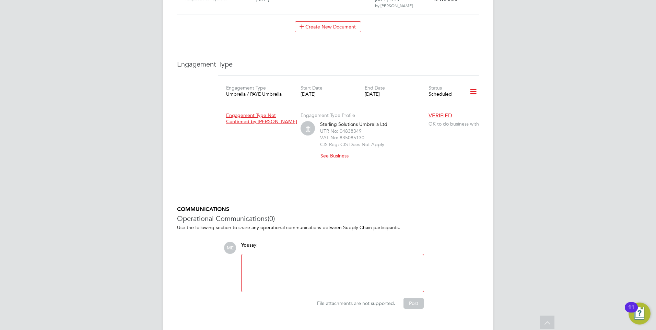
click at [246, 91] on div "Umbrella / PAYE Umbrella" at bounding box center [258, 94] width 64 height 6
click at [333, 91] on div "24 Sep 2025" at bounding box center [333, 94] width 64 height 6
click at [474, 86] on icon at bounding box center [473, 92] width 12 height 16
click at [425, 103] on li "Edit Engagement Type" at bounding box center [437, 105] width 79 height 10
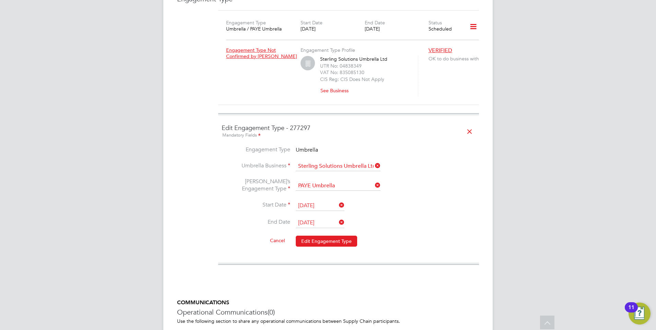
scroll to position [679, 0]
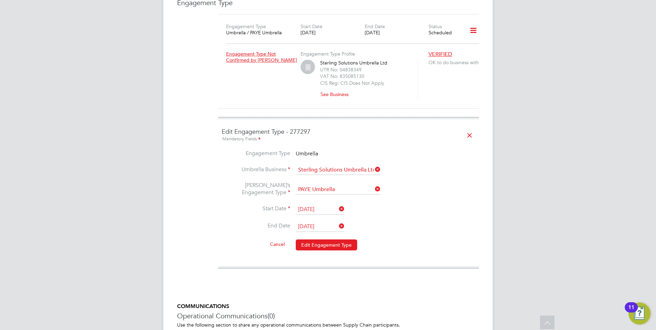
click at [275, 239] on button "Cancel" at bounding box center [277, 244] width 26 height 11
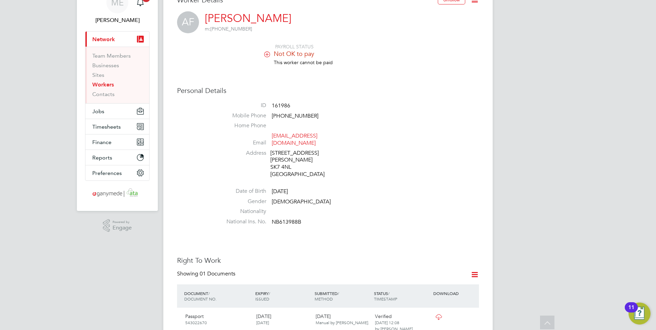
scroll to position [0, 0]
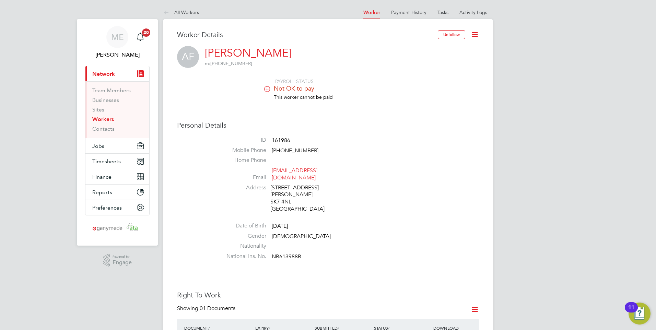
click at [269, 88] on icon at bounding box center [266, 88] width 5 height 5
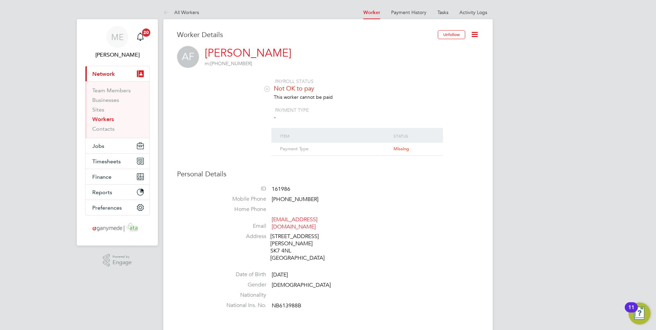
click at [390, 148] on div "Payment Type" at bounding box center [335, 149] width 114 height 13
click at [165, 10] on icon at bounding box center [167, 13] width 9 height 9
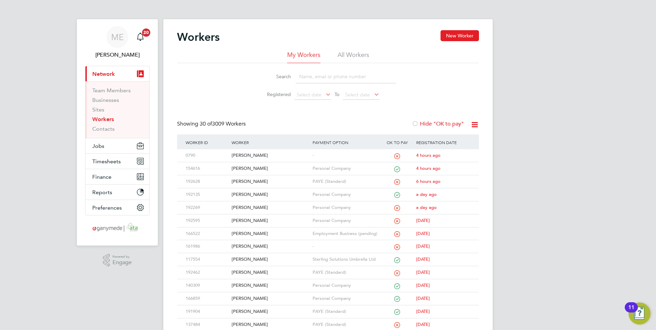
click at [310, 77] on input at bounding box center [346, 76] width 100 height 13
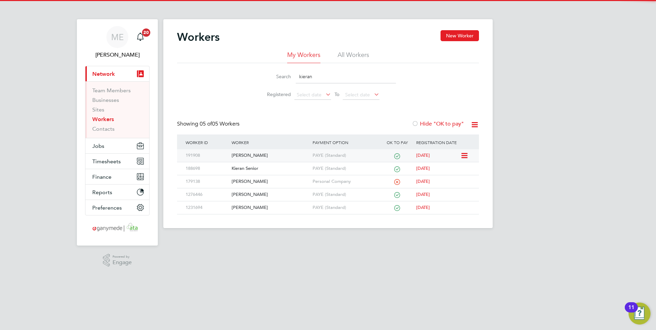
type input "kieran"
click at [282, 151] on div "Kieran Saunders" at bounding box center [270, 155] width 81 height 13
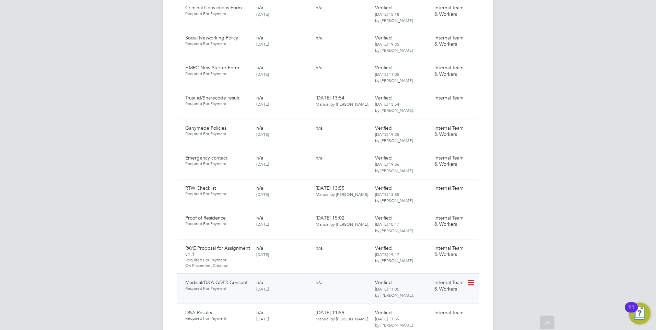
scroll to position [515, 0]
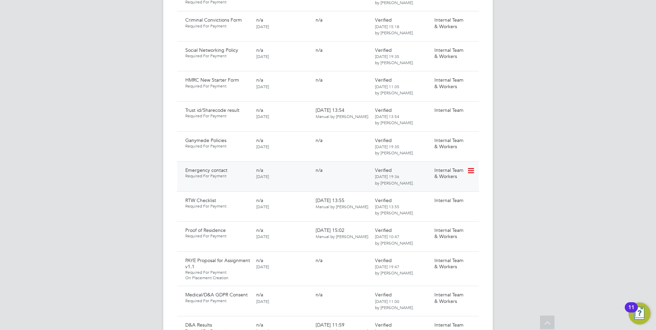
click at [474, 167] on icon at bounding box center [470, 171] width 7 height 8
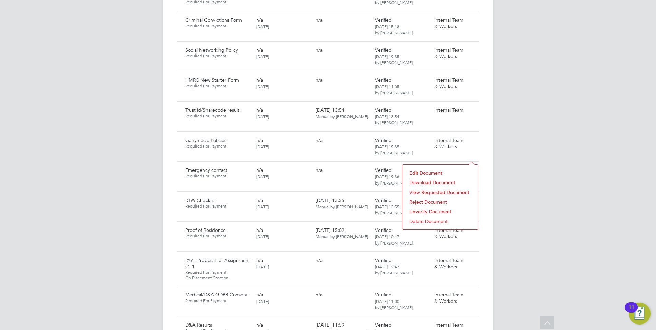
click at [445, 179] on li "Download Document" at bounding box center [440, 183] width 69 height 10
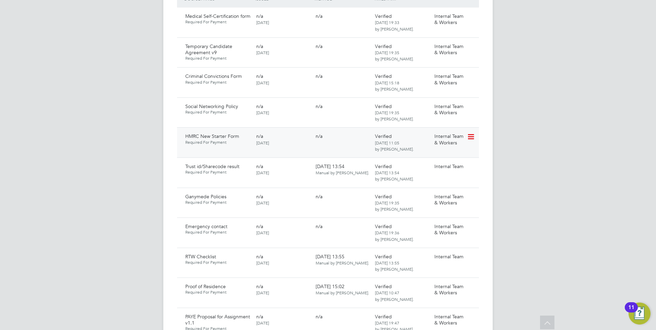
scroll to position [446, 0]
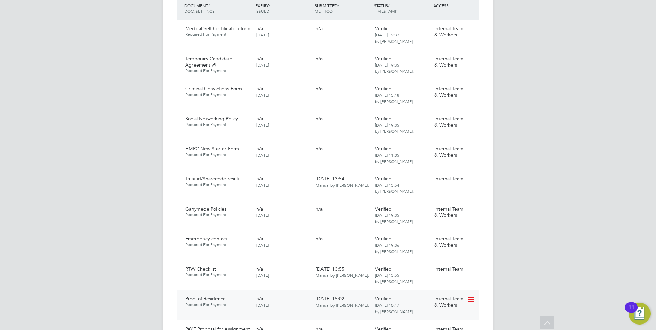
click at [467, 295] on icon at bounding box center [470, 299] width 7 height 8
click at [436, 308] on li "Download Document" at bounding box center [446, 312] width 55 height 10
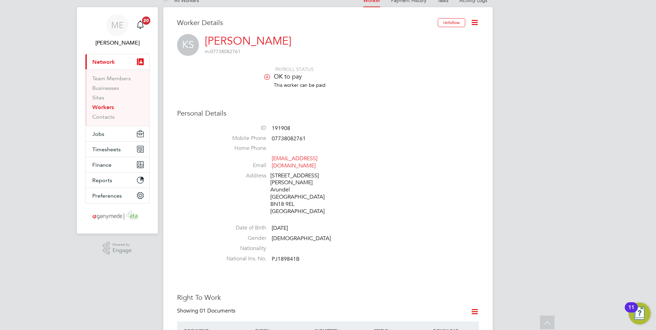
scroll to position [0, 0]
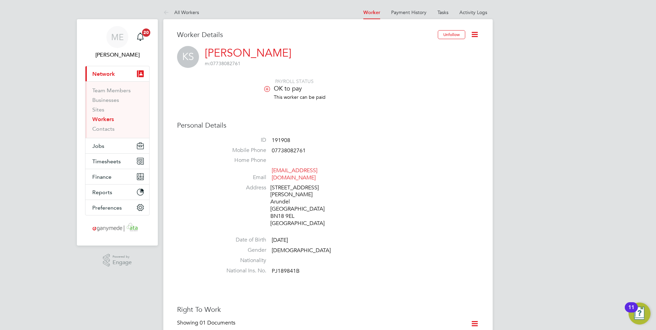
click at [165, 9] on icon at bounding box center [167, 13] width 9 height 9
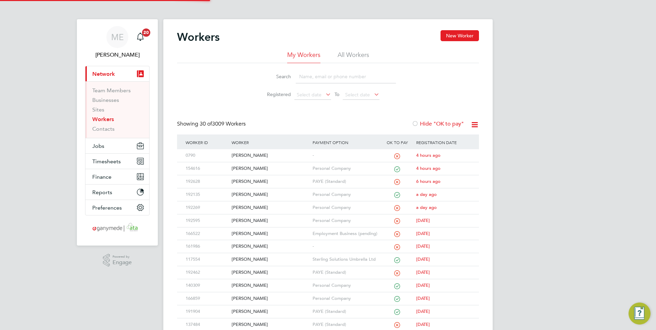
click at [313, 72] on input at bounding box center [346, 76] width 100 height 13
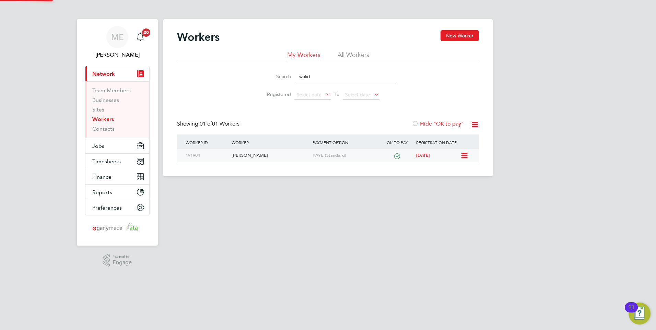
type input "walid"
click at [275, 158] on div "[PERSON_NAME]" at bounding box center [270, 155] width 81 height 13
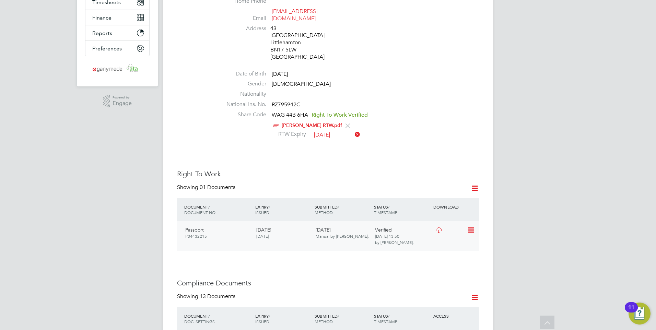
scroll to position [172, 0]
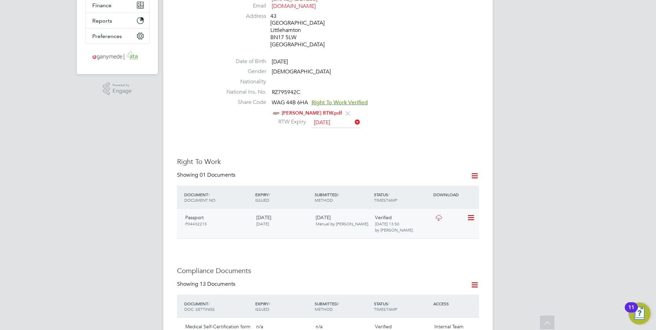
click at [437, 215] on icon at bounding box center [438, 217] width 9 height 5
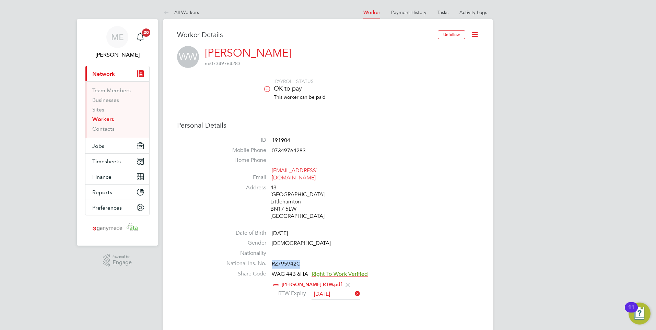
drag, startPoint x: 272, startPoint y: 256, endPoint x: 304, endPoint y: 259, distance: 32.0
click at [304, 260] on li "National Ins. No. RZ795942C" at bounding box center [348, 265] width 261 height 10
drag, startPoint x: 304, startPoint y: 259, endPoint x: 291, endPoint y: 257, distance: 13.5
copy span "RZ795942C"
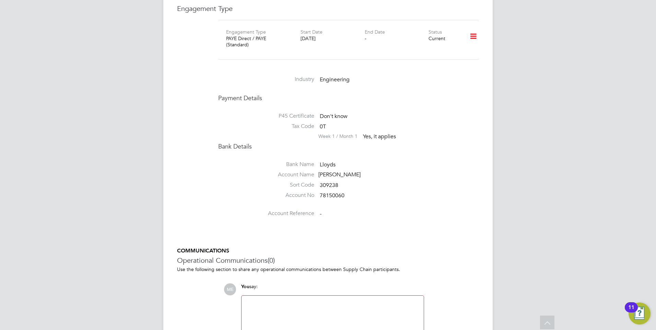
scroll to position [926, 0]
click at [320, 171] on li "Account Name Walid Wejdan" at bounding box center [348, 176] width 261 height 10
drag, startPoint x: 319, startPoint y: 164, endPoint x: 360, endPoint y: 165, distance: 41.5
click at [360, 171] on div "[PERSON_NAME]" at bounding box center [350, 174] width 65 height 7
drag, startPoint x: 360, startPoint y: 165, endPoint x: 350, endPoint y: 163, distance: 10.2
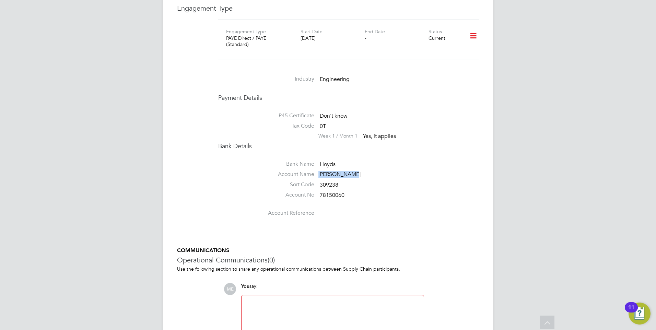
copy div "[PERSON_NAME]"
drag, startPoint x: 320, startPoint y: 183, endPoint x: 354, endPoint y: 185, distance: 34.0
click at [354, 191] on li "Account No 78150060" at bounding box center [348, 196] width 261 height 10
drag, startPoint x: 354, startPoint y: 185, endPoint x: 334, endPoint y: 182, distance: 19.7
copy span "78150060"
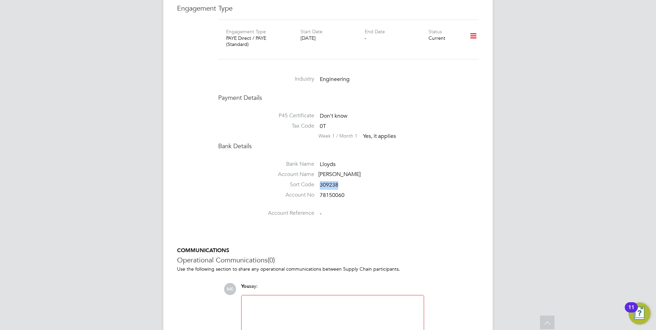
drag, startPoint x: 322, startPoint y: 173, endPoint x: 350, endPoint y: 177, distance: 28.4
click at [350, 181] on li "Sort Code 309238" at bounding box center [348, 186] width 261 height 10
drag, startPoint x: 350, startPoint y: 177, endPoint x: 330, endPoint y: 173, distance: 20.4
copy span "309238"
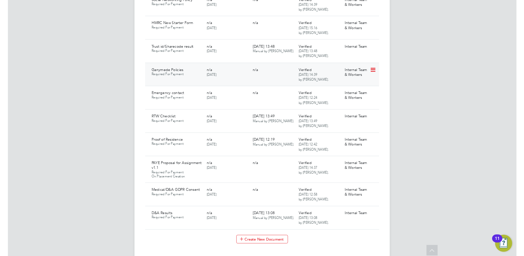
scroll to position [549, 0]
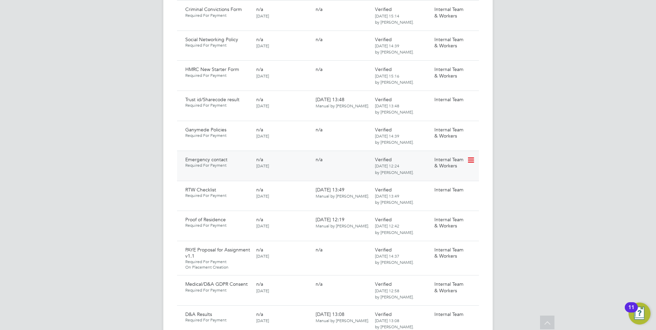
click at [469, 156] on icon at bounding box center [470, 160] width 7 height 8
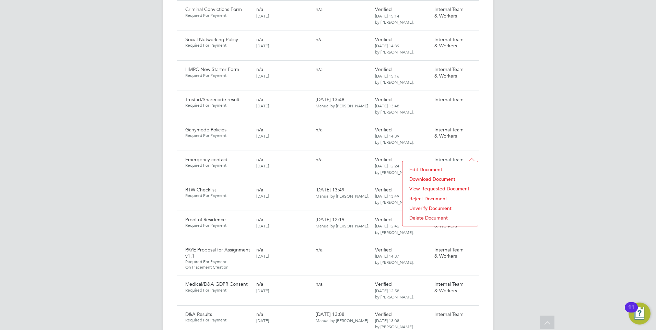
click at [428, 177] on li "Download Document" at bounding box center [440, 179] width 69 height 10
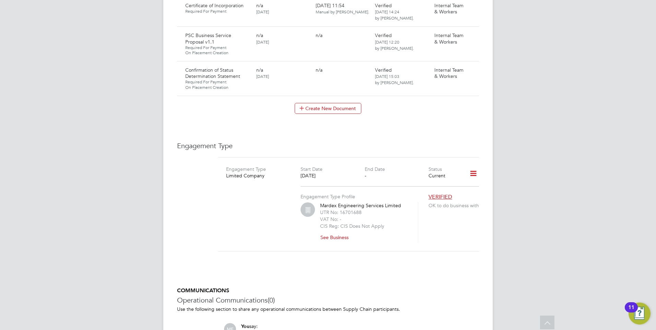
scroll to position [970, 0]
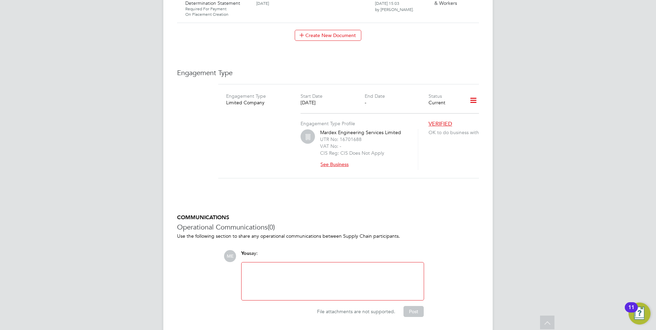
click at [331, 159] on button "See Business" at bounding box center [337, 164] width 34 height 11
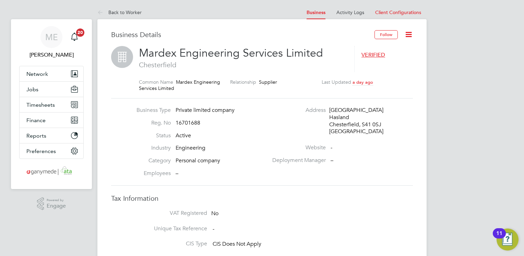
click at [107, 9] on link "Back to Worker" at bounding box center [119, 12] width 44 height 6
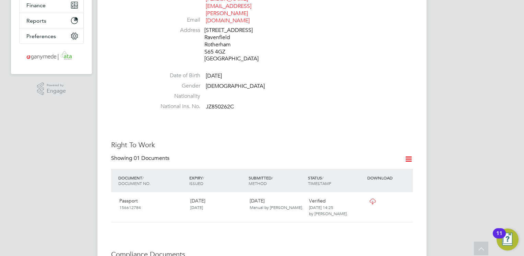
scroll to position [137, 0]
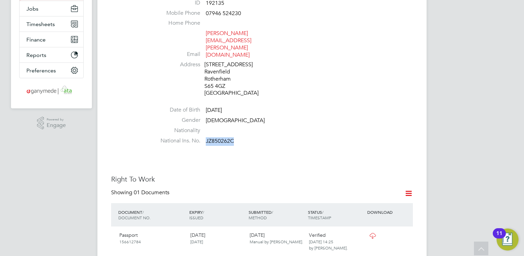
drag, startPoint x: 205, startPoint y: 120, endPoint x: 240, endPoint y: 119, distance: 35.0
click at [240, 137] on li "National Ins. No. JZ850262C" at bounding box center [282, 142] width 261 height 10
drag, startPoint x: 240, startPoint y: 119, endPoint x: 222, endPoint y: 118, distance: 18.2
copy span "JZ850262C"
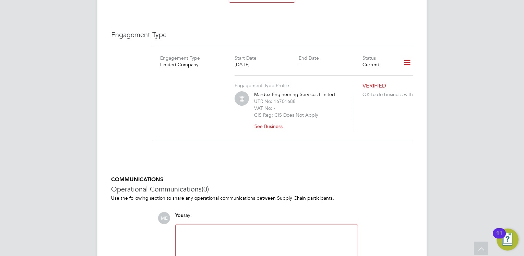
scroll to position [939, 0]
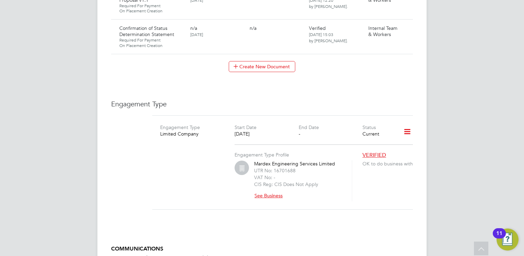
click at [265, 190] on button "See Business" at bounding box center [271, 195] width 34 height 11
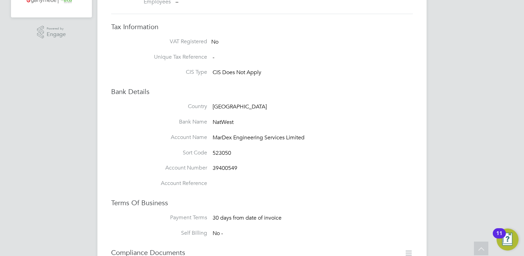
scroll to position [137, 0]
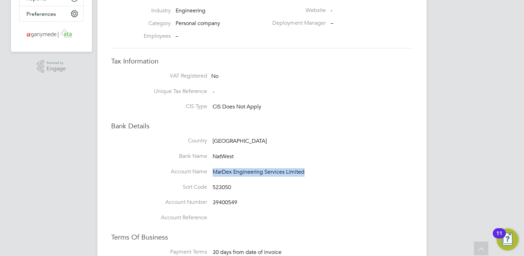
drag, startPoint x: 212, startPoint y: 172, endPoint x: 309, endPoint y: 175, distance: 96.8
click at [309, 175] on li "Account Name MarDex Engineering Services Limited" at bounding box center [276, 175] width 274 height 15
drag, startPoint x: 309, startPoint y: 175, endPoint x: 288, endPoint y: 173, distance: 20.7
copy span "MarDex Engineering Services Limited"
drag, startPoint x: 213, startPoint y: 201, endPoint x: 247, endPoint y: 202, distance: 34.0
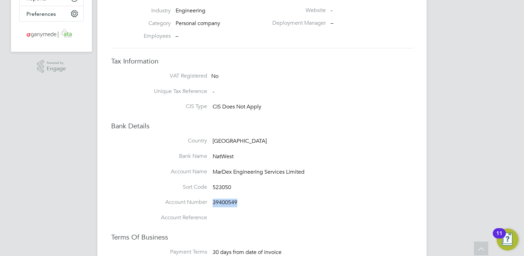
click at [247, 202] on li "Account Number 39400549" at bounding box center [276, 206] width 274 height 15
drag, startPoint x: 247, startPoint y: 202, endPoint x: 231, endPoint y: 201, distance: 16.5
copy span "39400549"
drag, startPoint x: 212, startPoint y: 185, endPoint x: 236, endPoint y: 187, distance: 23.4
click at [236, 187] on li "Sort Code 523050" at bounding box center [276, 191] width 274 height 15
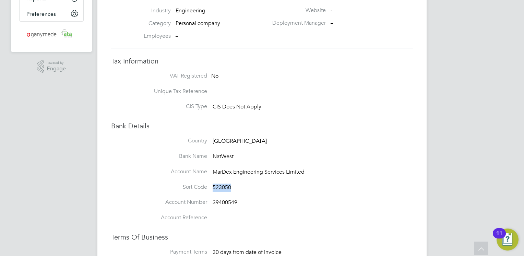
drag, startPoint x: 236, startPoint y: 187, endPoint x: 229, endPoint y: 186, distance: 7.0
copy span "523050"
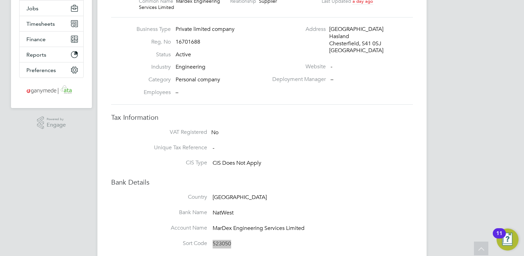
scroll to position [34, 0]
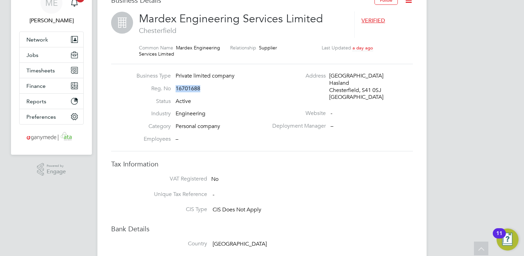
drag, startPoint x: 176, startPoint y: 88, endPoint x: 208, endPoint y: 89, distance: 31.6
click at [208, 89] on li "Reg. No 16701688" at bounding box center [200, 91] width 135 height 13
drag, startPoint x: 208, startPoint y: 89, endPoint x: 186, endPoint y: 87, distance: 21.3
copy span "16701688"
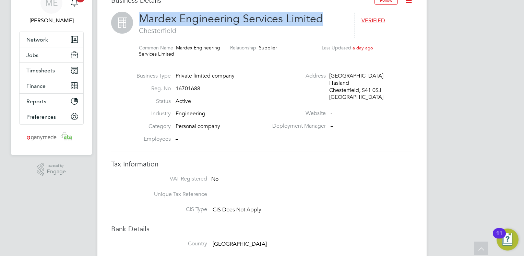
drag, startPoint x: 139, startPoint y: 19, endPoint x: 342, endPoint y: 21, distance: 203.4
click at [342, 21] on div "Mardex Engineering Services Limited Chesterfield VERIFIED Common Name Mardex En…" at bounding box center [262, 38] width 302 height 52
drag, startPoint x: 342, startPoint y: 21, endPoint x: 296, endPoint y: 17, distance: 45.8
copy span "Mardex Engineering Services Limited"
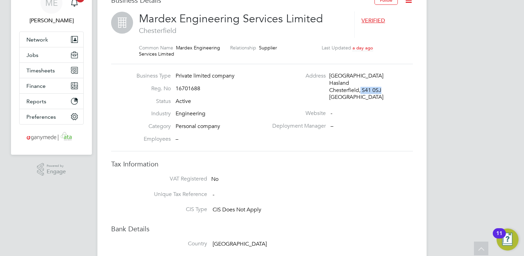
drag, startPoint x: 380, startPoint y: 90, endPoint x: 360, endPoint y: 90, distance: 20.9
click at [360, 90] on div "Chesterfield, S41 0SJ" at bounding box center [361, 90] width 65 height 7
copy div "S41 0SJ"
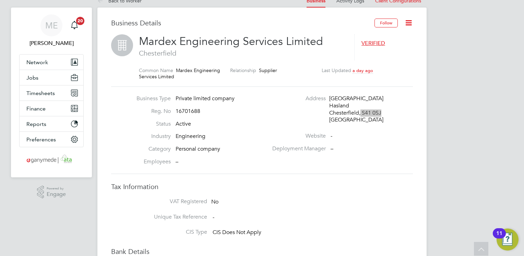
scroll to position [0, 0]
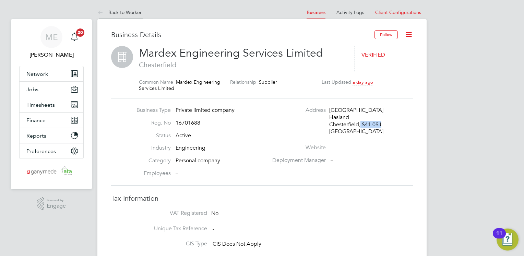
click at [99, 9] on icon at bounding box center [101, 13] width 9 height 9
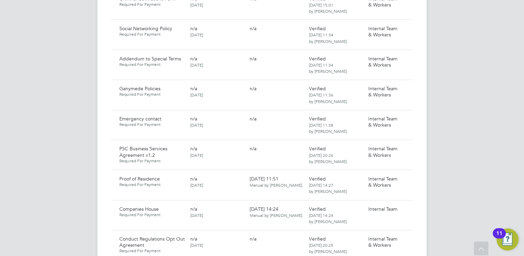
scroll to position [515, 0]
click at [408, 114] on icon at bounding box center [404, 118] width 7 height 8
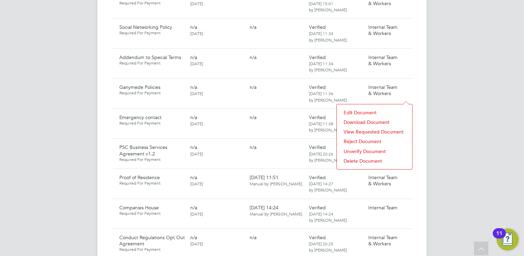
click at [363, 121] on li "Download Document" at bounding box center [374, 122] width 69 height 10
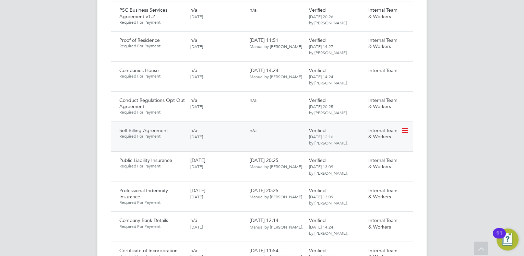
scroll to position [686, 0]
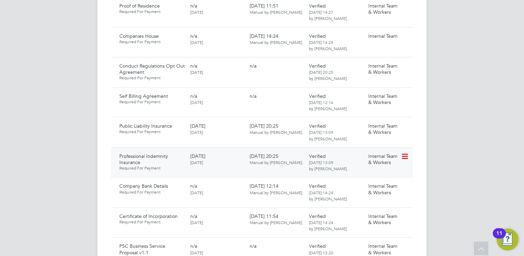
click at [404, 152] on icon at bounding box center [404, 156] width 7 height 8
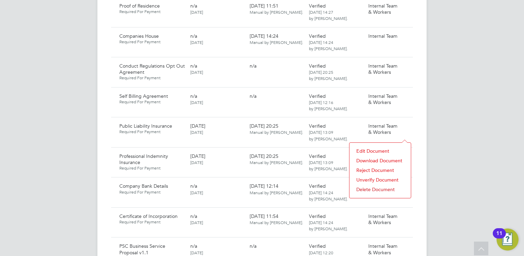
click at [370, 158] on li "Download Document" at bounding box center [380, 161] width 55 height 10
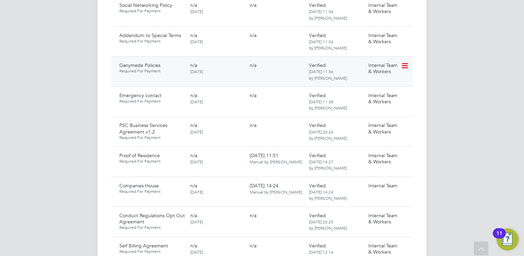
scroll to position [549, 0]
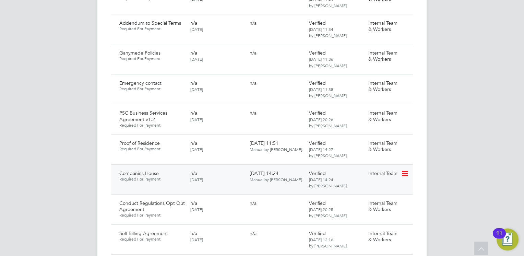
click at [406, 169] on icon at bounding box center [404, 173] width 7 height 8
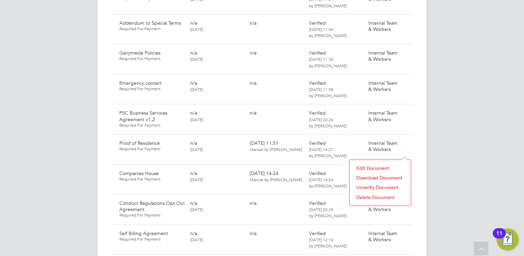
click at [378, 176] on li "Download Document" at bounding box center [380, 178] width 55 height 10
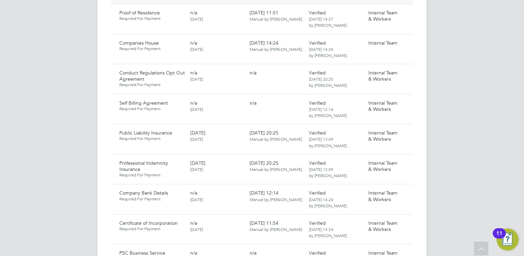
scroll to position [686, 0]
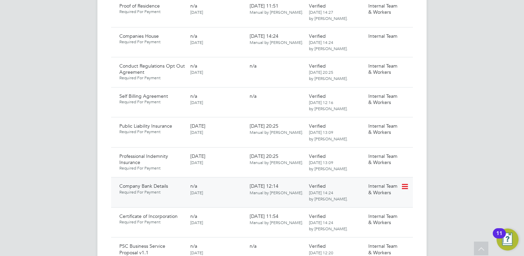
click at [403, 183] on icon at bounding box center [404, 187] width 7 height 8
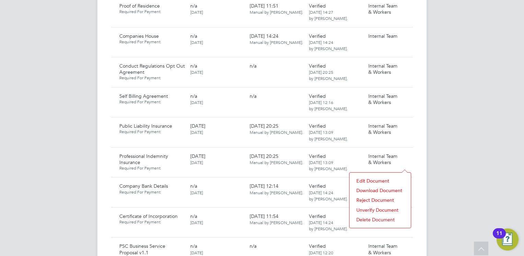
click at [369, 189] on li "Download Document" at bounding box center [380, 191] width 55 height 10
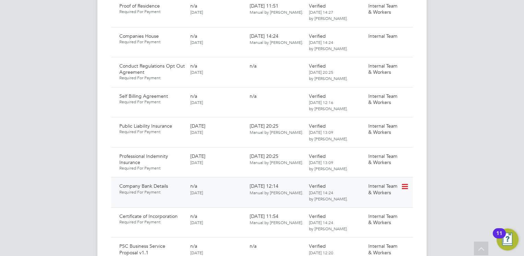
click at [406, 183] on icon at bounding box center [404, 187] width 7 height 8
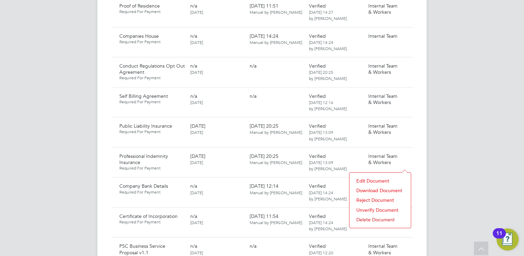
click at [368, 190] on li "Download Document" at bounding box center [380, 191] width 55 height 10
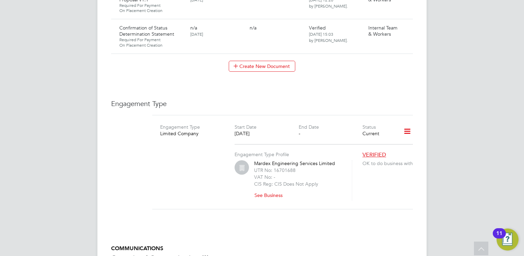
scroll to position [939, 0]
click at [261, 190] on button "See Business" at bounding box center [271, 195] width 34 height 11
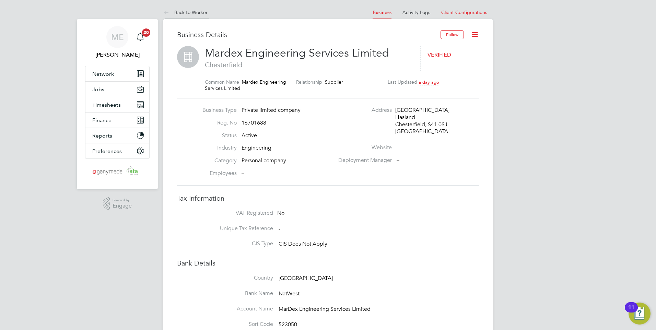
click at [167, 12] on icon at bounding box center [167, 13] width 9 height 9
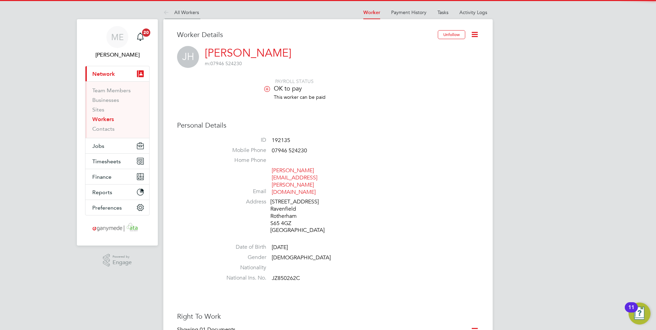
click at [166, 11] on icon at bounding box center [167, 13] width 9 height 9
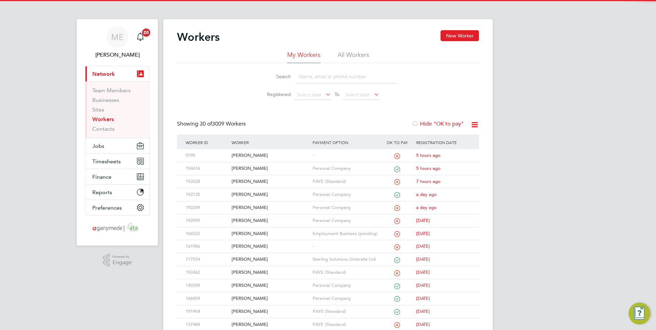
click at [309, 82] on input at bounding box center [346, 76] width 100 height 13
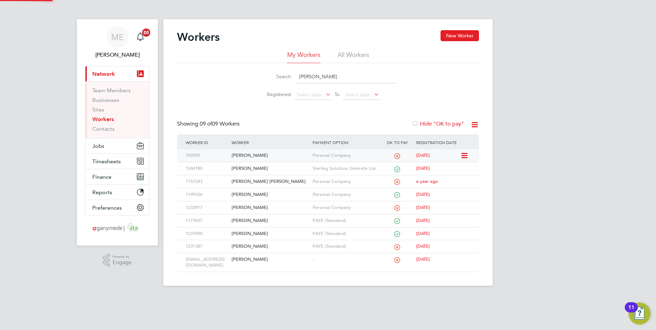
type input "ROGER"
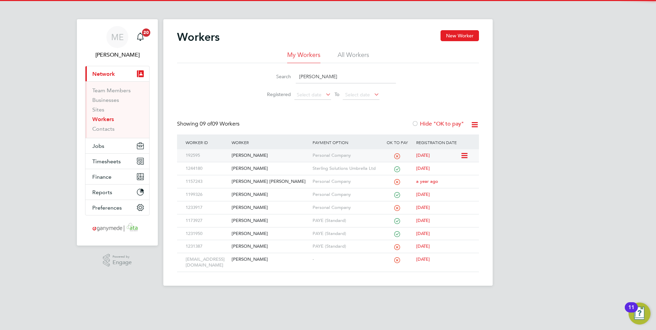
click at [261, 154] on div "[PERSON_NAME]" at bounding box center [270, 155] width 81 height 13
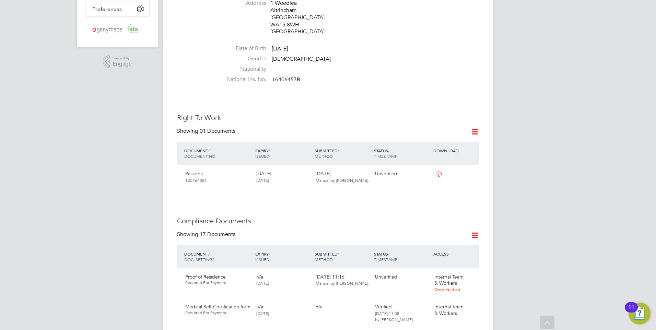
scroll to position [309, 0]
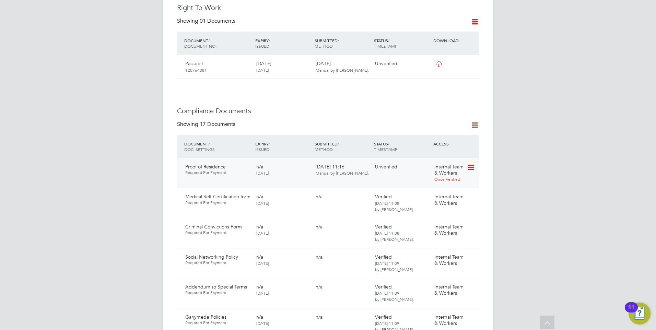
click at [469, 163] on icon at bounding box center [470, 167] width 7 height 8
click at [434, 176] on li "Download Document" at bounding box center [446, 179] width 55 height 10
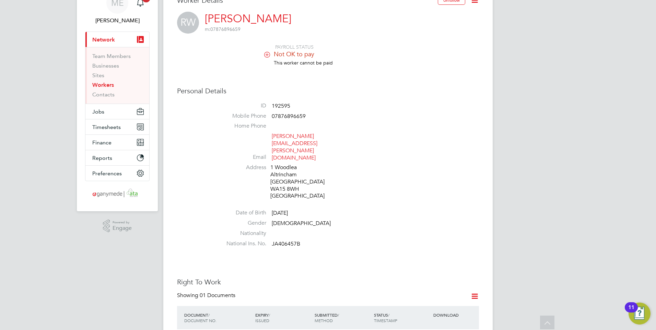
scroll to position [0, 0]
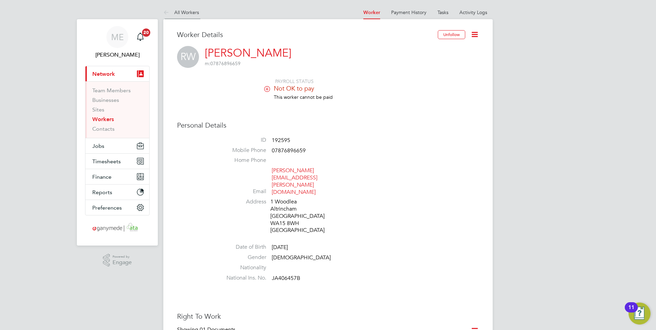
click at [167, 11] on icon at bounding box center [167, 13] width 9 height 9
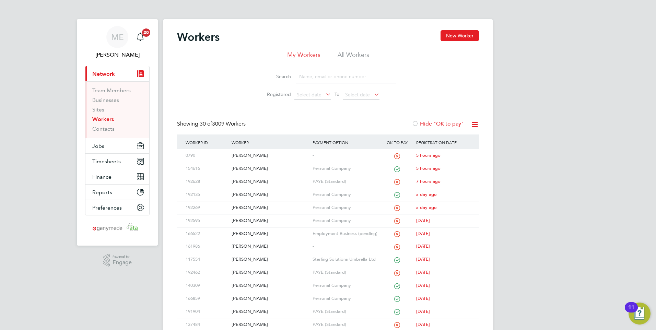
click at [321, 77] on input at bounding box center [346, 76] width 100 height 13
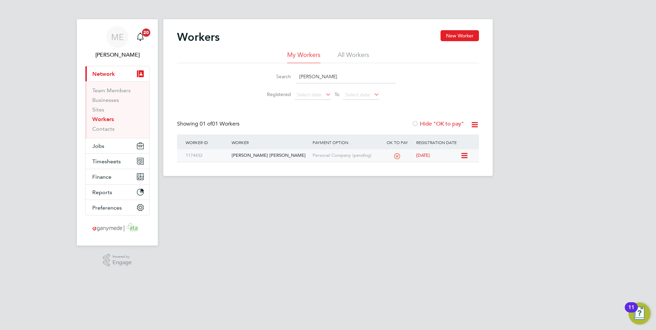
type input "[PERSON_NAME]"
click at [269, 154] on div "[PERSON_NAME] [PERSON_NAME]" at bounding box center [270, 155] width 81 height 13
drag, startPoint x: 321, startPoint y: 78, endPoint x: 258, endPoint y: 72, distance: 63.0
click at [264, 73] on div "Search ALI AHMED" at bounding box center [328, 76] width 136 height 13
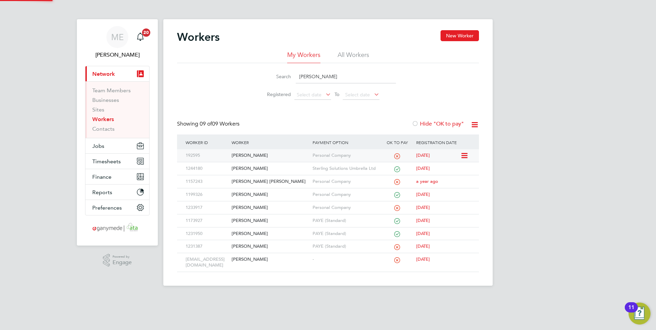
type input "roger"
click at [273, 157] on div "[PERSON_NAME]" at bounding box center [270, 155] width 81 height 13
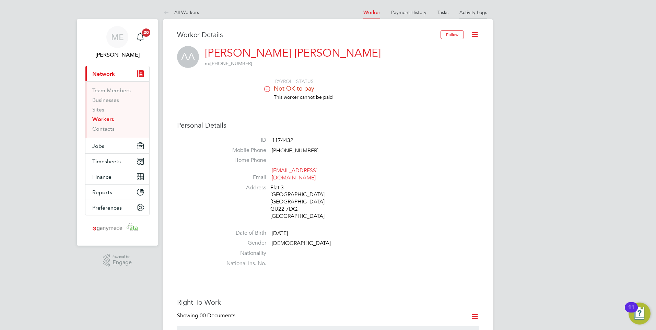
click at [466, 13] on link "Activity Logs" at bounding box center [473, 12] width 28 height 6
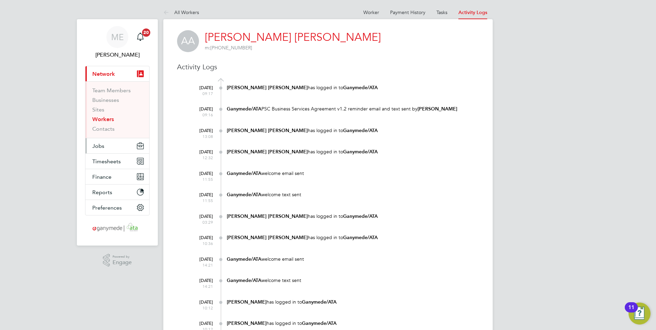
click at [105, 146] on button "Jobs" at bounding box center [117, 145] width 64 height 15
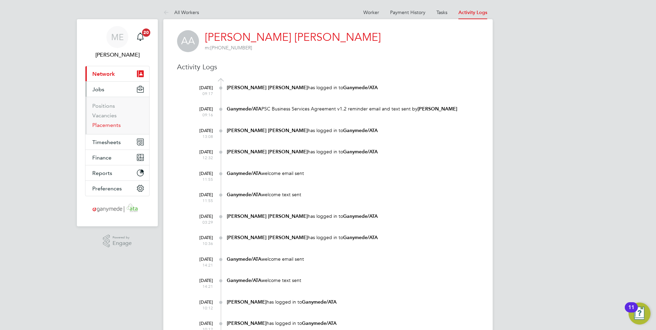
click at [104, 127] on link "Placements" at bounding box center [106, 125] width 28 height 7
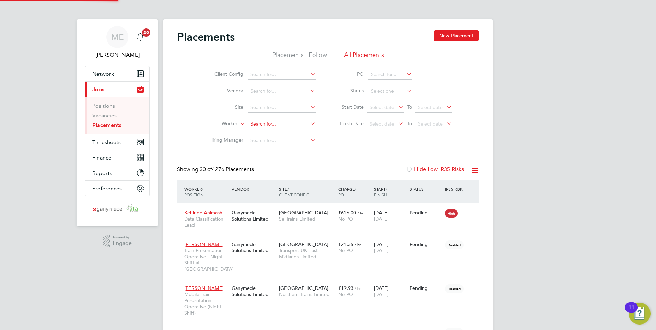
click at [255, 125] on input at bounding box center [282, 124] width 68 height 10
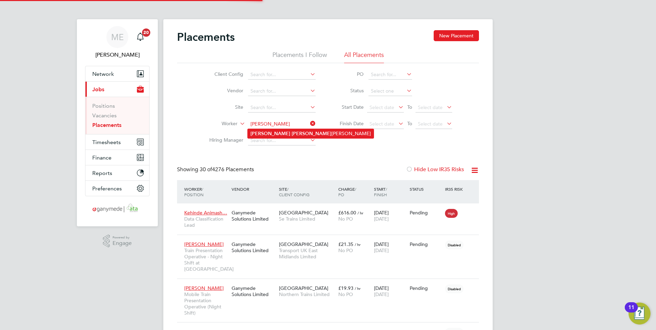
click at [292, 131] on b "Ahmed" at bounding box center [312, 134] width 40 height 6
type input "Ali Ahmed Al Hubaishi"
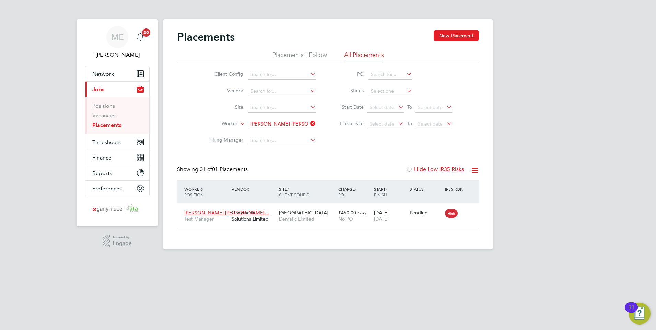
click at [309, 120] on icon at bounding box center [309, 124] width 0 height 10
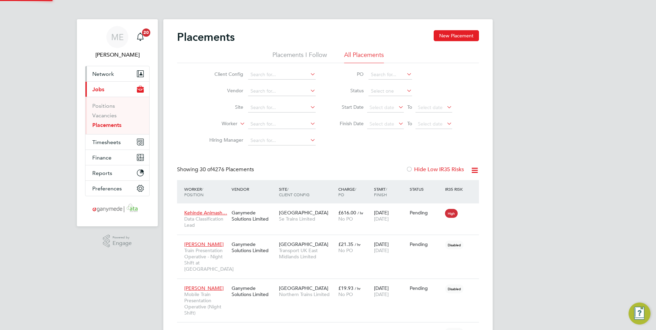
click at [99, 66] on button "Network" at bounding box center [117, 73] width 64 height 15
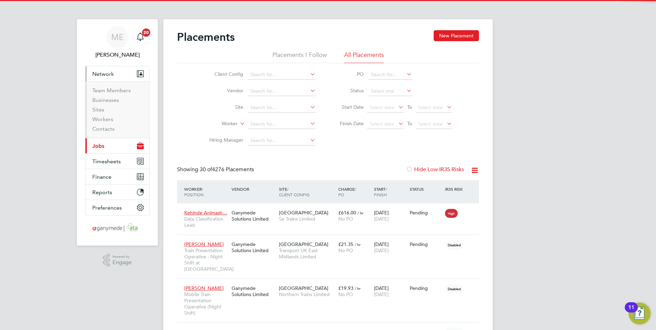
click at [103, 73] on span "Network" at bounding box center [103, 74] width 22 height 7
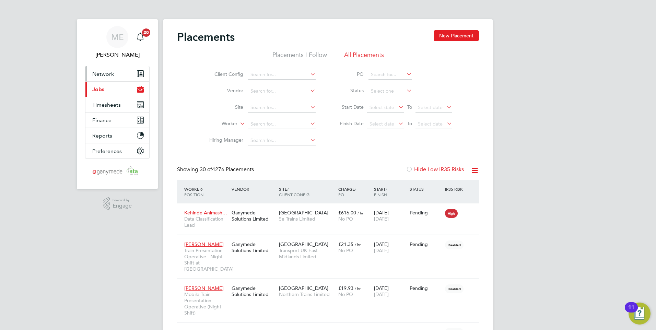
click at [103, 69] on button "Network" at bounding box center [117, 73] width 64 height 15
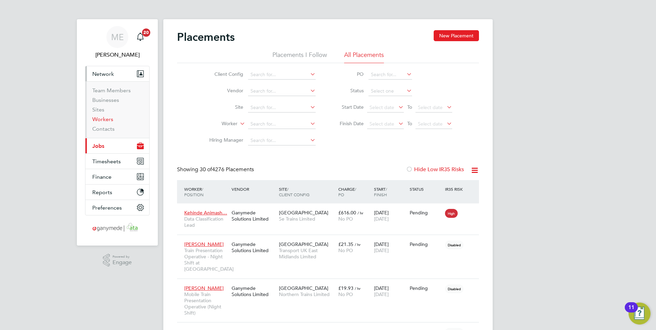
click at [100, 117] on link "Workers" at bounding box center [102, 119] width 21 height 7
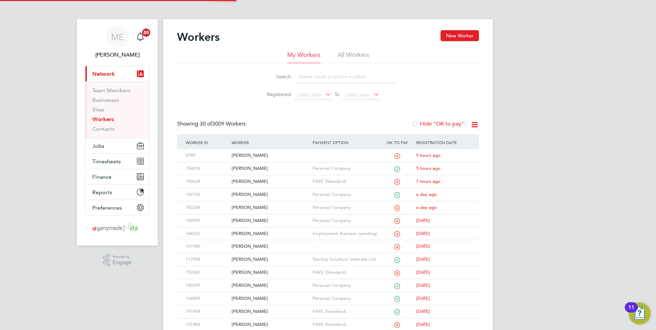
click at [338, 82] on input at bounding box center [346, 76] width 100 height 13
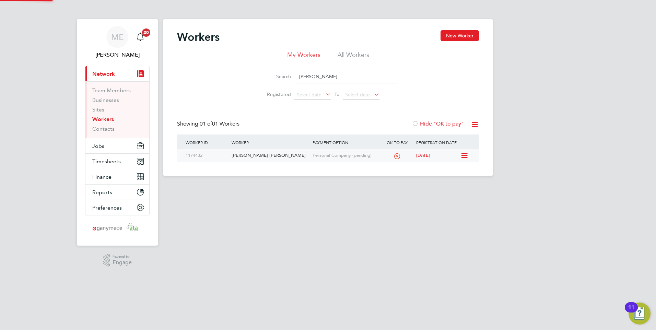
type input "ALI AHMED"
click at [246, 154] on div "Ali Ahmed Al Hubaishi" at bounding box center [270, 155] width 81 height 13
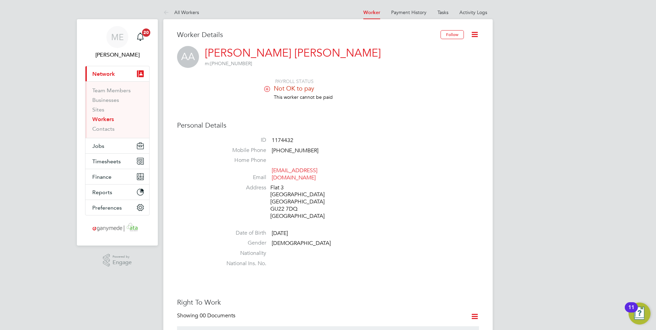
click at [473, 32] on icon at bounding box center [474, 34] width 9 height 9
click at [408, 49] on li "Invite Worker" at bounding box center [436, 51] width 86 height 10
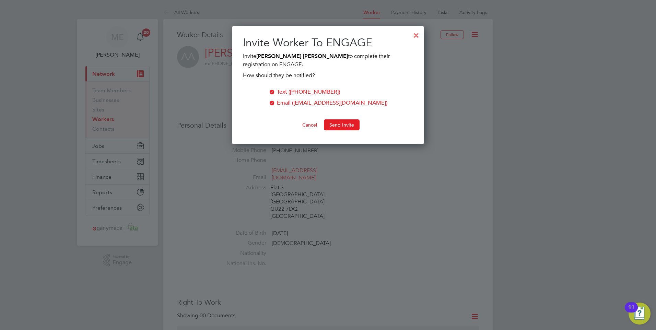
scroll to position [118, 192]
click at [336, 122] on button "Send Invite" at bounding box center [342, 124] width 36 height 11
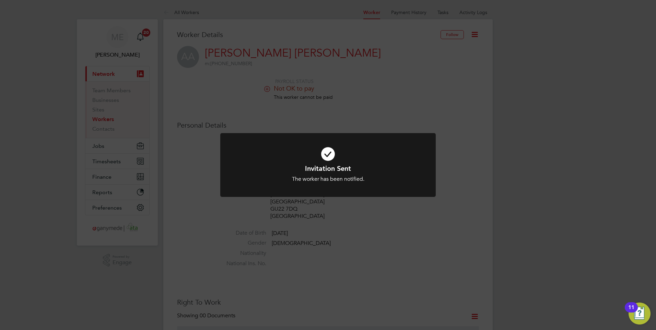
click at [308, 138] on div at bounding box center [327, 165] width 215 height 64
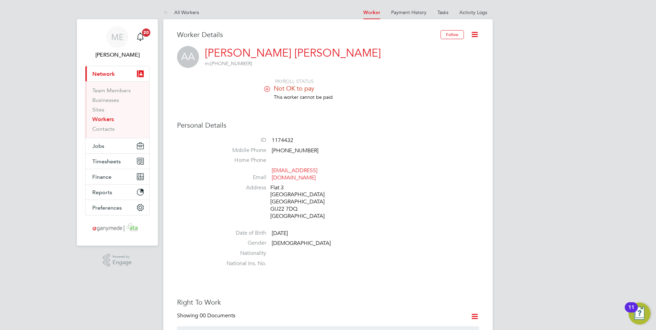
drag, startPoint x: 166, startPoint y: 10, endPoint x: 172, endPoint y: 12, distance: 5.7
click at [166, 10] on icon at bounding box center [167, 13] width 9 height 9
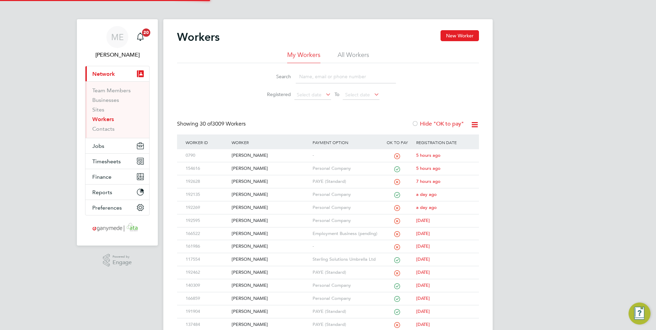
click at [317, 84] on li "Search" at bounding box center [327, 77] width 153 height 20
click at [313, 79] on input at bounding box center [346, 76] width 100 height 13
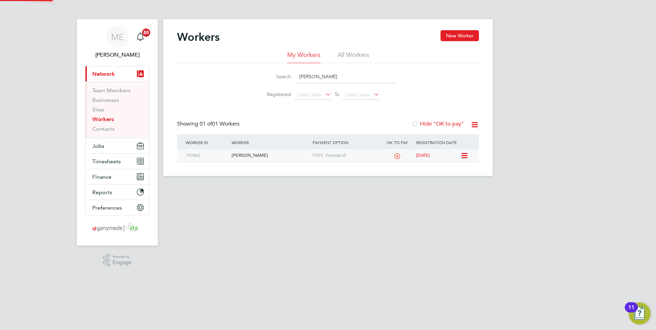
type input "michelle"
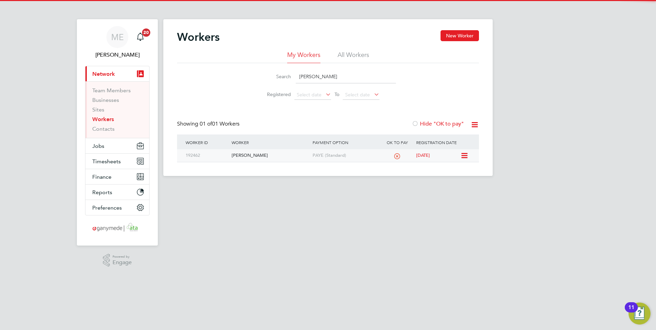
click at [268, 158] on div "[PERSON_NAME]" at bounding box center [270, 155] width 81 height 13
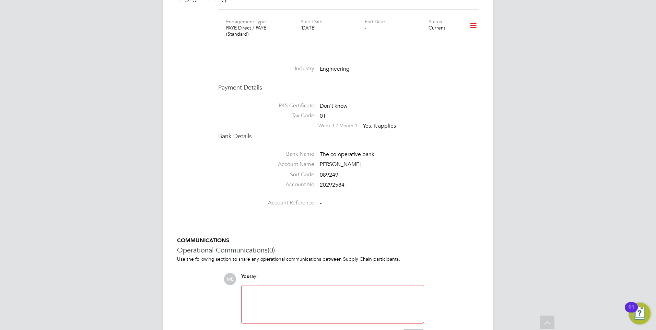
scroll to position [720, 0]
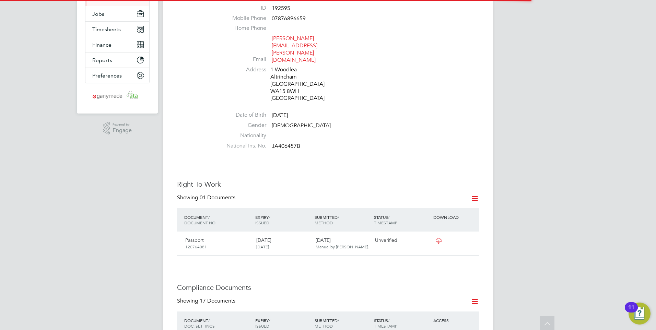
scroll to position [137, 0]
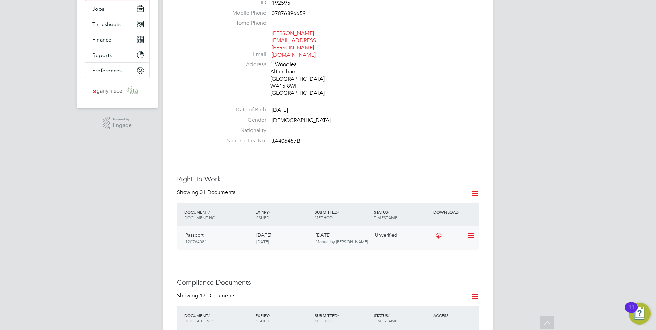
click at [438, 233] on icon at bounding box center [438, 235] width 9 height 5
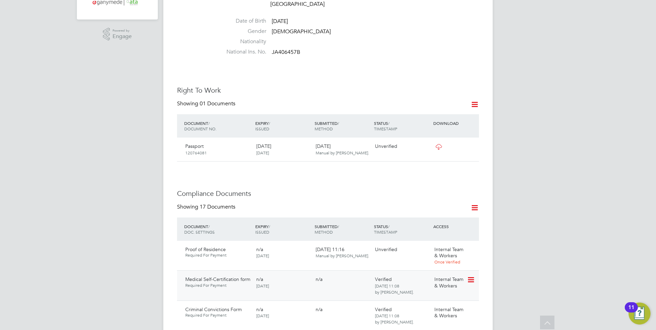
scroll to position [309, 0]
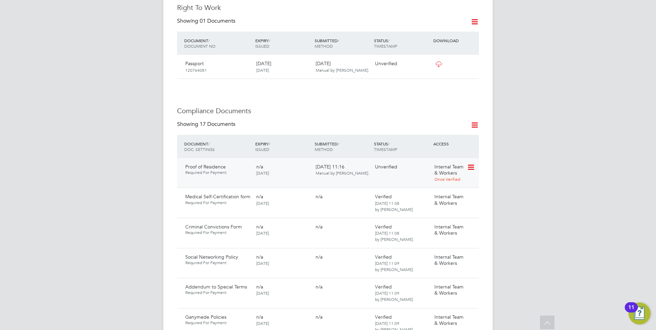
click at [470, 163] on icon at bounding box center [470, 167] width 7 height 8
click at [434, 177] on li "Download Document" at bounding box center [446, 179] width 55 height 10
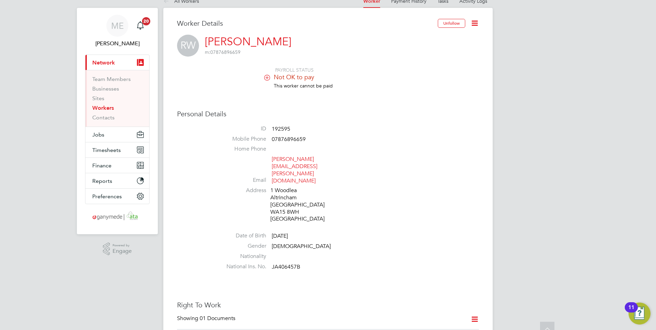
scroll to position [0, 0]
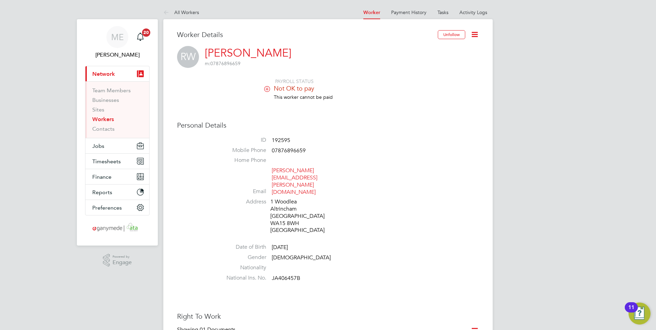
drag, startPoint x: 168, startPoint y: 10, endPoint x: 171, endPoint y: 12, distance: 3.6
click at [168, 10] on icon at bounding box center [167, 13] width 9 height 9
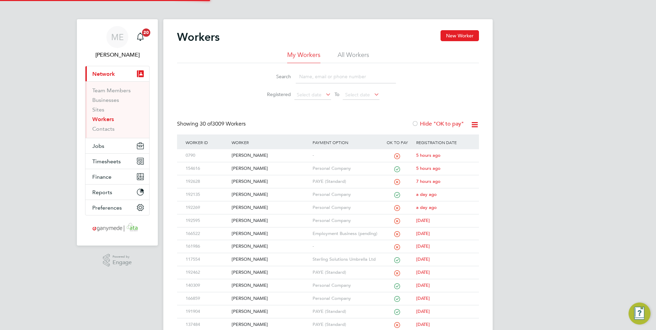
click at [308, 78] on input at bounding box center [346, 76] width 100 height 13
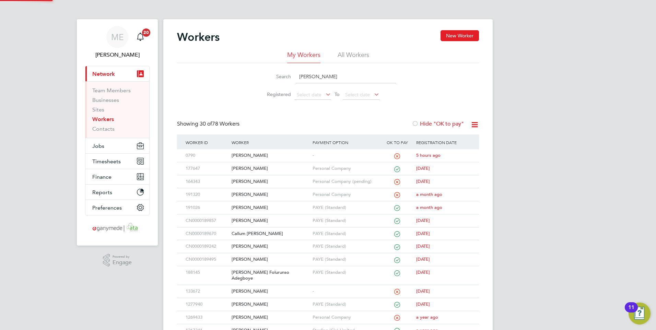
type input "[PERSON_NAME]"
click at [275, 158] on div "[PERSON_NAME]" at bounding box center [270, 155] width 81 height 13
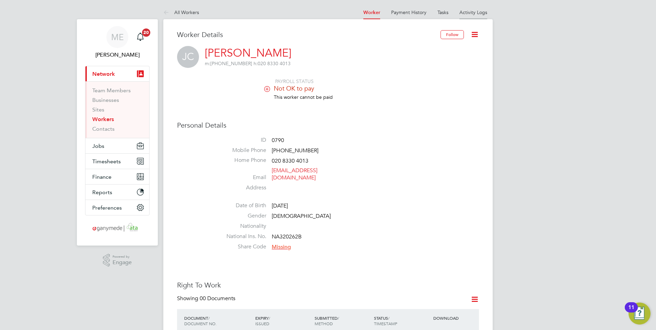
click at [474, 14] on link "Activity Logs" at bounding box center [473, 12] width 28 height 6
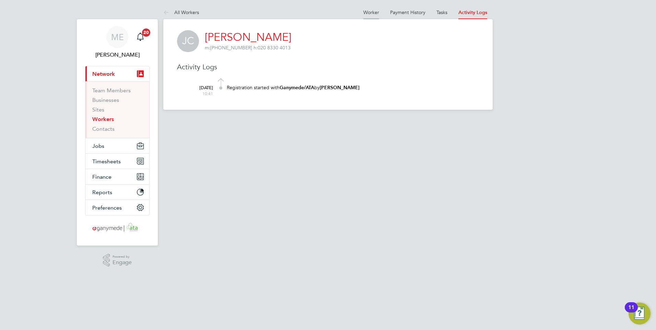
click at [369, 15] on link "Worker" at bounding box center [371, 12] width 16 height 6
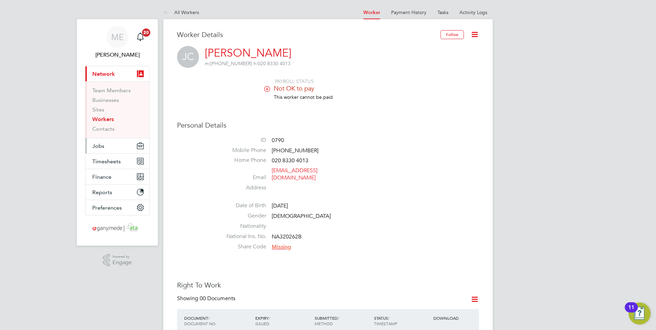
click at [111, 143] on button "Jobs" at bounding box center [117, 145] width 64 height 15
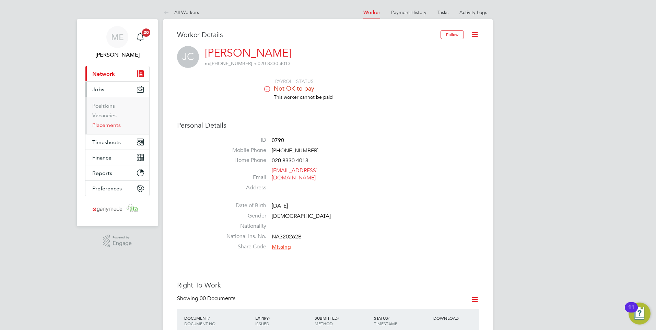
click at [110, 127] on link "Placements" at bounding box center [106, 125] width 28 height 7
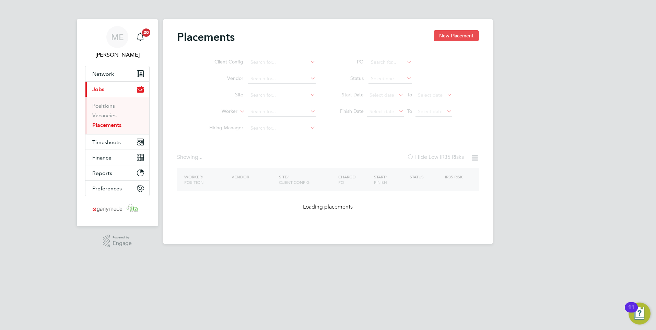
click at [447, 35] on button "New Placement" at bounding box center [456, 35] width 45 height 11
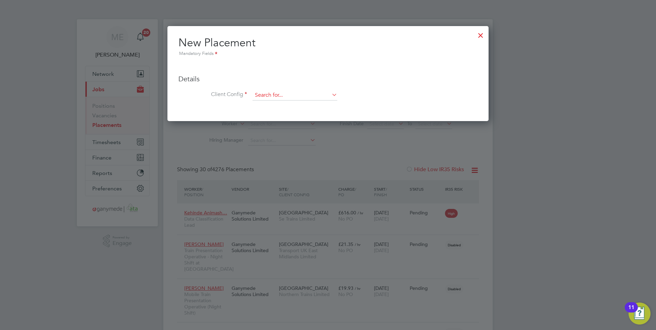
click at [274, 96] on input at bounding box center [294, 95] width 85 height 10
click at [283, 106] on li "( Ga nymede) Galliford Try Limited" at bounding box center [295, 105] width 87 height 9
type input "(Ganymede) Galliford Try Limited"
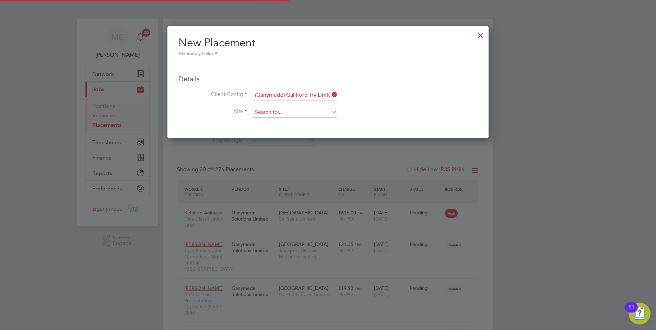
click at [277, 112] on input at bounding box center [294, 112] width 85 height 10
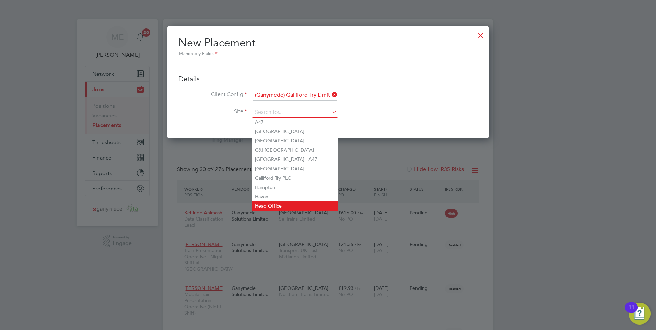
click at [272, 203] on li "Head Office" at bounding box center [294, 205] width 85 height 9
type input "Head Office"
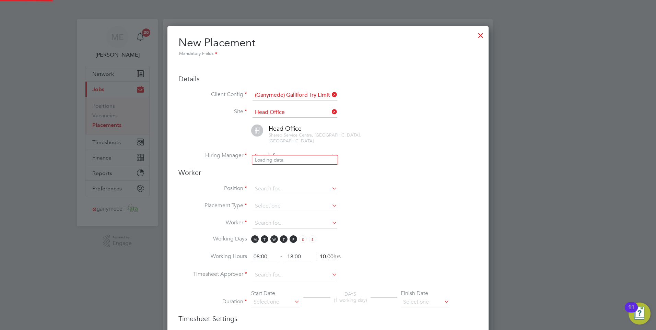
click at [272, 151] on input at bounding box center [294, 156] width 85 height 10
type input "daniel"
click at [380, 138] on div "Head Office Shared Service Centre, Hinckley, Leicestershire" at bounding box center [337, 135] width 282 height 20
click at [480, 33] on div at bounding box center [480, 33] width 12 height 12
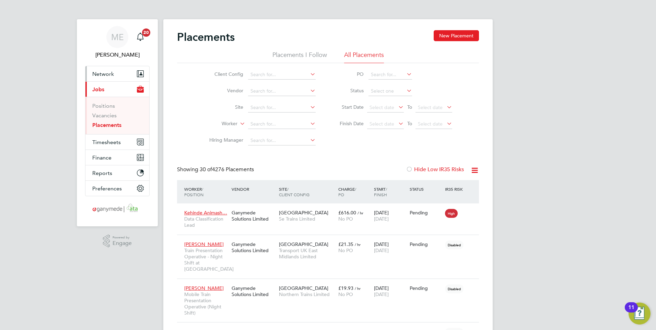
click at [113, 72] on span "Network" at bounding box center [103, 74] width 22 height 7
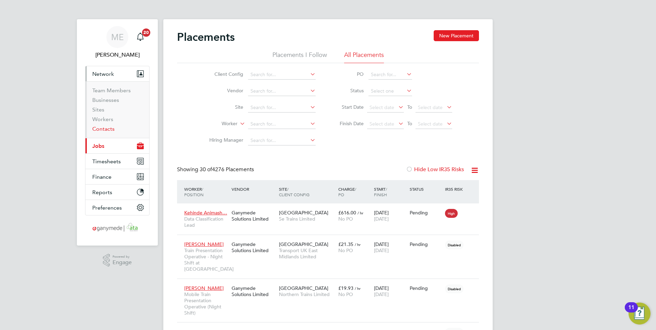
click at [111, 126] on link "Contacts" at bounding box center [103, 129] width 22 height 7
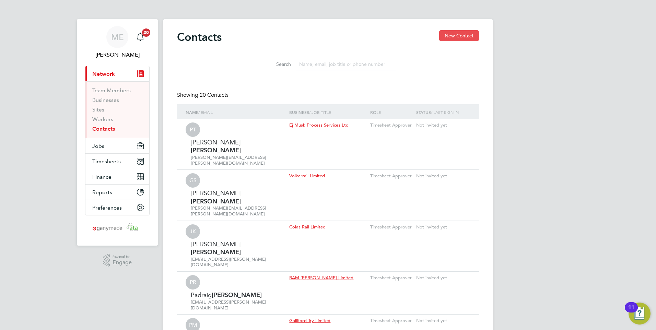
drag, startPoint x: 459, startPoint y: 35, endPoint x: 455, endPoint y: 36, distance: 4.5
click at [459, 35] on button "New Contact" at bounding box center [459, 35] width 40 height 11
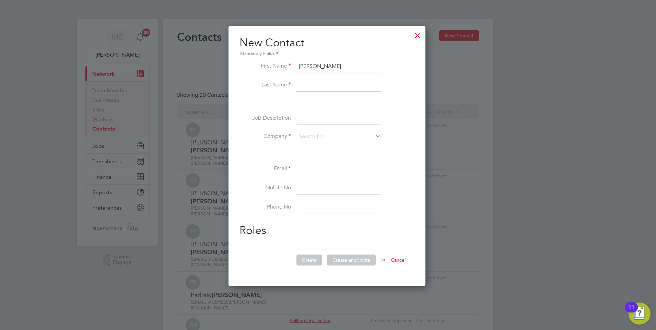
type input "Danny"
click at [302, 84] on input at bounding box center [338, 85] width 85 height 12
type input "Jones"
click at [303, 116] on input at bounding box center [338, 119] width 85 height 12
click at [314, 139] on input at bounding box center [338, 137] width 85 height 10
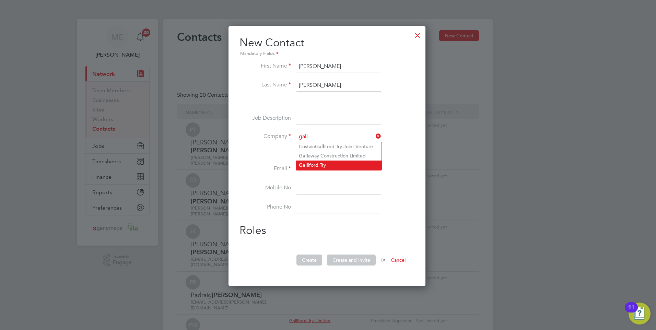
click at [328, 163] on li "Gall iford Try" at bounding box center [338, 165] width 85 height 9
type input "Galliford Try"
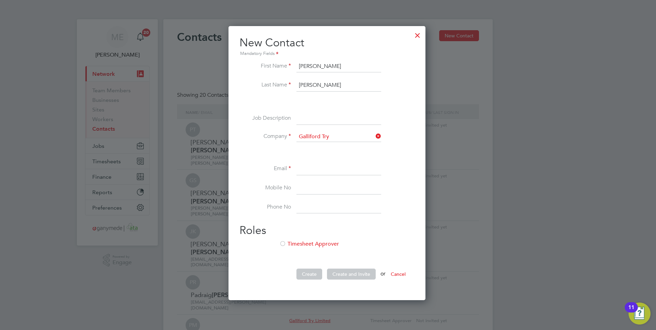
click at [311, 171] on input at bounding box center [338, 169] width 85 height 12
paste input "danny.jones@gallifordtry.co.uk"
type input "danny.jones@gallifordtry.co.uk"
paste input "07720092233"
type input "07720092233"
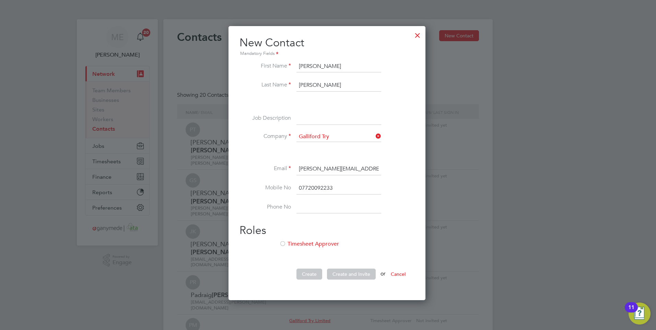
click at [284, 243] on div at bounding box center [282, 244] width 7 height 7
click at [308, 275] on button "Create" at bounding box center [309, 274] width 26 height 11
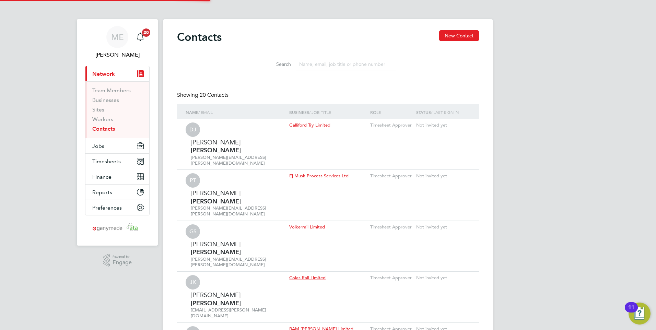
scroll to position [275, 199]
click at [106, 145] on button "Jobs" at bounding box center [117, 145] width 64 height 15
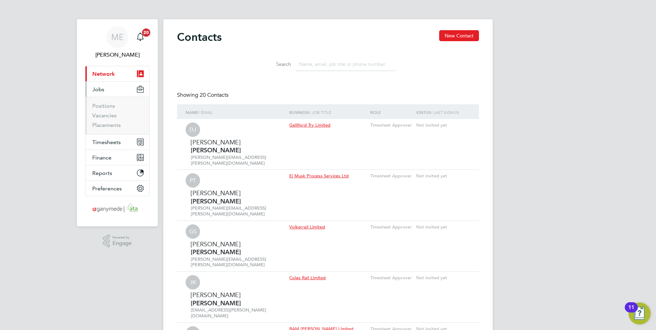
click at [99, 120] on li "Vacancies" at bounding box center [117, 117] width 51 height 10
click at [99, 123] on link "Placements" at bounding box center [106, 125] width 28 height 7
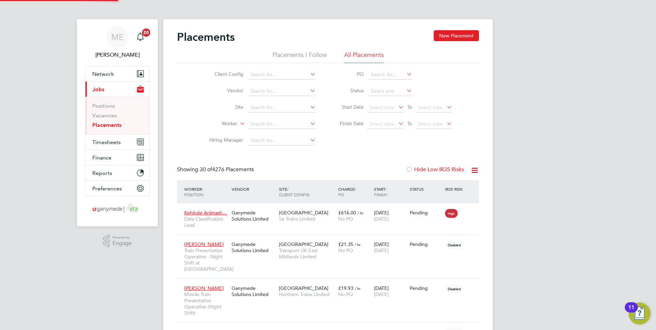
scroll to position [38, 48]
click at [457, 39] on button "New Placement" at bounding box center [456, 35] width 45 height 11
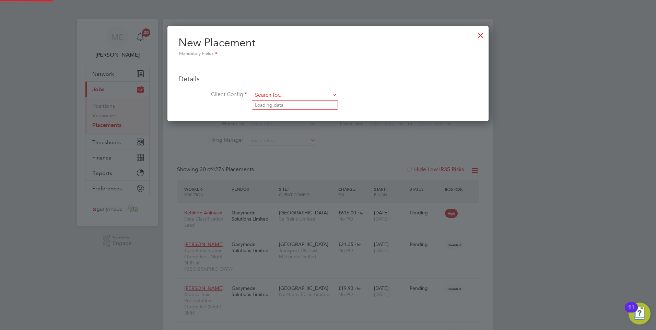
click at [261, 95] on input at bounding box center [294, 95] width 85 height 10
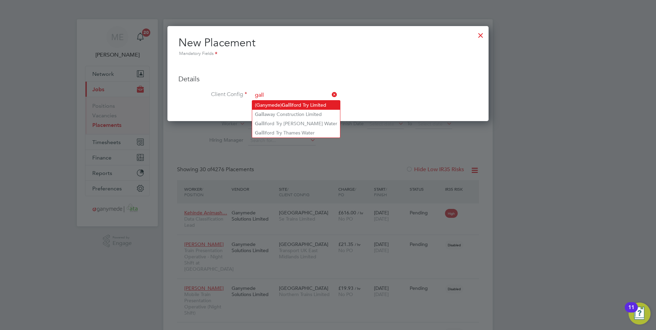
click at [283, 103] on b "Gall" at bounding box center [286, 105] width 9 height 6
type input "(Ganymede) Galliford Try Limited"
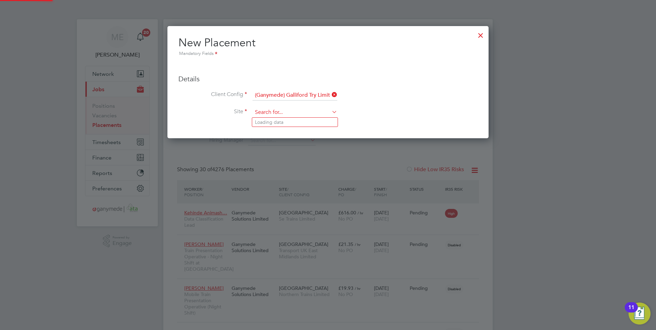
click at [276, 114] on input at bounding box center [294, 112] width 85 height 10
click at [281, 112] on input at bounding box center [294, 112] width 85 height 10
click at [273, 201] on li "Head Office" at bounding box center [294, 205] width 85 height 9
type input "Head Office"
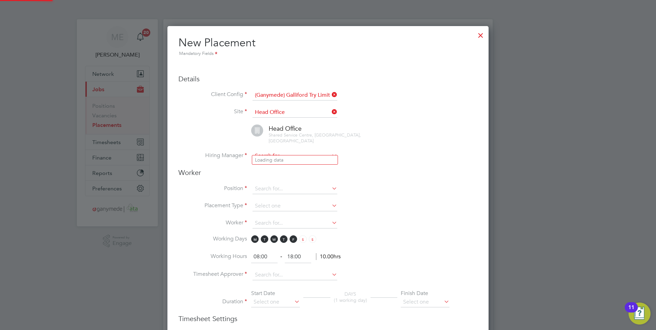
click at [265, 151] on input at bounding box center [294, 156] width 85 height 10
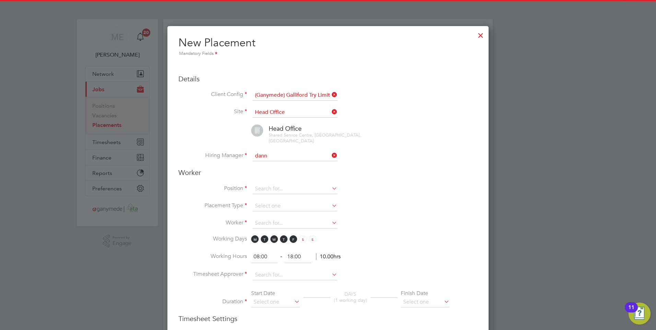
click at [262, 157] on b "Dann" at bounding box center [275, 160] width 40 height 6
type input "Danny Jones"
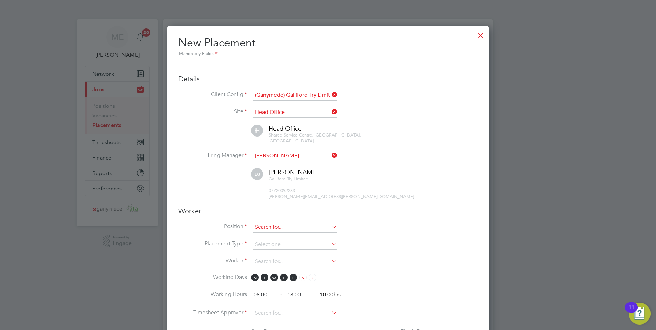
click at [259, 222] on input at bounding box center [294, 227] width 85 height 10
click at [281, 310] on li "Sen ior Quantity Surveyor" at bounding box center [294, 314] width 85 height 9
type input "Senior Quantity Surveyor"
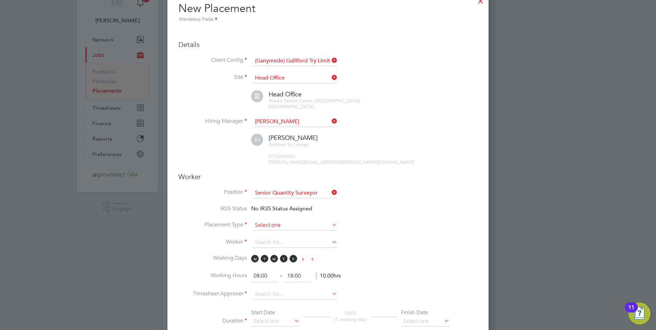
click at [279, 220] on input at bounding box center [294, 225] width 85 height 10
click at [277, 229] on li "Temporary" at bounding box center [294, 229] width 85 height 9
type input "Temporary"
click at [259, 238] on input at bounding box center [294, 242] width 85 height 10
click at [296, 244] on b "Coal" at bounding box center [301, 247] width 11 height 6
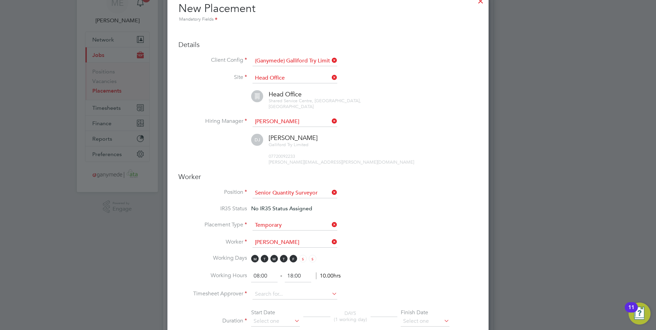
type input "John Coalwood (0790)"
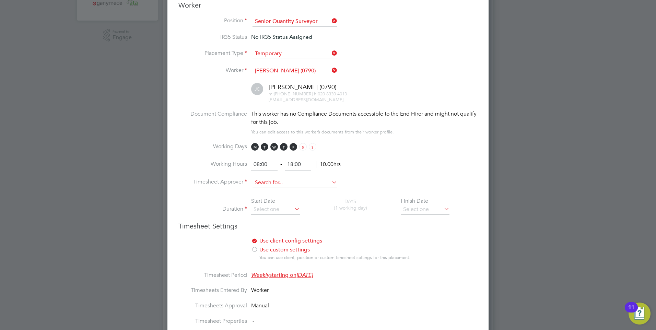
click at [264, 178] on input at bounding box center [294, 183] width 85 height 10
click at [267, 183] on li "Dann y Jones" at bounding box center [296, 185] width 89 height 9
type input "Danny Jones"
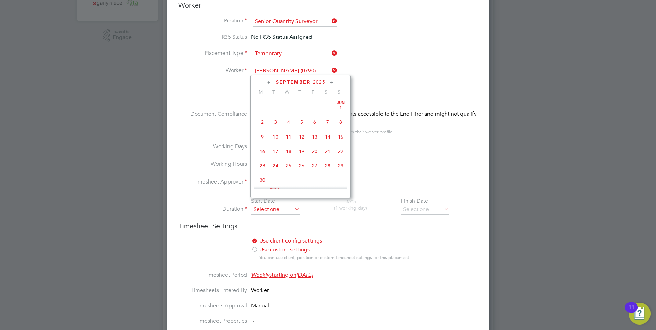
click at [270, 207] on input at bounding box center [275, 209] width 49 height 10
click at [262, 180] on span "6" at bounding box center [262, 173] width 13 height 13
type input "[DATE]"
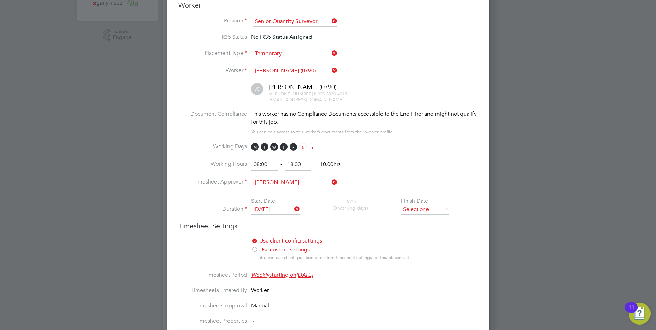
click at [411, 204] on input at bounding box center [425, 209] width 49 height 10
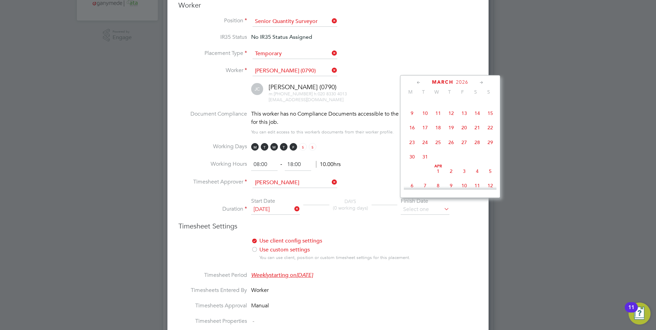
scroll to position [637, 0]
click at [464, 143] on span "3" at bounding box center [464, 136] width 13 height 13
type input "[DATE]"
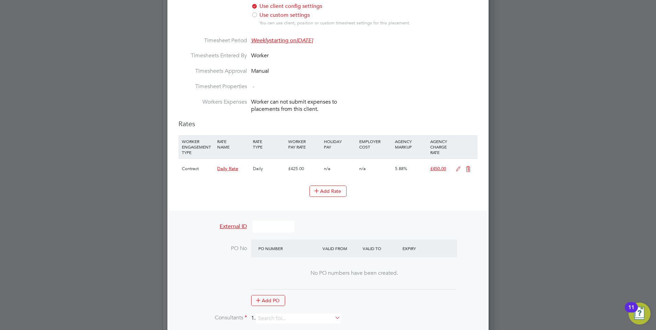
scroll to position [446, 0]
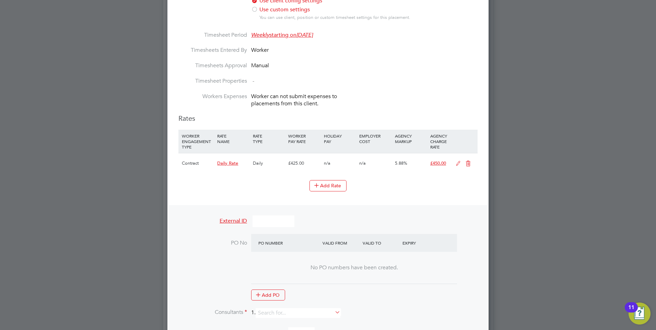
click at [464, 161] on icon at bounding box center [468, 163] width 9 height 5
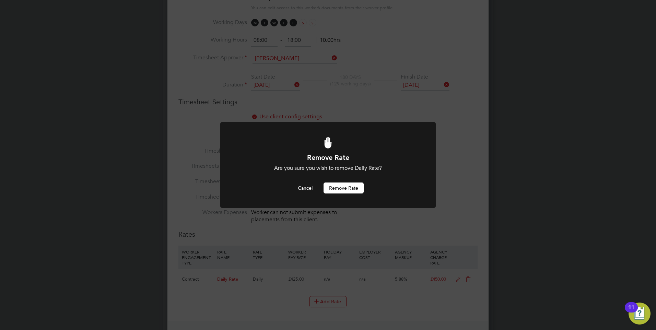
scroll to position [0, 0]
click at [340, 188] on button "Remove rate" at bounding box center [343, 188] width 40 height 11
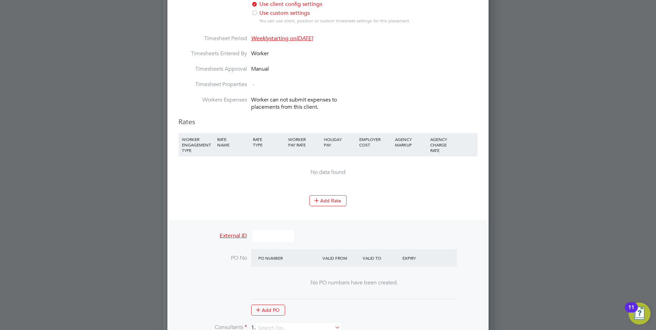
scroll to position [467, 0]
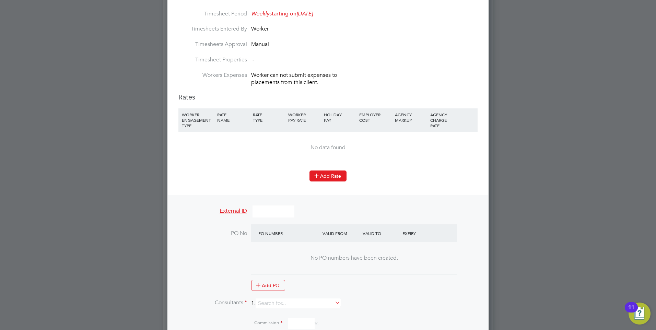
click at [325, 170] on button "Add Rate" at bounding box center [327, 175] width 37 height 11
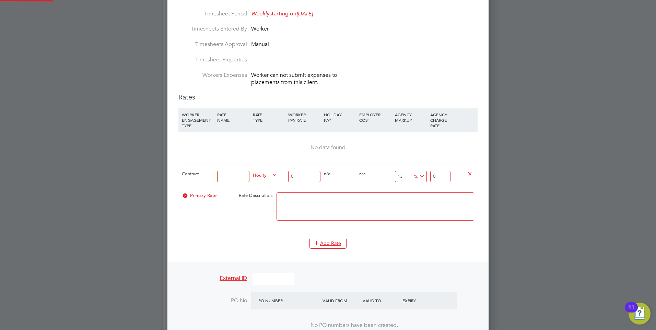
scroll to position [930, 321]
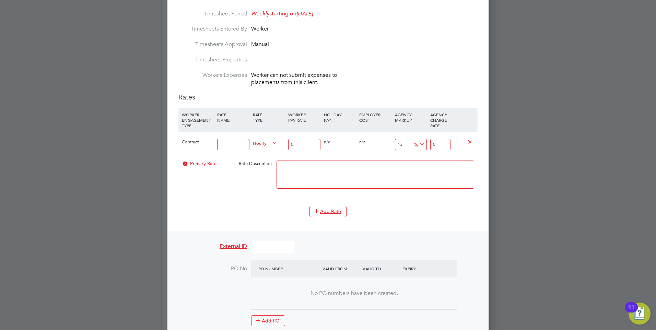
click at [225, 141] on input at bounding box center [233, 144] width 32 height 11
click at [267, 139] on span "Hourly" at bounding box center [265, 143] width 25 height 8
click at [262, 154] on li "DAILY" at bounding box center [265, 153] width 30 height 9
click at [228, 139] on input at bounding box center [233, 144] width 32 height 11
type input "Daily rate"
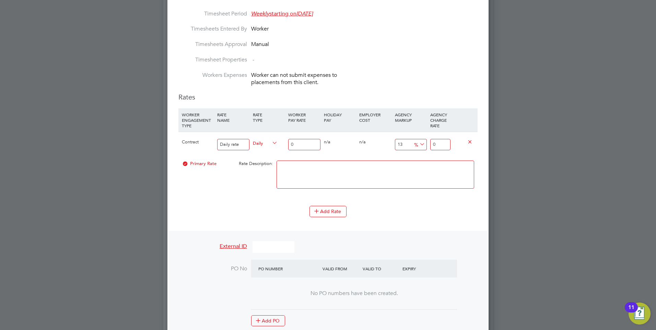
click at [300, 139] on input "0" at bounding box center [304, 144] width 32 height 11
type input "6"
type input "6.78"
type input "65"
type input "73.45"
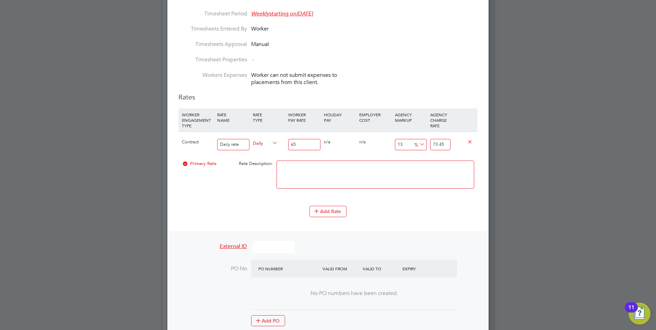
type input "650"
type input "734.5"
type input "650.00"
click at [446, 139] on input "734.5" at bounding box center [440, 144] width 20 height 11
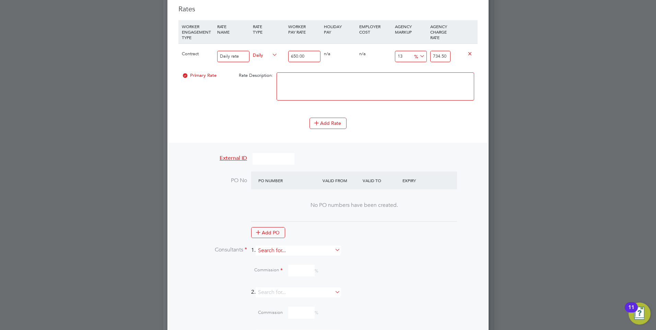
scroll to position [604, 0]
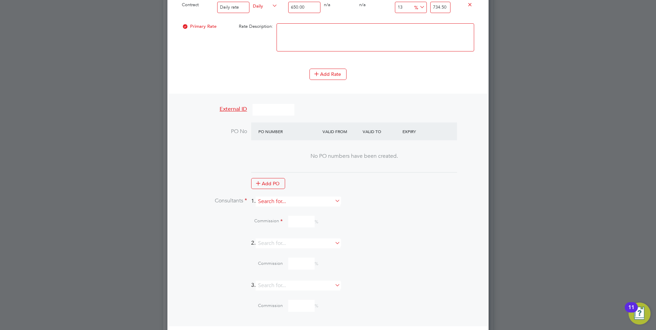
type input "734.50"
click at [304, 197] on input at bounding box center [298, 202] width 85 height 10
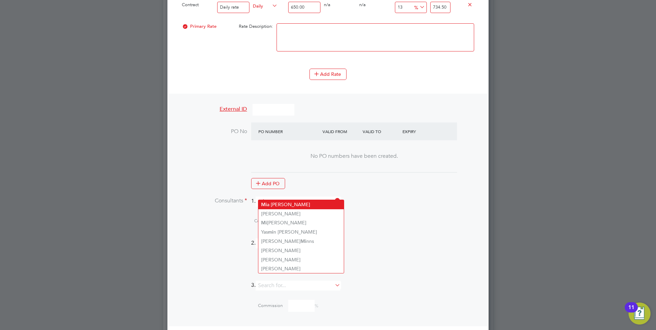
click at [299, 203] on li "Mi a Eckersley" at bounding box center [300, 204] width 85 height 9
type input "[PERSON_NAME]"
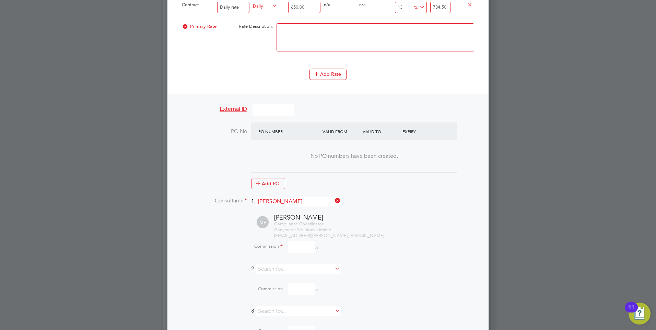
click at [298, 245] on input at bounding box center [301, 247] width 26 height 12
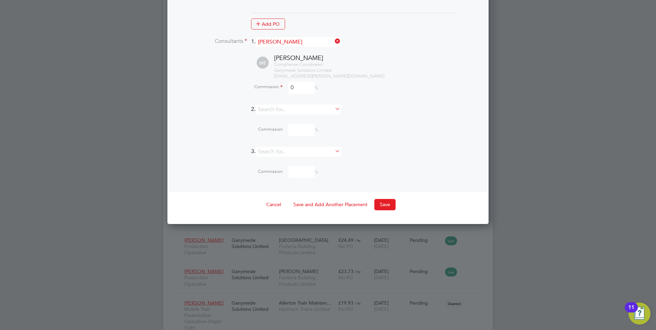
scroll to position [776, 0]
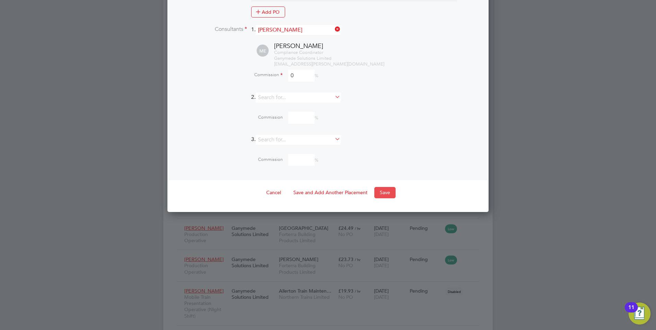
type input "0"
click at [379, 187] on button "Save" at bounding box center [384, 192] width 21 height 11
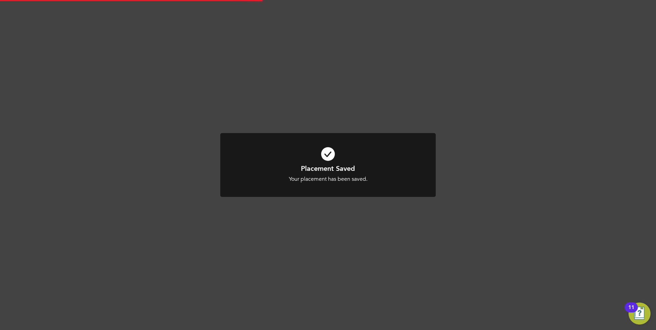
scroll to position [3, 3]
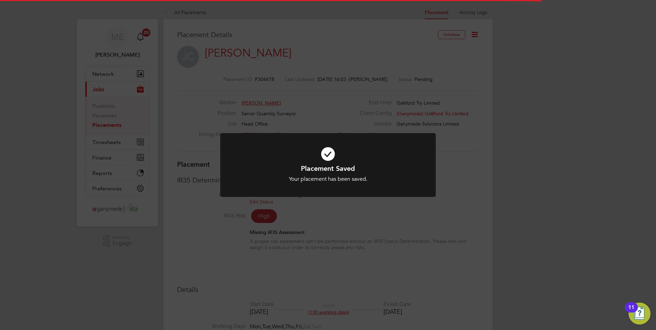
click at [333, 161] on icon at bounding box center [328, 154] width 178 height 27
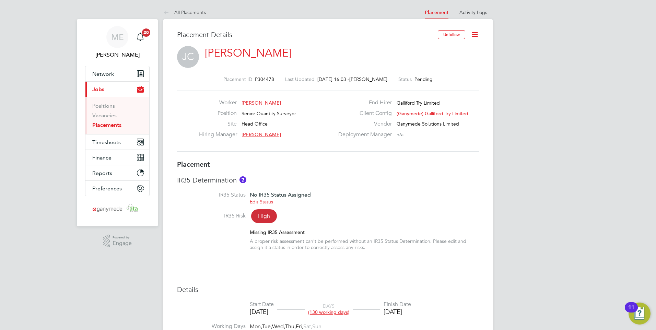
click at [236, 52] on link "[PERSON_NAME]" at bounding box center [248, 52] width 86 height 13
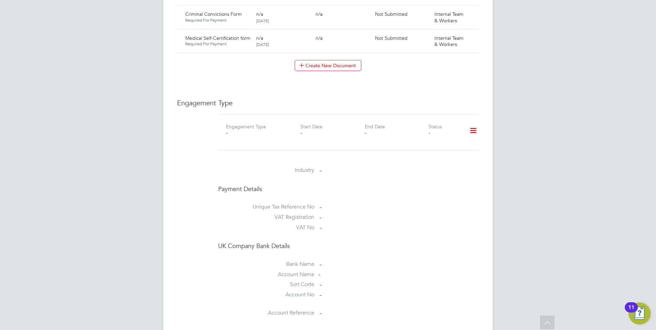
scroll to position [515, 0]
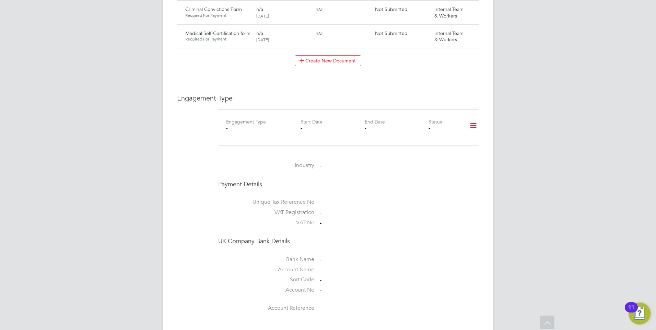
click at [473, 119] on icon at bounding box center [473, 126] width 12 height 16
click at [422, 147] on li "Add Engagement Type" at bounding box center [438, 149] width 78 height 10
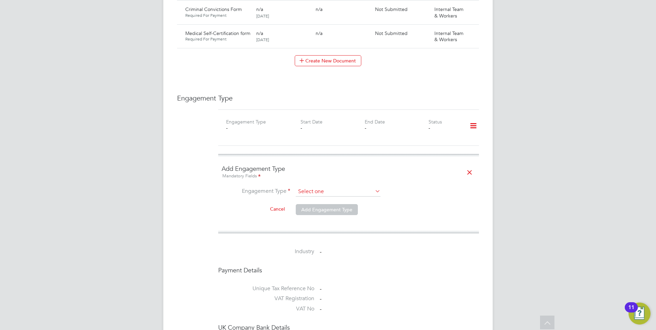
click at [326, 189] on input at bounding box center [338, 192] width 85 height 10
click at [306, 220] on li "Umbrella" at bounding box center [337, 225] width 85 height 10
type input "Umbrella"
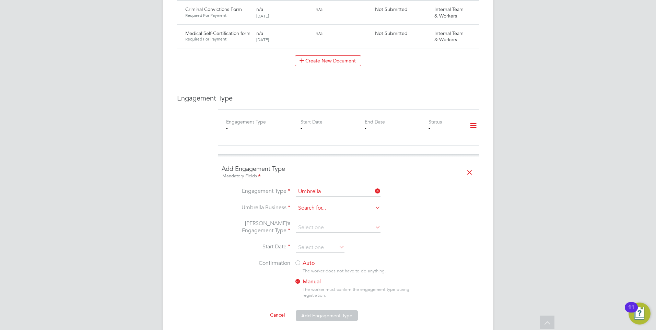
click at [303, 203] on input at bounding box center [338, 208] width 85 height 10
click at [314, 229] on li "Ster ling Solutions Umbrella Ltd" at bounding box center [337, 231] width 85 height 10
type input "Sterling Solutions Umbrella Ltd"
click at [308, 224] on input at bounding box center [338, 228] width 85 height 10
click at [308, 223] on input at bounding box center [338, 228] width 85 height 10
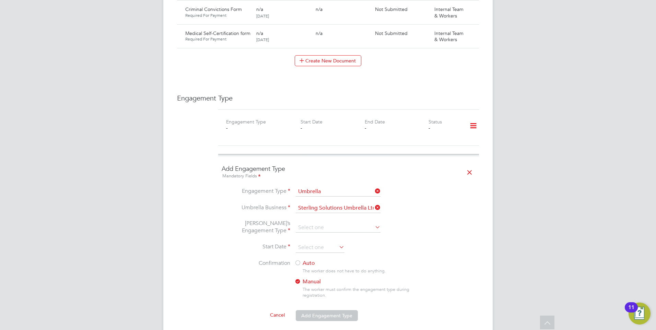
click at [309, 268] on li "PAYE Umbrella" at bounding box center [337, 271] width 85 height 10
type input "PAYE Umbrella"
click at [307, 243] on input at bounding box center [320, 248] width 49 height 10
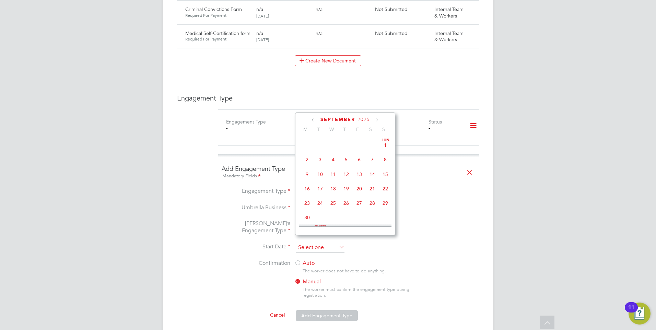
scroll to position [252, 0]
click at [305, 217] on span "6" at bounding box center [307, 210] width 13 height 13
type input "[DATE]"
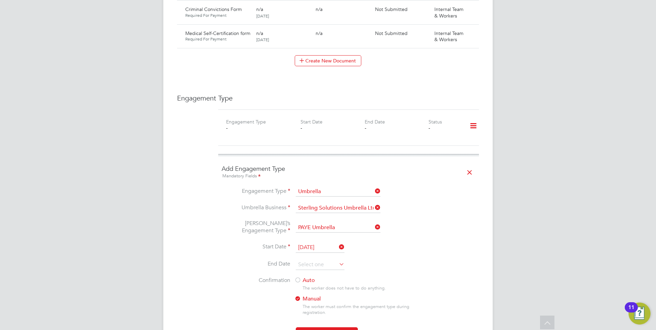
scroll to position [549, 0]
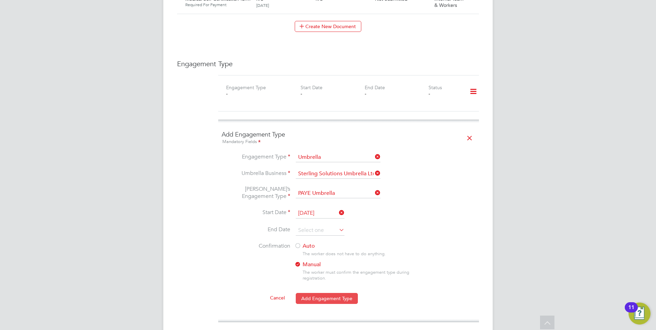
click at [321, 293] on button "Add Engagement Type" at bounding box center [327, 298] width 62 height 11
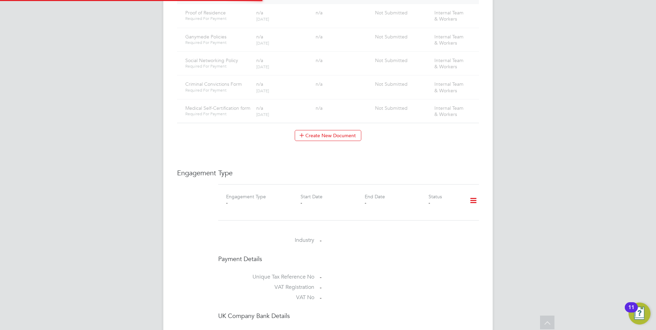
scroll to position [412, 0]
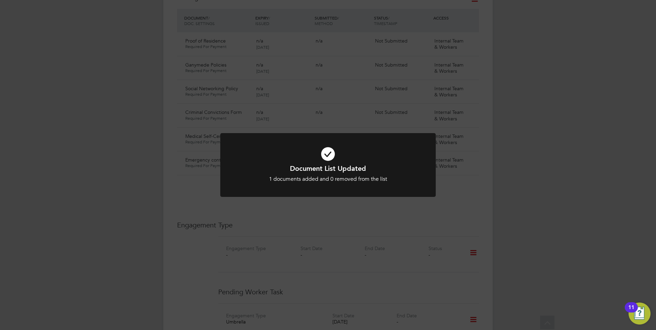
click at [273, 174] on div "Document List Updated 1 documents added and 0 removed from the list Cancel Okay" at bounding box center [328, 173] width 178 height 19
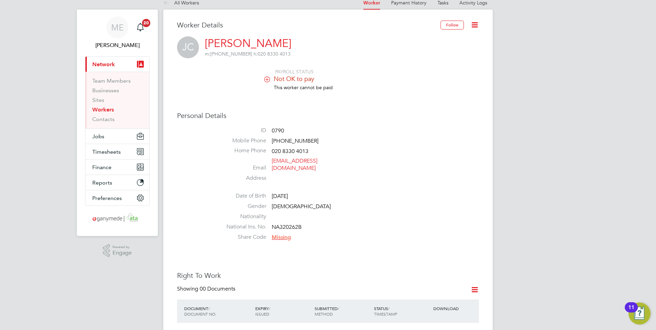
scroll to position [0, 0]
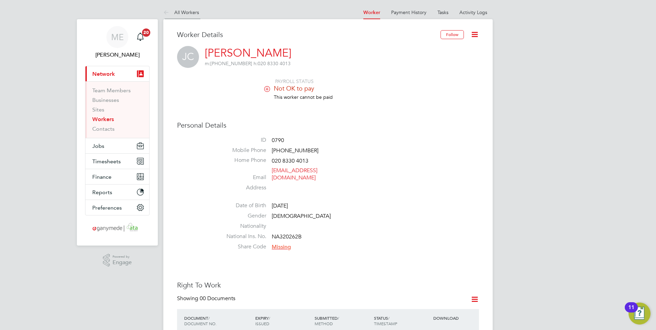
click at [164, 10] on icon at bounding box center [167, 13] width 9 height 9
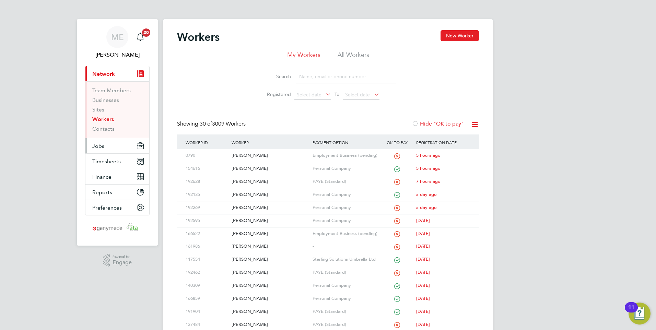
click at [119, 145] on button "Jobs" at bounding box center [117, 145] width 64 height 15
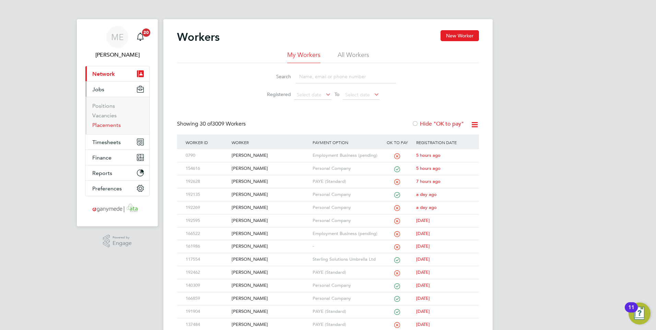
click at [102, 125] on link "Placements" at bounding box center [106, 125] width 28 height 7
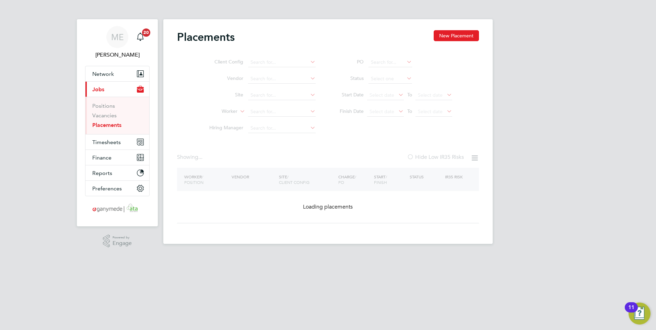
click at [260, 114] on ul "Client Config Vendor Site Worker Hiring Manager" at bounding box center [259, 95] width 129 height 82
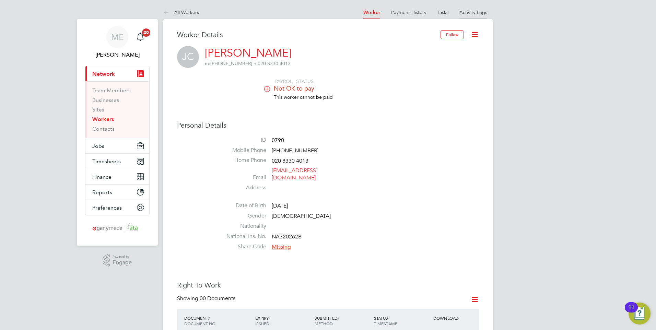
click at [467, 11] on link "Activity Logs" at bounding box center [473, 12] width 28 height 6
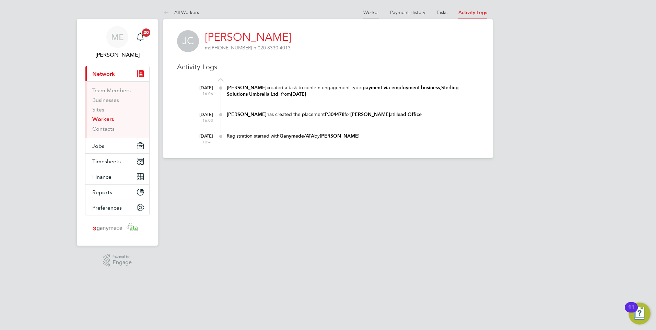
click at [367, 11] on link "Worker" at bounding box center [371, 12] width 16 height 6
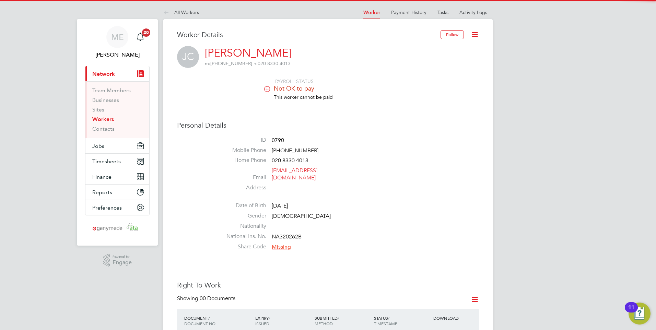
click at [475, 32] on icon at bounding box center [474, 34] width 9 height 9
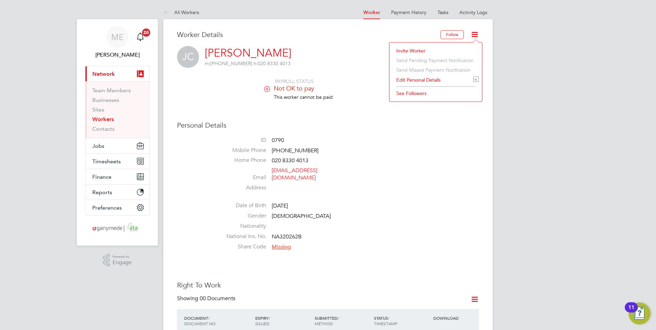
click at [415, 49] on li "Invite Worker" at bounding box center [436, 51] width 86 height 10
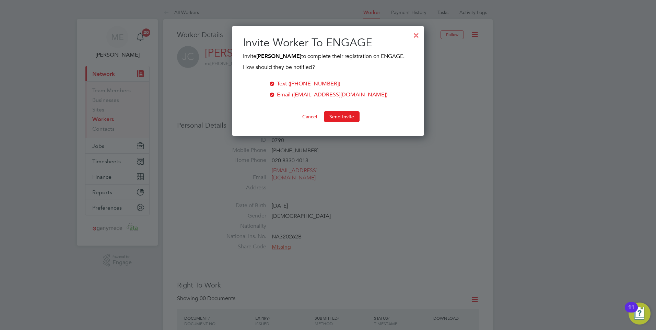
scroll to position [110, 192]
click at [336, 115] on button "Send Invite" at bounding box center [342, 116] width 36 height 11
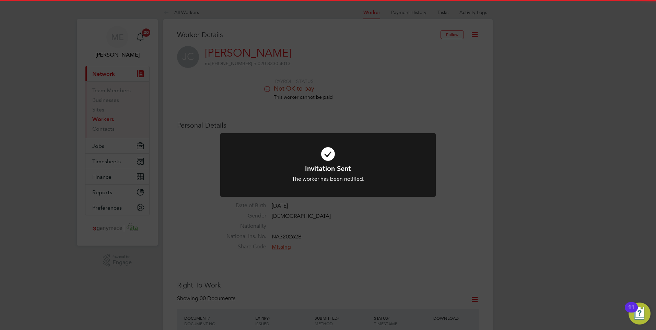
click at [344, 147] on icon at bounding box center [328, 154] width 178 height 27
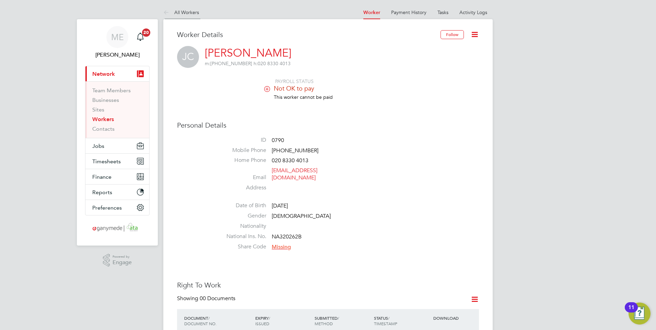
click at [165, 12] on icon at bounding box center [167, 13] width 9 height 9
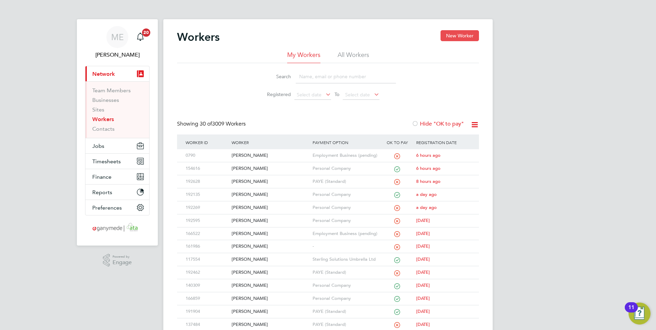
click at [459, 33] on button "New Worker" at bounding box center [459, 35] width 38 height 11
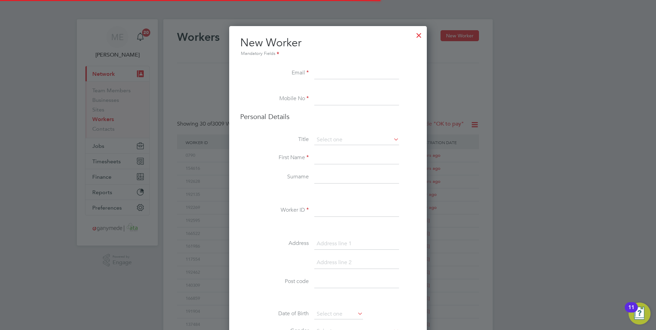
scroll to position [768, 280]
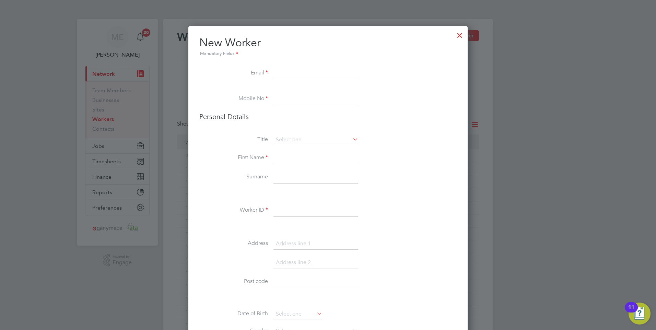
drag, startPoint x: 299, startPoint y: 66, endPoint x: 276, endPoint y: 70, distance: 24.0
click at [276, 70] on input at bounding box center [315, 73] width 85 height 12
drag, startPoint x: 273, startPoint y: 68, endPoint x: 279, endPoint y: 71, distance: 6.8
click at [250, 69] on label "Email" at bounding box center [233, 72] width 69 height 7
paste input "[EMAIL_ADDRESS][DOMAIN_NAME]"
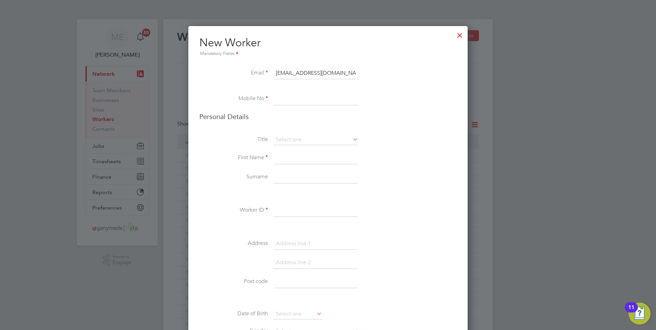
type input "[EMAIL_ADDRESS][DOMAIN_NAME]"
click at [281, 99] on input at bounding box center [315, 99] width 85 height 12
paste input "07467065445"
type input "07467065445"
click at [283, 154] on input at bounding box center [315, 158] width 85 height 12
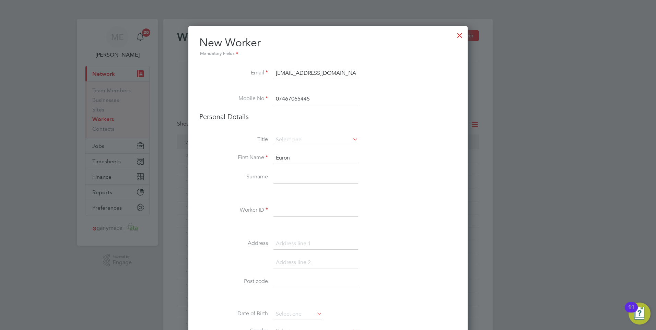
type input "Euron"
click at [282, 177] on input at bounding box center [315, 177] width 85 height 12
type input "Shala"
click at [283, 220] on li "Worker ID" at bounding box center [327, 213] width 257 height 19
click at [283, 210] on input at bounding box center [315, 210] width 85 height 12
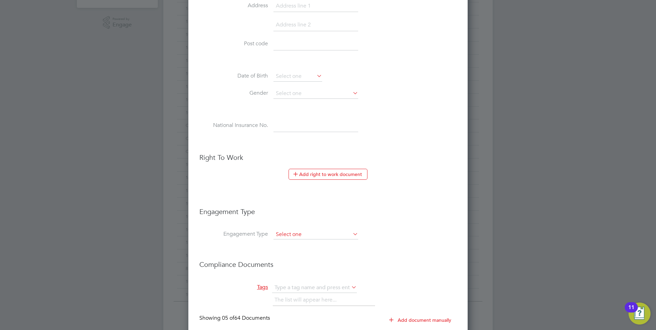
scroll to position [274, 0]
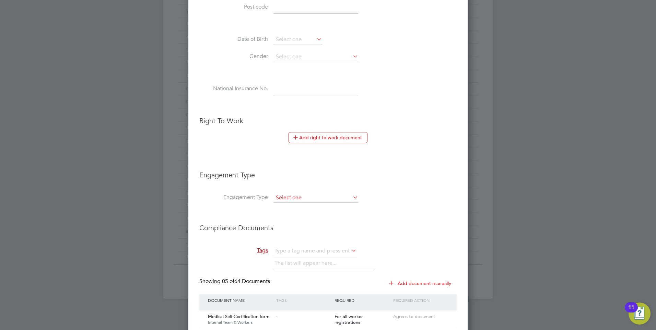
type input "192332"
click at [297, 194] on input at bounding box center [315, 198] width 85 height 10
click at [293, 215] on li "PAYE Direct" at bounding box center [315, 218] width 85 height 10
type input "PAYE Direct"
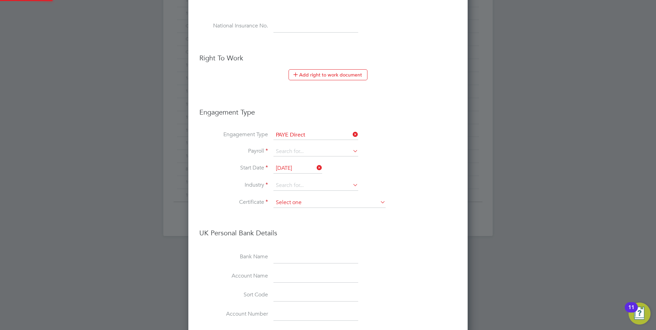
scroll to position [343, 0]
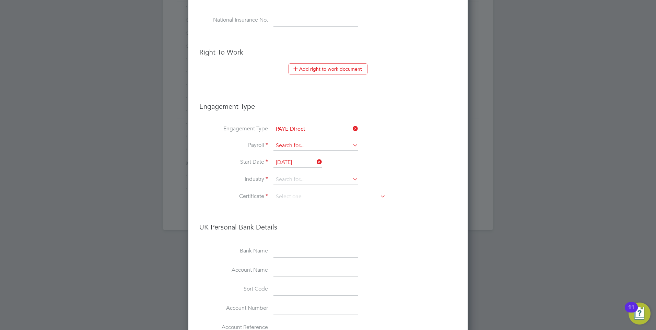
click at [283, 145] on input at bounding box center [315, 146] width 85 height 10
click at [298, 154] on li "PAYE (Standard)" at bounding box center [315, 156] width 85 height 10
type input "PAYE (Standard)"
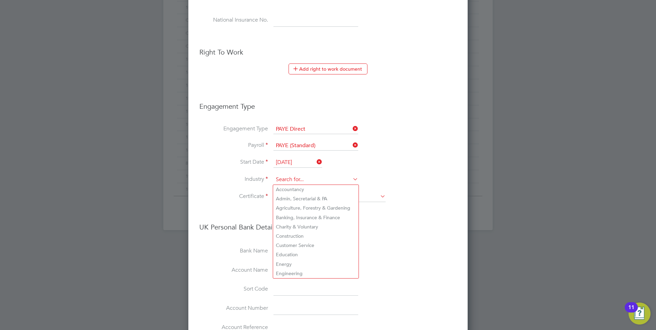
click at [291, 176] on input at bounding box center [315, 180] width 85 height 10
click at [292, 269] on li "Engineering" at bounding box center [315, 273] width 85 height 9
type input "Engineering"
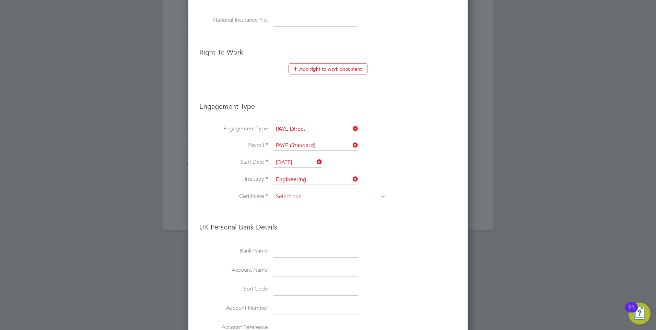
click at [289, 196] on input at bounding box center [329, 197] width 112 height 10
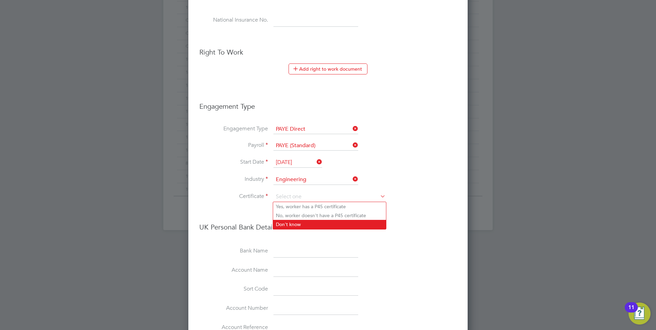
click at [290, 221] on li "Don't know" at bounding box center [329, 224] width 113 height 9
type input "Don't know"
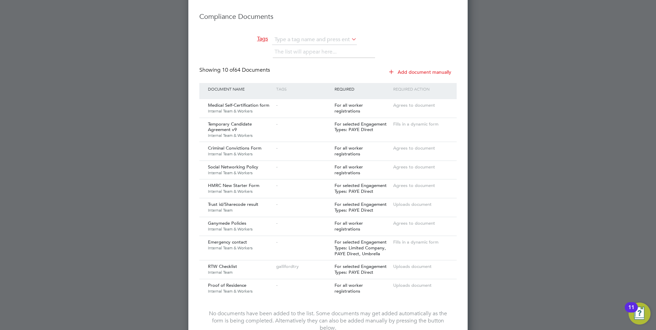
scroll to position [803, 0]
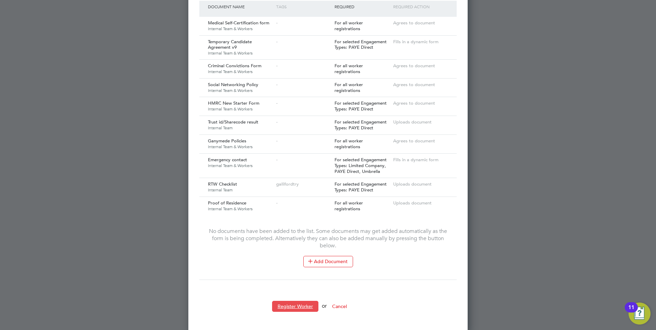
click at [289, 303] on button "Register Worker" at bounding box center [295, 306] width 46 height 11
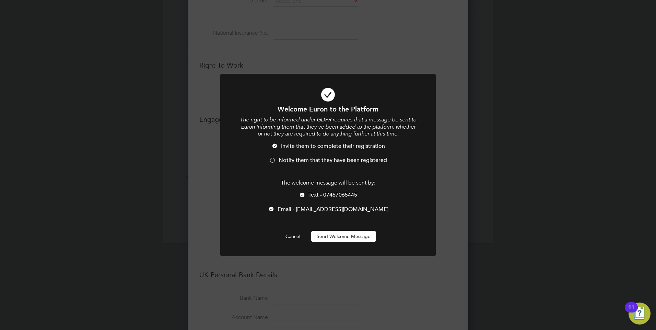
click at [333, 236] on button "Send Welcome Message" at bounding box center [343, 236] width 65 height 11
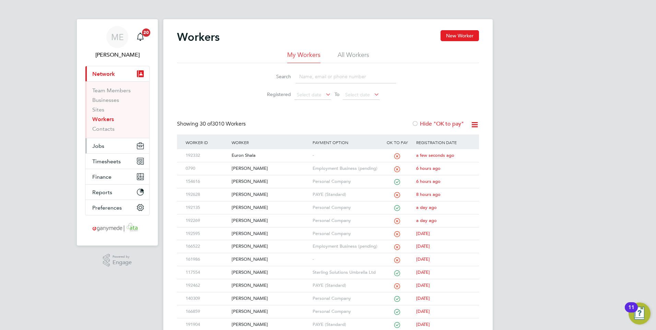
click at [104, 145] on span "Jobs" at bounding box center [98, 146] width 12 height 7
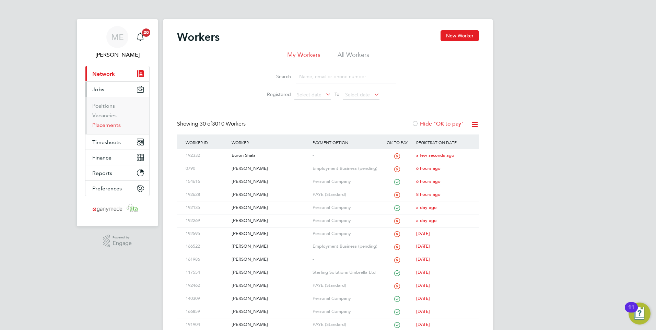
click at [106, 127] on link "Placements" at bounding box center [106, 125] width 28 height 7
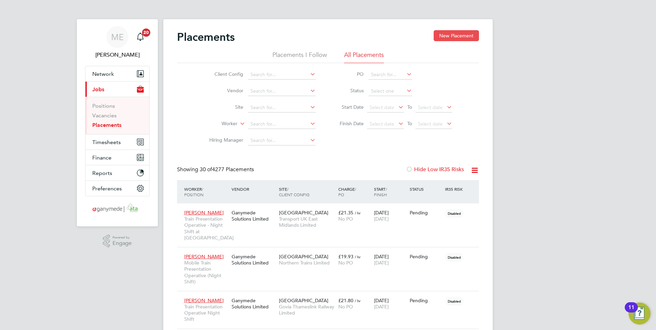
click at [449, 31] on button "New Placement" at bounding box center [456, 35] width 45 height 11
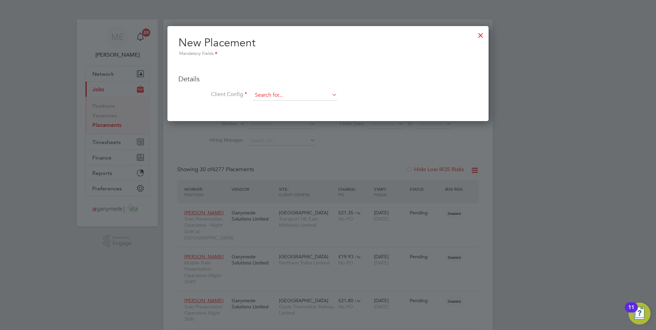
click at [277, 91] on input at bounding box center [294, 95] width 85 height 10
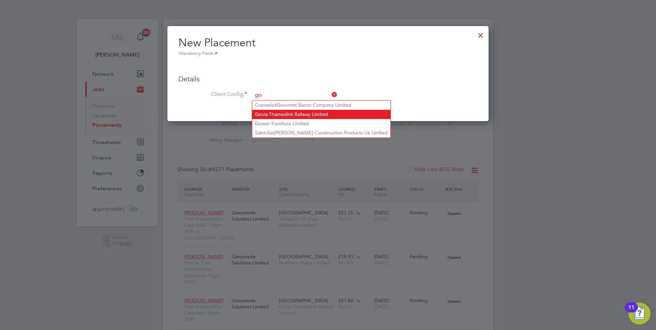
click at [282, 114] on li "Go via Thameslink Railway Limited" at bounding box center [321, 114] width 138 height 9
type input "Govia Thameslink Railway Limited"
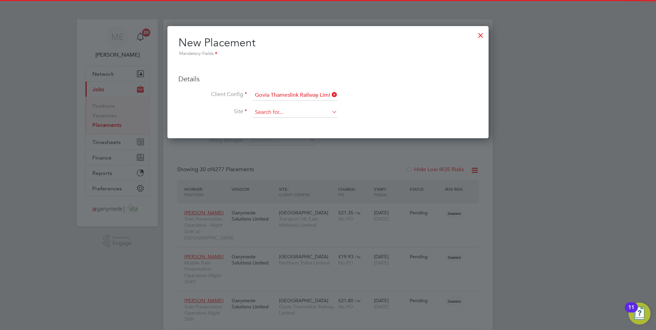
click at [272, 115] on input at bounding box center [294, 112] width 85 height 10
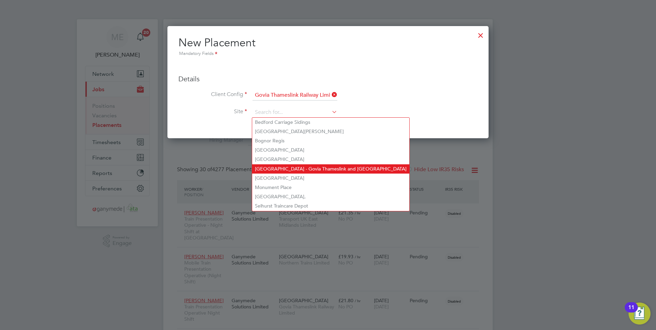
click at [276, 167] on li "[GEOGRAPHIC_DATA] - Govia Thameslink and [GEOGRAPHIC_DATA]" at bounding box center [330, 168] width 157 height 9
type input "[GEOGRAPHIC_DATA] - Govia Thameslink and [GEOGRAPHIC_DATA]"
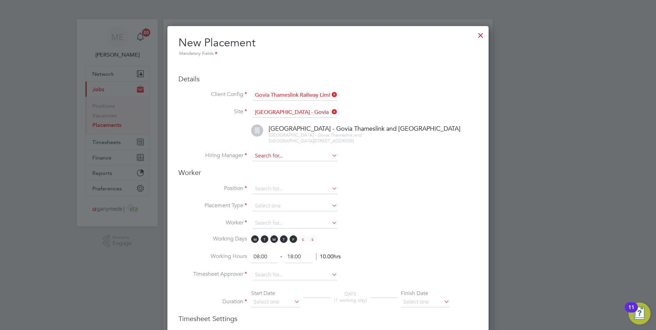
click at [281, 155] on input at bounding box center [294, 156] width 85 height 10
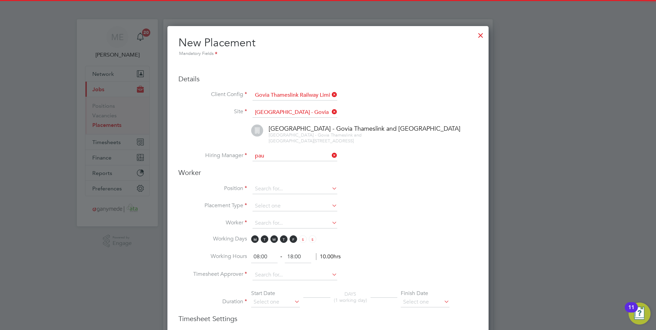
click at [270, 162] on li "[PERSON_NAME]" at bounding box center [294, 165] width 85 height 9
type input "[PERSON_NAME]"
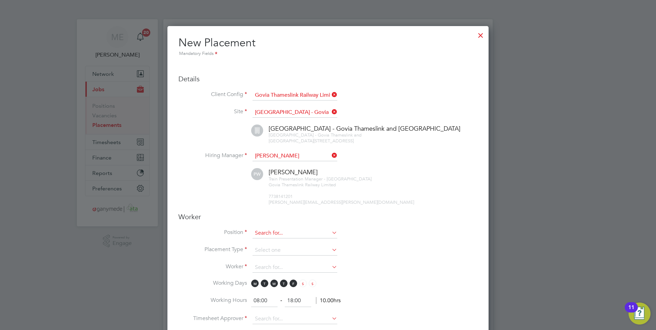
click at [267, 232] on input at bounding box center [294, 233] width 85 height 10
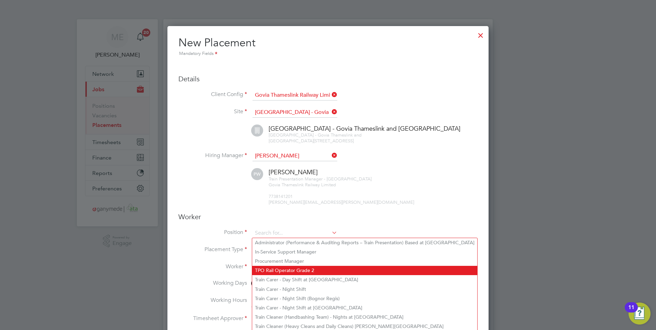
click at [284, 268] on li "TPO Rail Operator Grade 2" at bounding box center [364, 270] width 225 height 9
type input "TPO Rail Operator Grade 2"
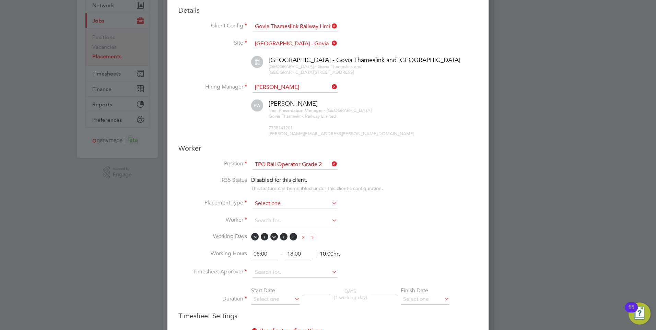
click at [261, 204] on input at bounding box center [294, 204] width 85 height 10
click at [263, 211] on li "Temporary" at bounding box center [294, 213] width 85 height 9
type input "Temporary"
click at [261, 223] on input at bounding box center [294, 221] width 85 height 10
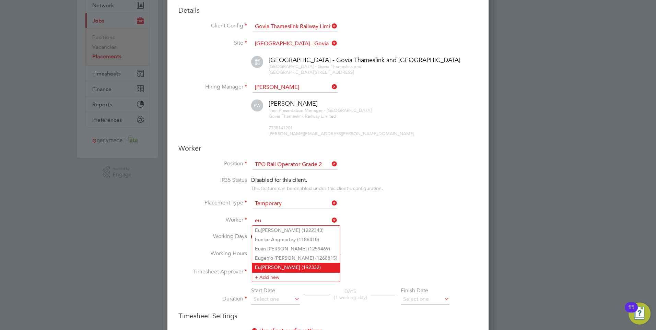
click at [279, 264] on li "Eu [PERSON_NAME] (192332)" at bounding box center [296, 267] width 88 height 9
type input "Euron Shala (192332)"
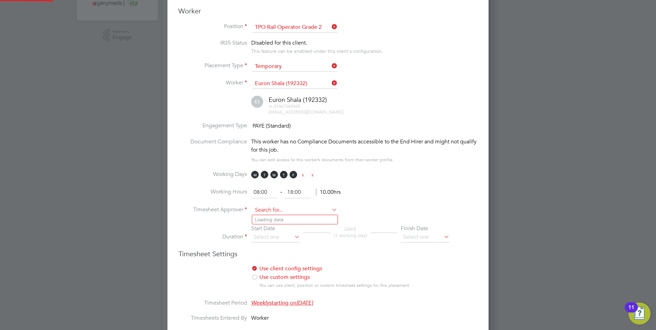
click at [268, 206] on input at bounding box center [294, 210] width 85 height 10
click at [273, 217] on li "[PERSON_NAME]" at bounding box center [294, 219] width 85 height 9
type input "[PERSON_NAME]"
click at [267, 238] on input at bounding box center [275, 237] width 49 height 10
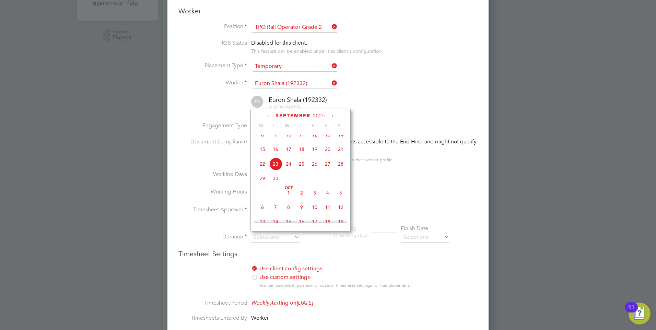
click at [286, 190] on span "Oct" at bounding box center [288, 187] width 13 height 3
type input "[DATE]"
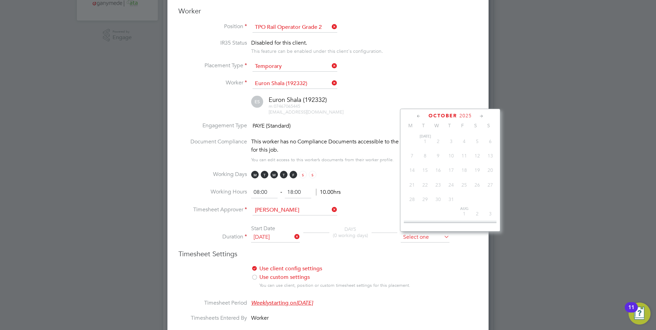
click at [433, 236] on input at bounding box center [425, 237] width 49 height 10
click at [438, 172] on span "[DATE]" at bounding box center [438, 164] width 13 height 13
type input "[DATE]"
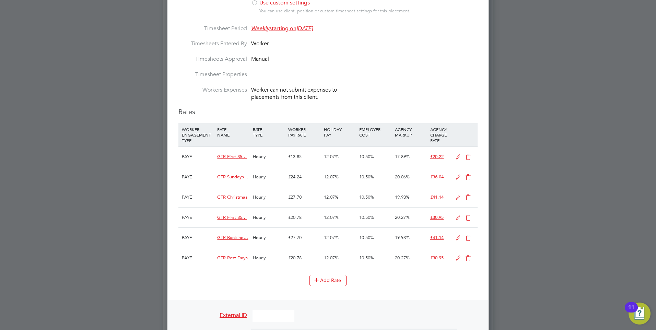
click at [254, 152] on div "Hourly" at bounding box center [268, 157] width 35 height 20
click at [250, 178] on div "GTR Sundays…" at bounding box center [232, 177] width 35 height 20
click at [259, 195] on div "Hourly" at bounding box center [268, 197] width 35 height 20
drag, startPoint x: 258, startPoint y: 213, endPoint x: 258, endPoint y: 217, distance: 4.1
click at [258, 213] on div "Hourly" at bounding box center [268, 218] width 35 height 20
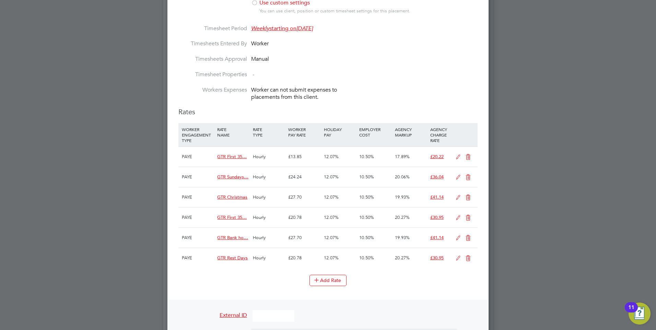
click at [259, 235] on div "Hourly" at bounding box center [268, 238] width 35 height 20
click at [266, 256] on div "Hourly" at bounding box center [268, 258] width 35 height 20
click at [470, 195] on icon at bounding box center [468, 197] width 9 height 5
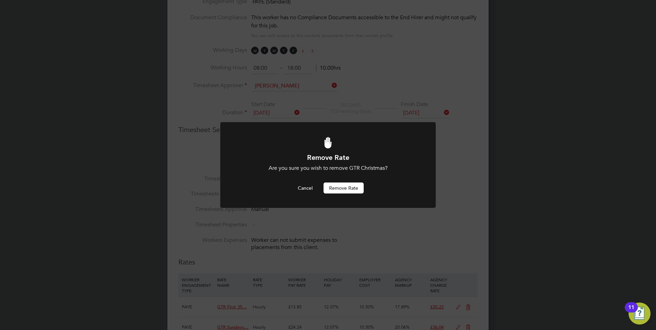
click at [335, 184] on button "Remove rate" at bounding box center [343, 188] width 40 height 11
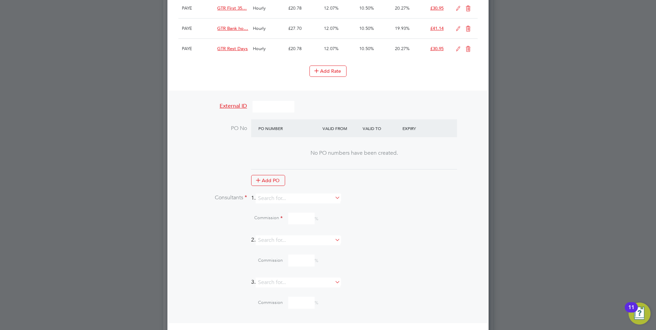
scroll to position [673, 0]
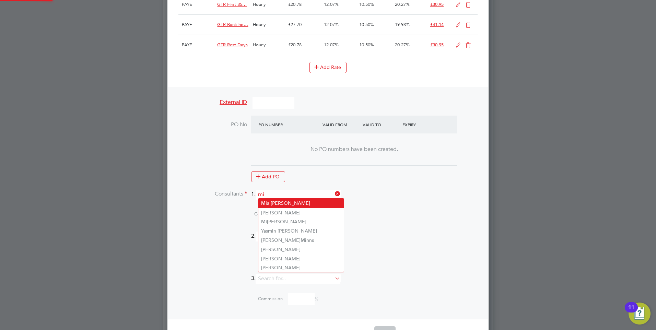
click at [271, 205] on li "Mi a [PERSON_NAME]" at bounding box center [300, 203] width 85 height 9
type input "[PERSON_NAME]"
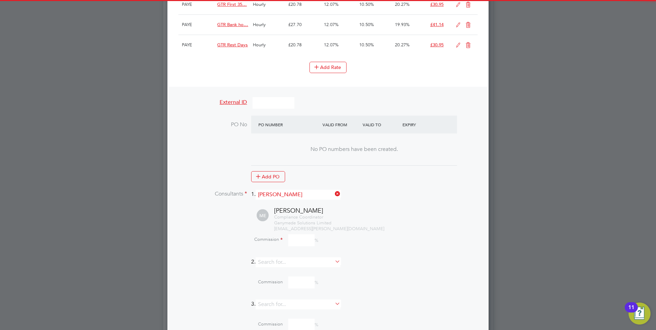
scroll to position [1023, 321]
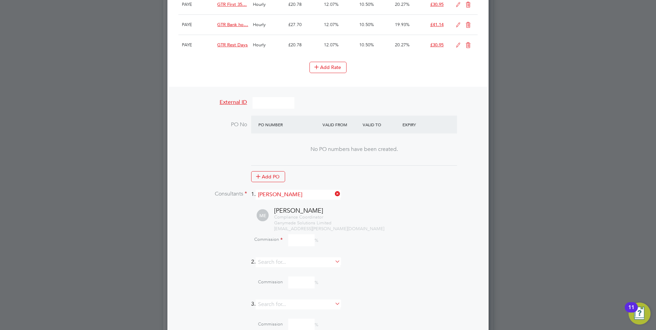
click at [291, 240] on input at bounding box center [301, 240] width 26 height 12
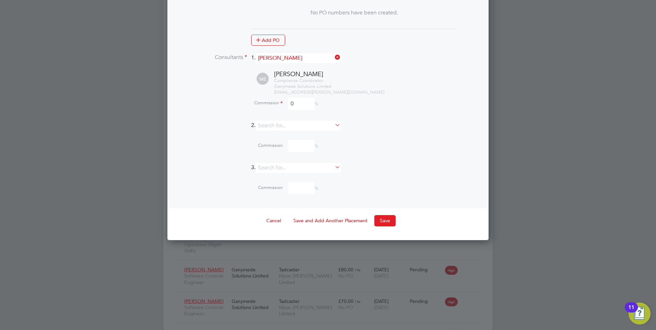
scroll to position [810, 0]
type input "0"
click at [382, 217] on button "Save" at bounding box center [384, 219] width 21 height 11
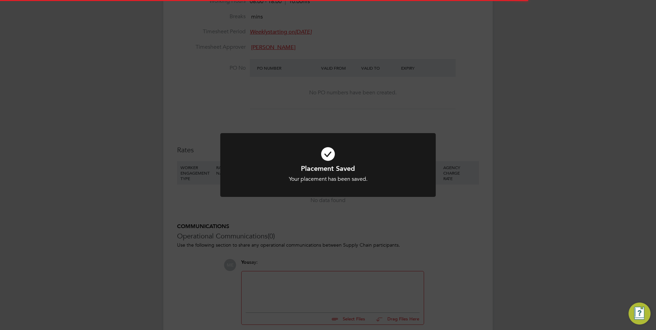
scroll to position [3, 3]
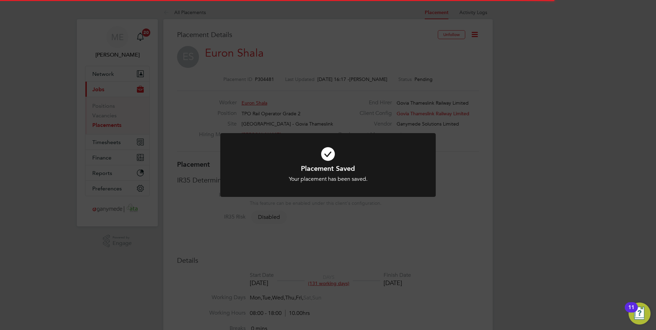
click at [257, 183] on div at bounding box center [327, 165] width 215 height 64
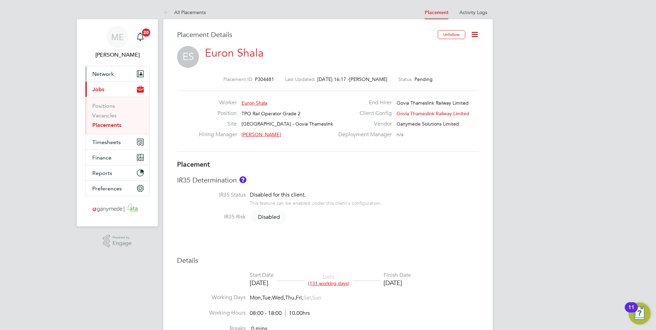
click at [117, 73] on button "Network" at bounding box center [117, 73] width 64 height 15
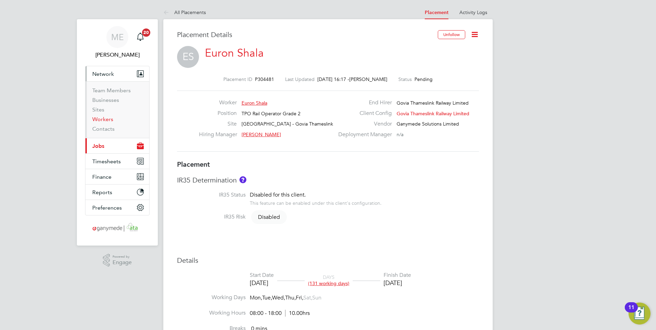
click at [103, 117] on link "Workers" at bounding box center [102, 119] width 21 height 7
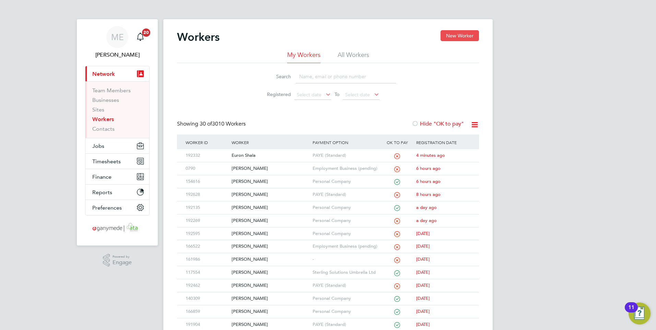
click at [455, 36] on button "New Worker" at bounding box center [459, 35] width 38 height 11
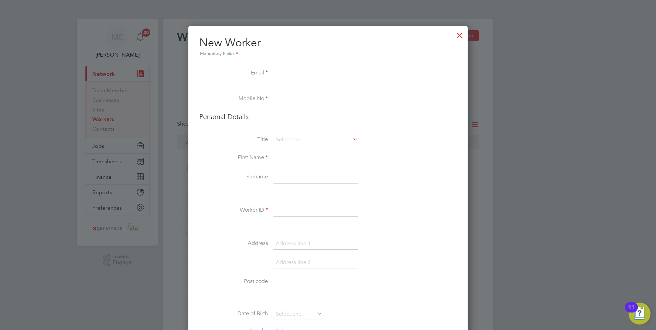
drag, startPoint x: 286, startPoint y: 67, endPoint x: 284, endPoint y: 70, distance: 4.1
paste input "[EMAIL_ADDRESS][DOMAIN_NAME]"
type input "[EMAIL_ADDRESS][DOMAIN_NAME]"
click at [278, 90] on li at bounding box center [327, 89] width 257 height 7
drag, startPoint x: 276, startPoint y: 94, endPoint x: 315, endPoint y: 102, distance: 39.8
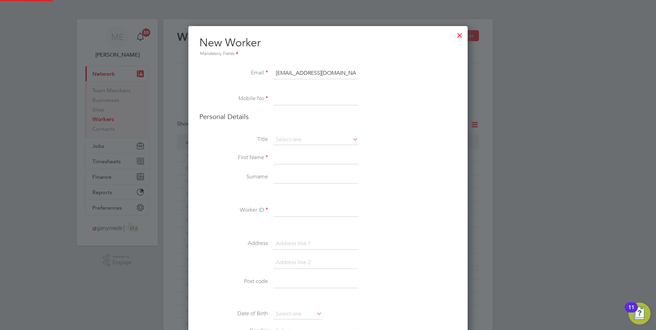
click at [276, 94] on input at bounding box center [315, 99] width 85 height 12
click at [287, 100] on input at bounding box center [315, 99] width 85 height 12
paste input "07446246864"
type input "07446246864"
drag, startPoint x: 283, startPoint y: 153, endPoint x: 282, endPoint y: 150, distance: 3.8
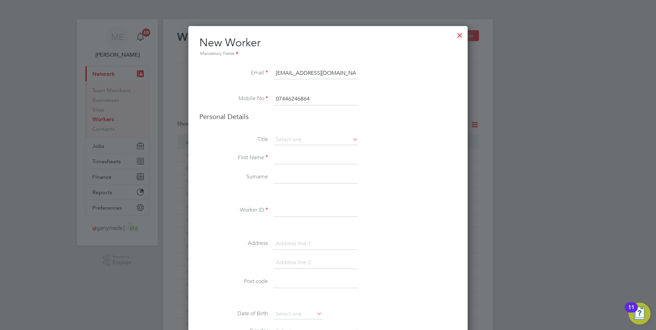
click at [283, 153] on input at bounding box center [315, 158] width 85 height 12
type input "Mihaela"
click at [280, 176] on input at bounding box center [315, 177] width 85 height 12
type input "Mardagui"
click at [296, 209] on input at bounding box center [315, 210] width 85 height 12
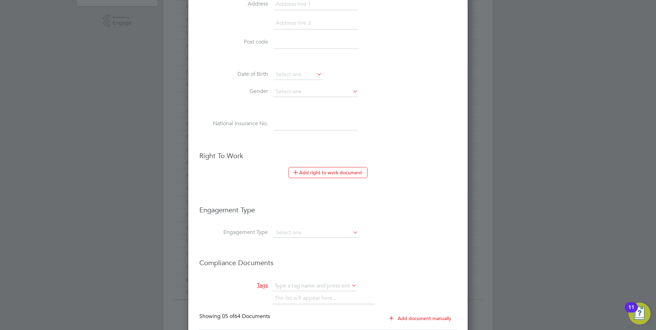
scroll to position [240, 0]
type input "192329"
click at [294, 233] on input at bounding box center [315, 232] width 85 height 10
click at [290, 251] on li "PAYE Direct" at bounding box center [315, 252] width 85 height 10
type input "PAYE Direct"
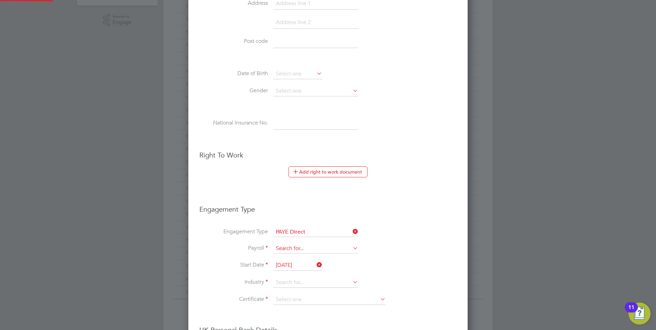
scroll to position [1073, 280]
click at [283, 244] on input at bounding box center [315, 249] width 85 height 10
click at [290, 259] on li "PAYE (Standard)" at bounding box center [315, 259] width 85 height 10
type input "PAYE (Standard)"
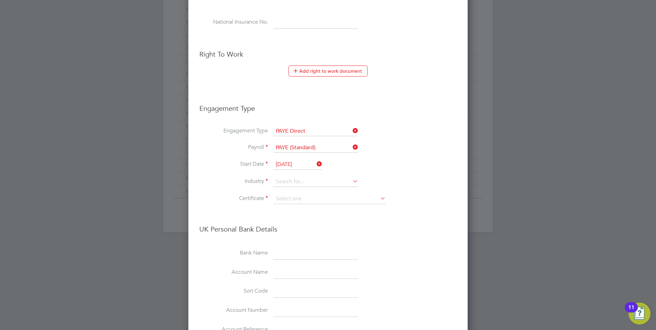
scroll to position [343, 0]
click at [284, 180] on input at bounding box center [315, 180] width 85 height 10
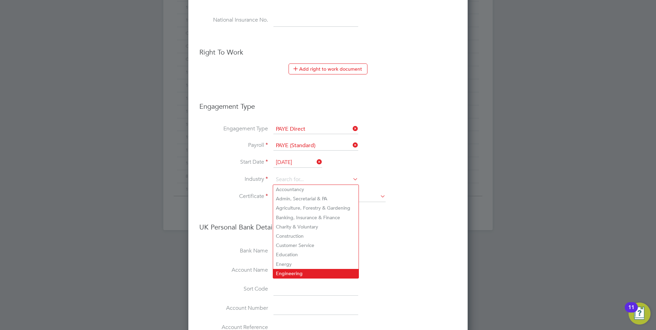
click at [284, 269] on li "Engineering" at bounding box center [315, 273] width 85 height 9
type input "Engineering"
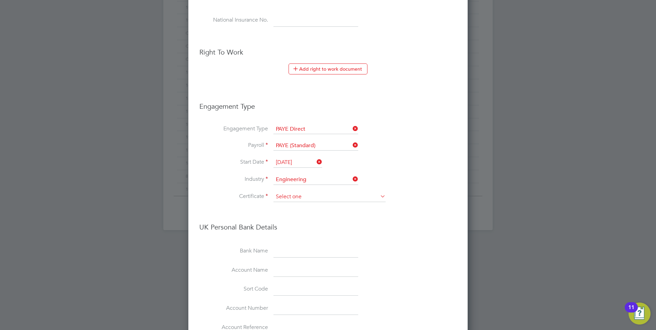
click at [287, 193] on input at bounding box center [329, 197] width 112 height 10
click at [291, 222] on li "Don't know" at bounding box center [329, 224] width 113 height 9
type input "Don't know"
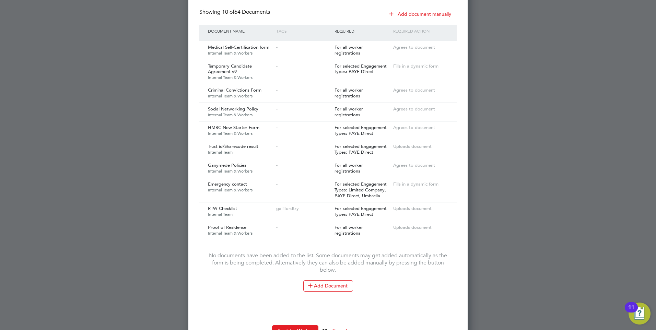
scroll to position [803, 0]
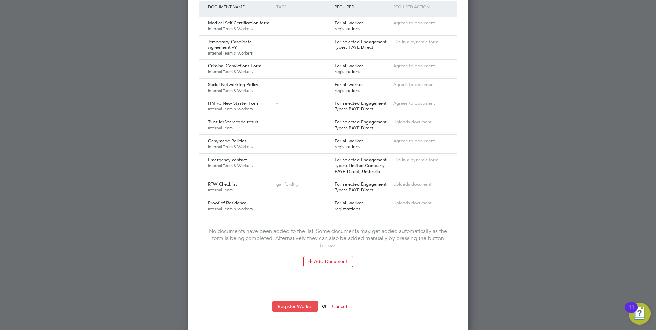
click at [287, 304] on button "Register Worker" at bounding box center [295, 306] width 46 height 11
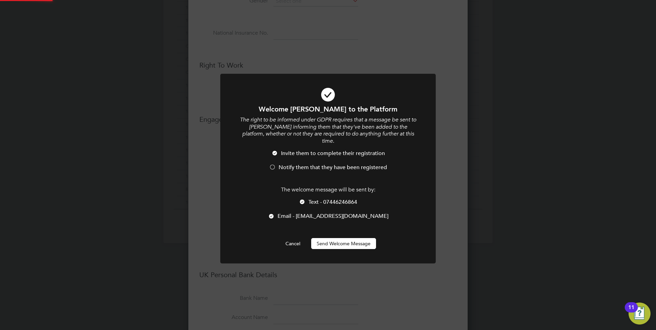
scroll to position [0, 0]
click at [332, 238] on button "Send Welcome Message" at bounding box center [343, 243] width 65 height 11
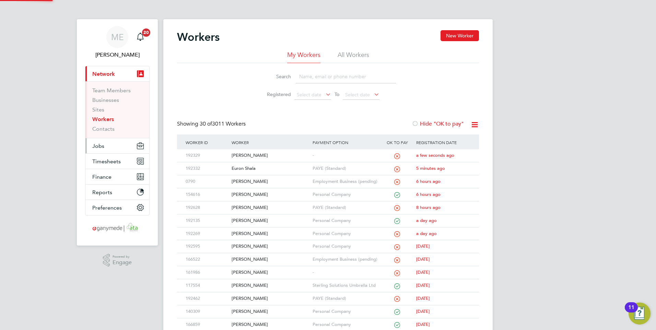
click at [102, 145] on span "Jobs" at bounding box center [98, 146] width 12 height 7
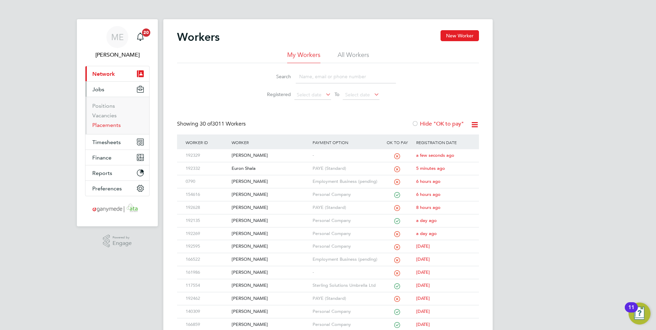
click at [106, 123] on link "Placements" at bounding box center [106, 125] width 28 height 7
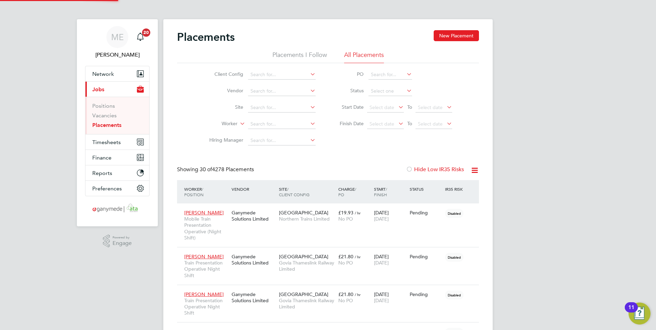
scroll to position [32, 48]
click at [452, 37] on button "New Placement" at bounding box center [456, 35] width 45 height 11
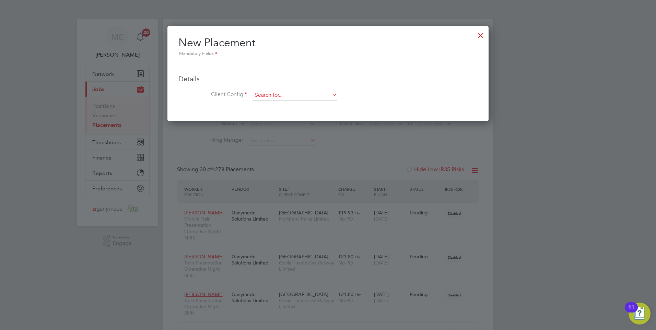
click at [291, 97] on input at bounding box center [294, 95] width 85 height 10
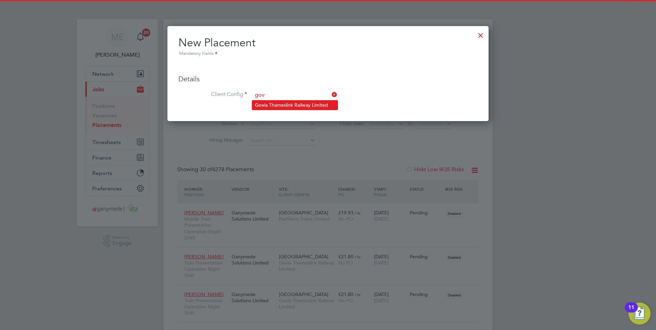
click at [286, 101] on li "Gov ia Thameslink Railway Limited" at bounding box center [294, 105] width 85 height 9
type input "Govia Thameslink Railway Limited"
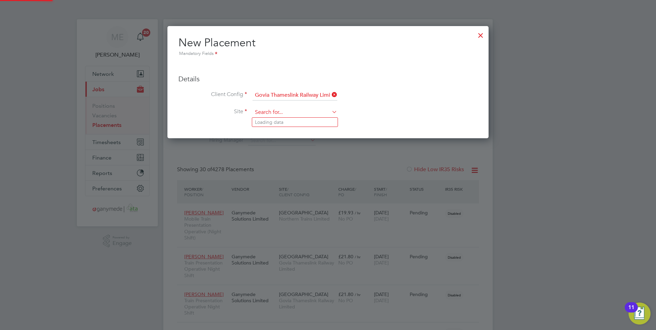
click at [272, 113] on input at bounding box center [294, 112] width 85 height 10
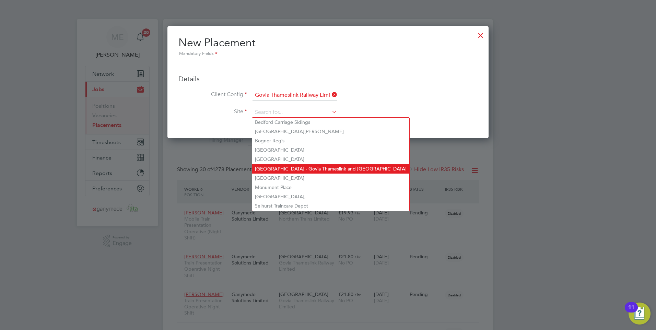
click at [275, 164] on li "[GEOGRAPHIC_DATA] - Govia Thameslink and [GEOGRAPHIC_DATA]" at bounding box center [330, 168] width 157 height 9
type input "[GEOGRAPHIC_DATA] - Govia Thameslink and [GEOGRAPHIC_DATA]"
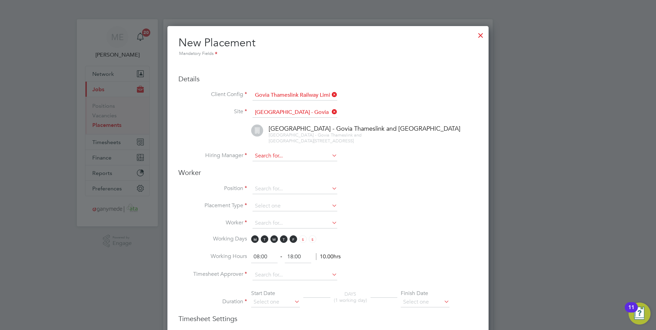
click at [269, 157] on input at bounding box center [294, 156] width 85 height 10
click at [269, 162] on li "[PERSON_NAME]" at bounding box center [294, 165] width 85 height 9
type input "[PERSON_NAME]"
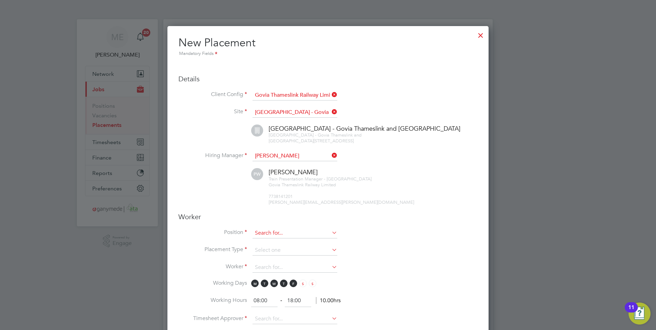
click at [264, 228] on input at bounding box center [294, 233] width 85 height 10
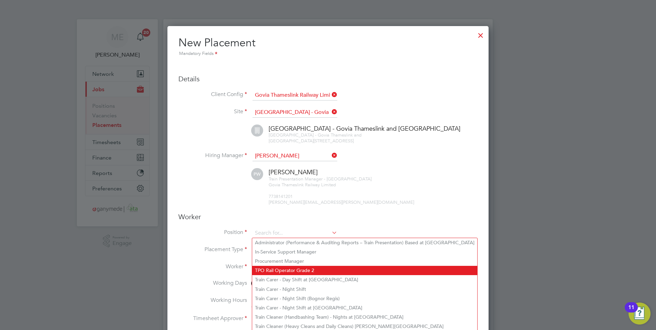
click at [283, 270] on li "TPO Rail Operator Grade 2" at bounding box center [364, 270] width 225 height 9
type input "TPO Rail Operator Grade 2"
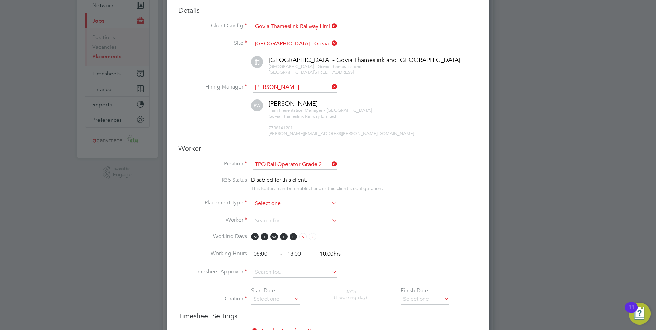
click at [264, 203] on input at bounding box center [294, 204] width 85 height 10
click at [264, 212] on li "Temporary" at bounding box center [294, 213] width 85 height 9
type input "Temporary"
click at [263, 219] on input at bounding box center [294, 221] width 85 height 10
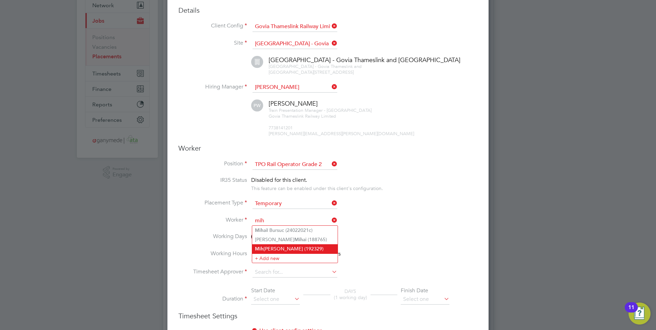
click at [278, 246] on li "[PERSON_NAME] (192329)" at bounding box center [294, 248] width 85 height 9
type input "[PERSON_NAME] (192329)"
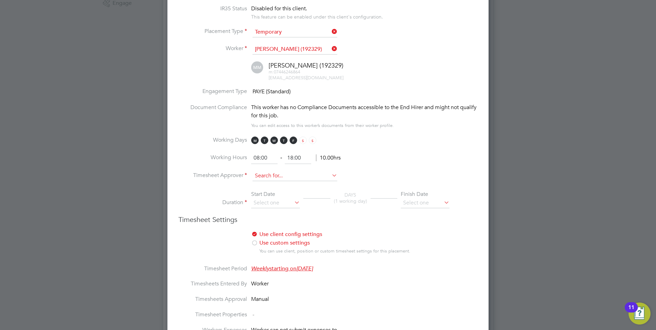
click at [260, 177] on input at bounding box center [294, 176] width 85 height 10
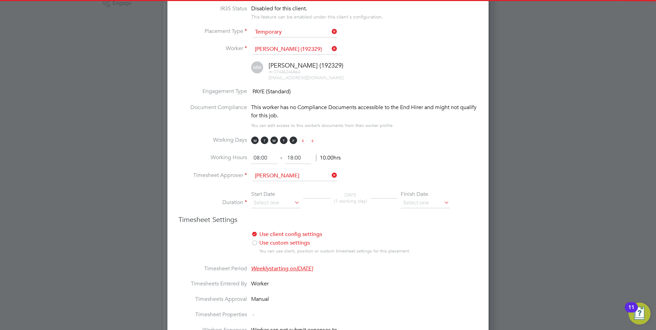
click at [261, 184] on b "[PERSON_NAME]" at bounding box center [275, 186] width 40 height 6
type input "[PERSON_NAME]"
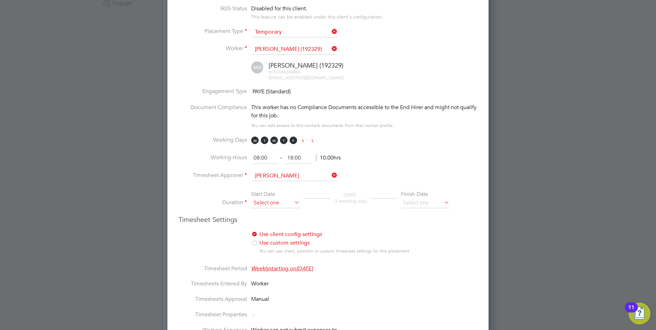
click at [264, 201] on input at bounding box center [275, 203] width 49 height 10
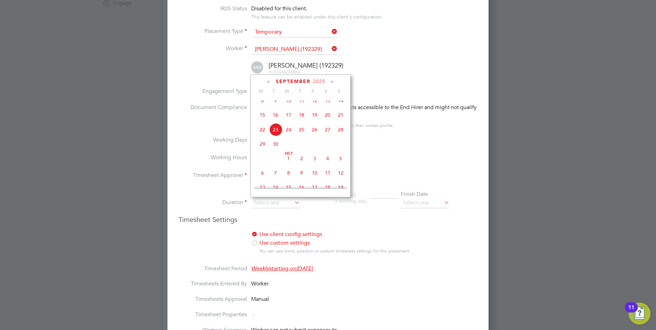
click at [287, 155] on span "Oct" at bounding box center [288, 153] width 13 height 3
type input "[DATE]"
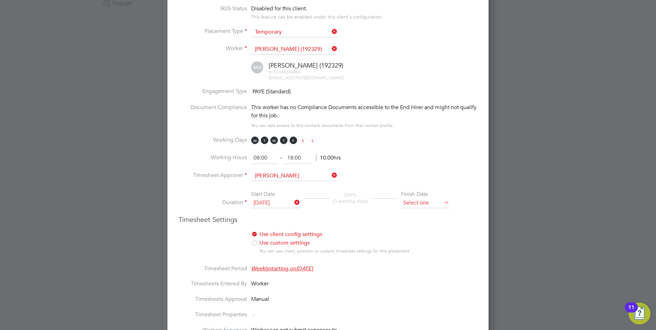
click at [418, 203] on input at bounding box center [425, 203] width 49 height 10
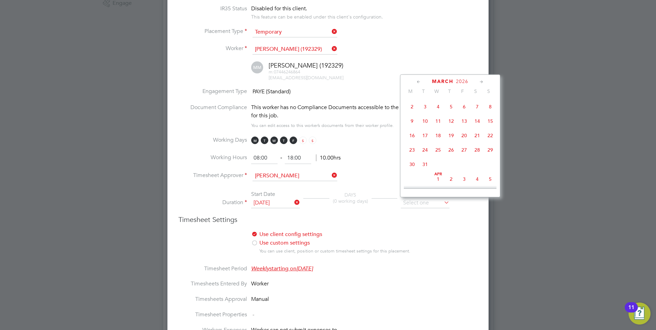
scroll to position [662, 0]
click at [439, 107] on span "Apr" at bounding box center [438, 105] width 13 height 3
type input "[DATE]"
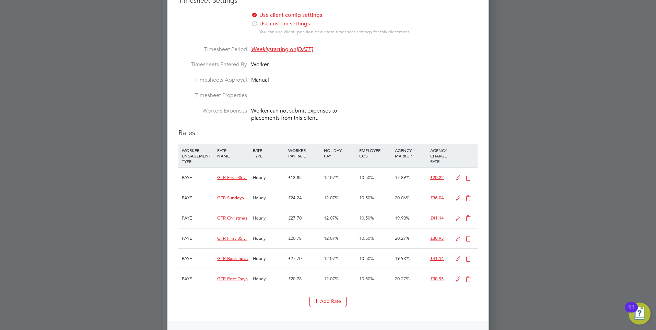
scroll to position [480, 0]
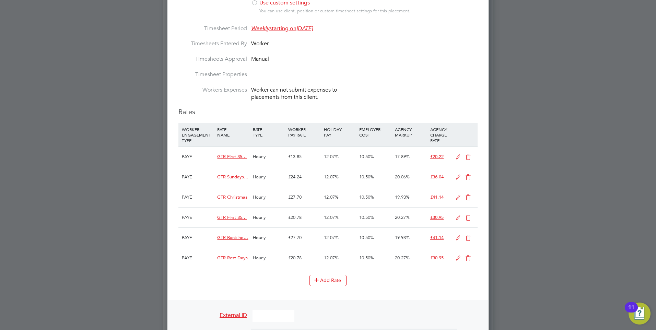
click at [466, 195] on icon at bounding box center [468, 197] width 9 height 5
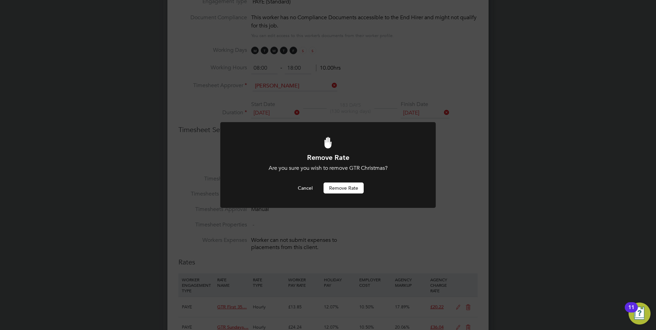
scroll to position [0, 0]
click at [345, 183] on button "Remove rate" at bounding box center [343, 188] width 40 height 11
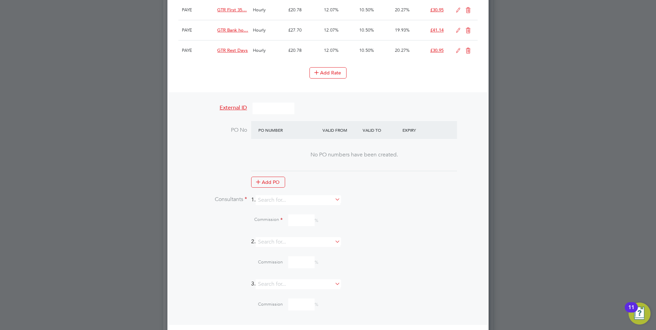
scroll to position [707, 0]
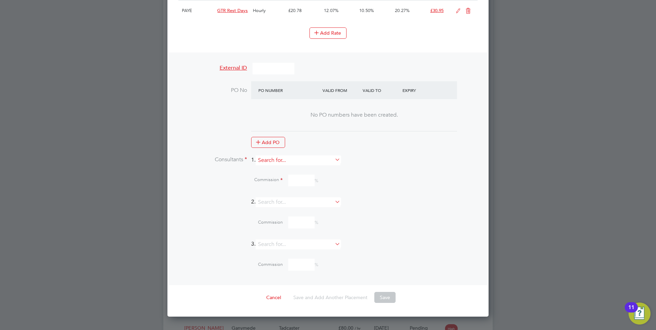
click at [309, 162] on input at bounding box center [298, 160] width 85 height 10
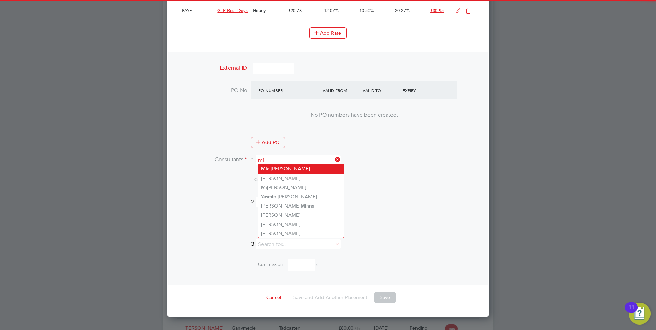
click at [290, 170] on li "Mi a [PERSON_NAME]" at bounding box center [300, 168] width 85 height 9
type input "[PERSON_NAME]"
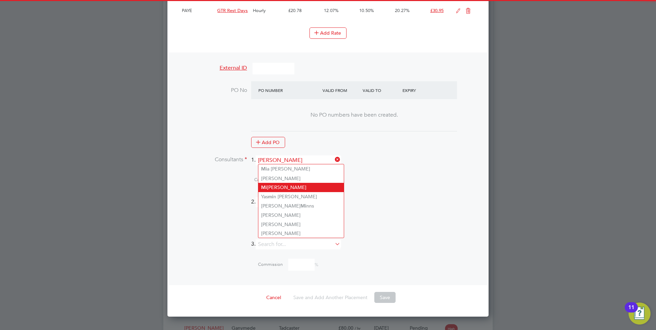
scroll to position [1023, 321]
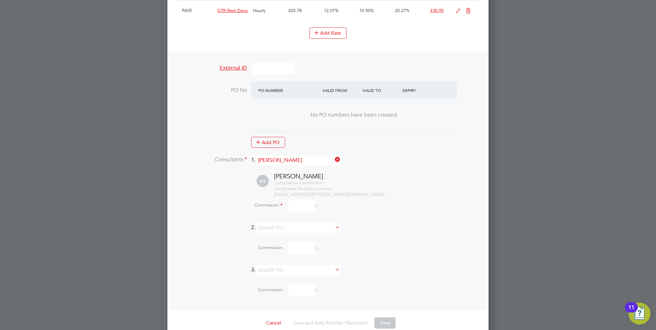
click at [299, 200] on input at bounding box center [301, 206] width 26 height 12
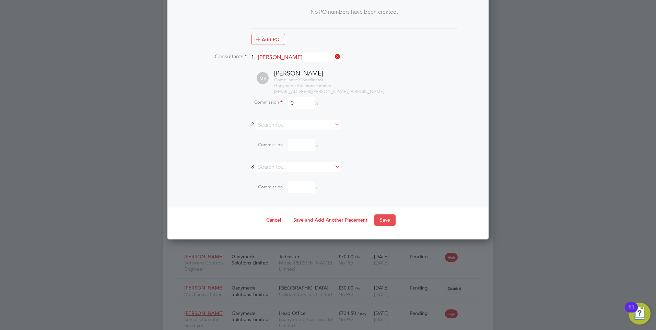
type input "0"
click at [382, 215] on button "Save" at bounding box center [384, 219] width 21 height 11
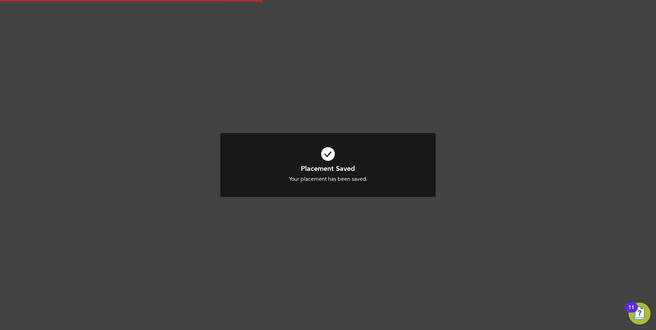
scroll to position [3, 3]
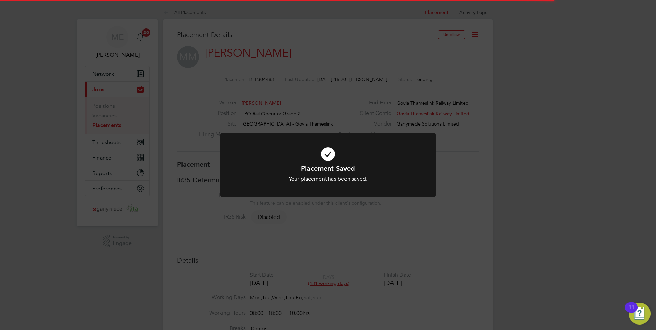
click at [325, 176] on div "Your placement has been saved." at bounding box center [328, 179] width 178 height 7
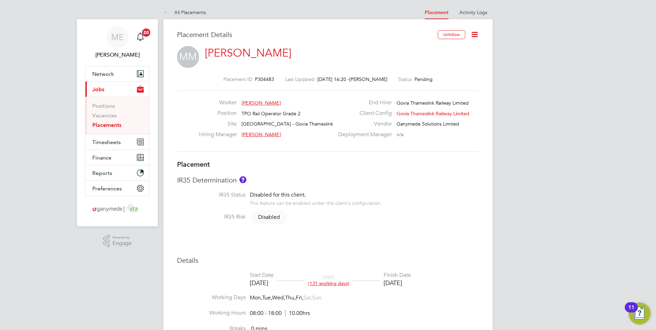
click at [262, 56] on link "Mihaela Mardagui" at bounding box center [248, 52] width 86 height 13
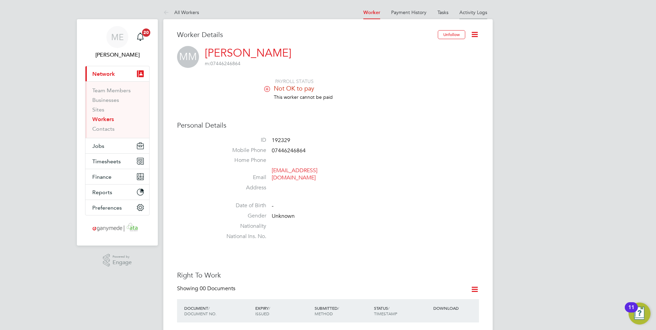
click at [474, 14] on link "Activity Logs" at bounding box center [473, 12] width 28 height 6
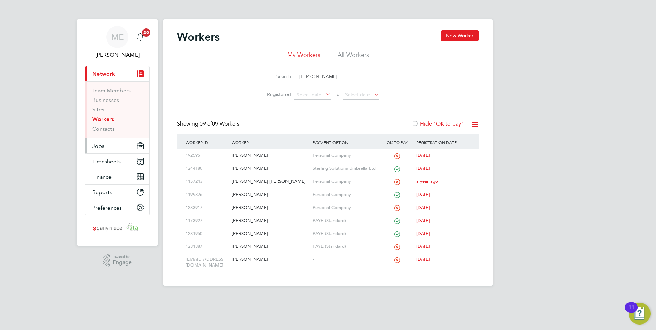
click at [97, 144] on span "Jobs" at bounding box center [98, 146] width 12 height 7
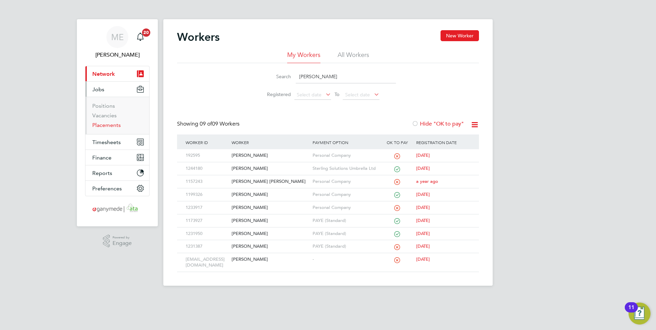
click at [97, 126] on link "Placements" at bounding box center [106, 125] width 28 height 7
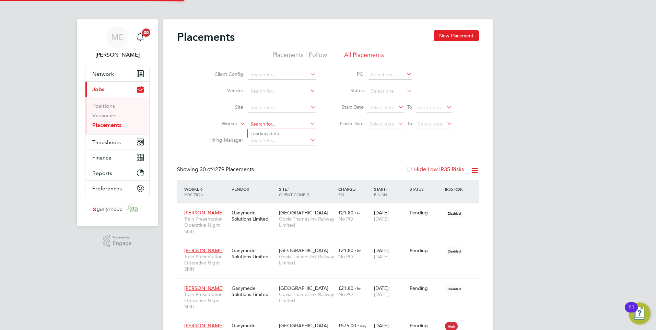
click at [252, 121] on input at bounding box center [282, 124] width 68 height 10
click at [269, 139] on li "[PERSON_NAME]" at bounding box center [283, 142] width 71 height 9
type input "[PERSON_NAME]"
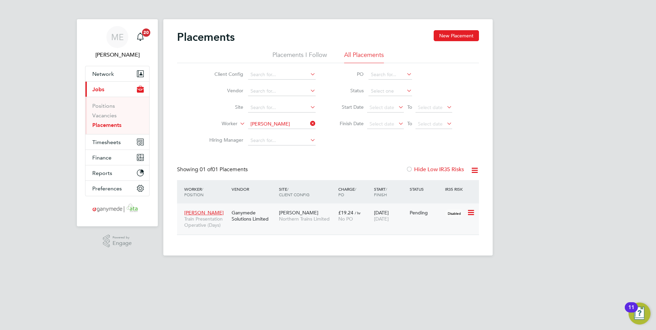
click at [334, 215] on div "[PERSON_NAME] Northern Trains Limited" at bounding box center [306, 215] width 59 height 19
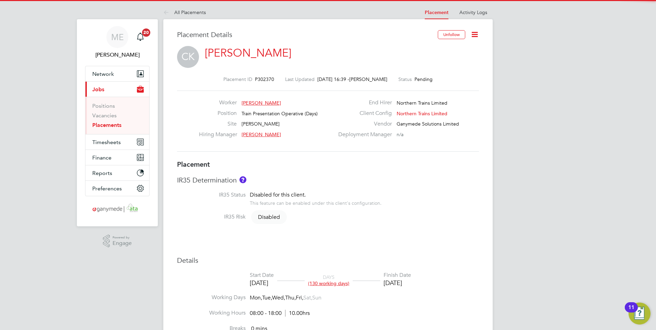
click at [476, 31] on icon at bounding box center [474, 34] width 9 height 9
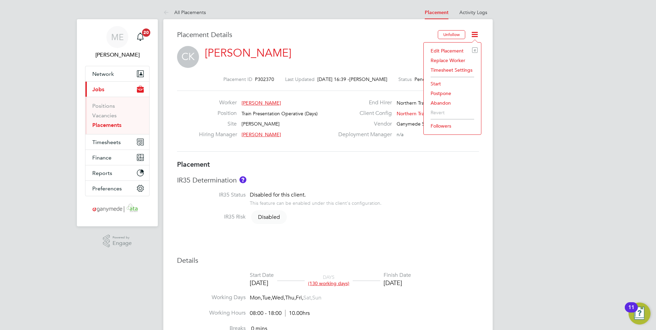
click at [446, 50] on li "Edit Placement e" at bounding box center [452, 51] width 50 height 10
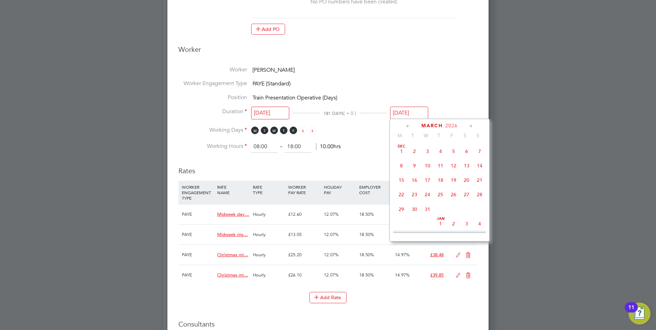
click at [404, 110] on input "[DATE]" at bounding box center [409, 113] width 38 height 13
click at [400, 177] on span "15" at bounding box center [401, 180] width 13 height 13
type input "[DATE]"
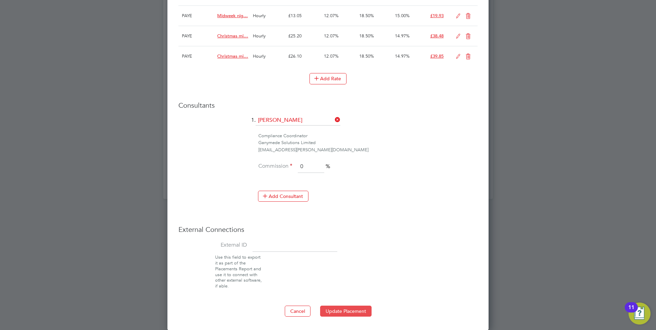
click at [339, 308] on button "Update Placement" at bounding box center [345, 311] width 51 height 11
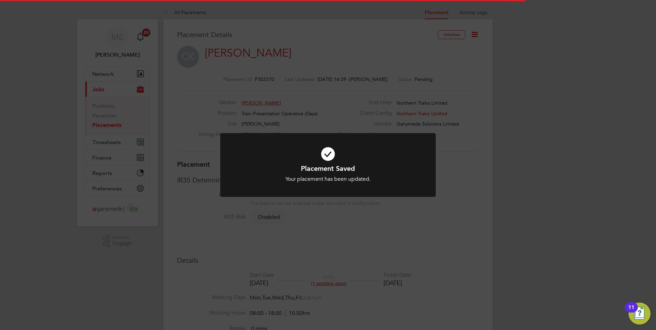
click at [322, 171] on h1 "Placement Saved" at bounding box center [328, 168] width 178 height 9
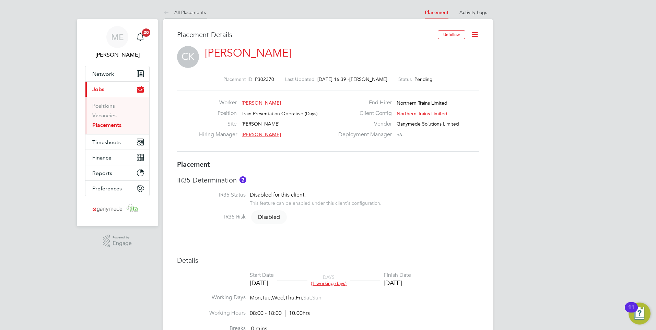
click at [163, 9] on icon at bounding box center [167, 13] width 9 height 9
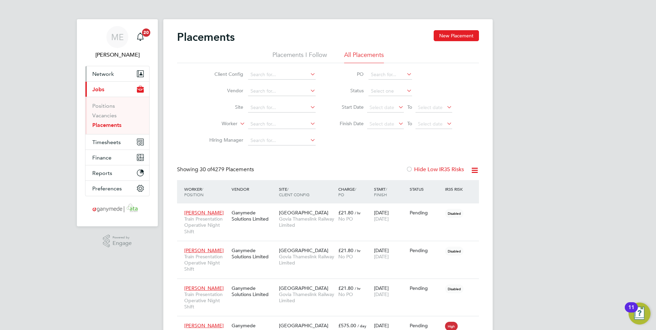
click at [117, 71] on button "Network" at bounding box center [117, 73] width 64 height 15
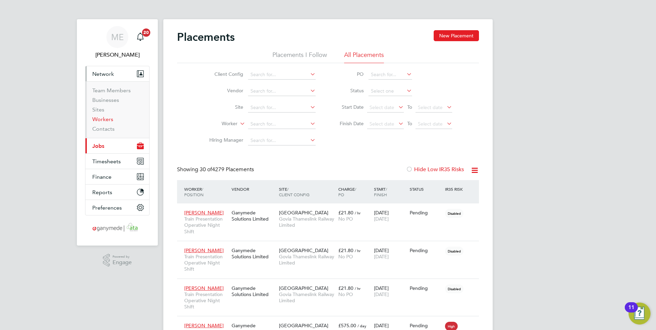
click at [102, 116] on link "Workers" at bounding box center [102, 119] width 21 height 7
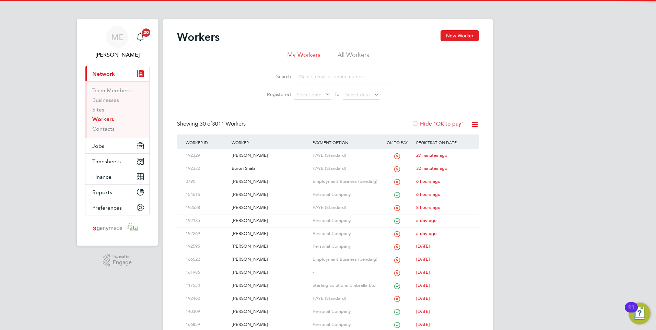
click at [296, 72] on input at bounding box center [346, 76] width 100 height 13
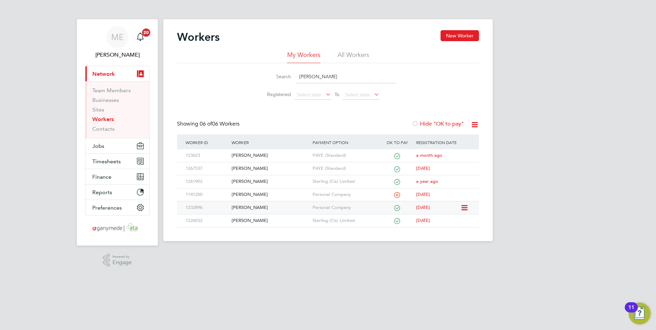
type input "[PERSON_NAME]"
click at [278, 207] on div "[PERSON_NAME]" at bounding box center [270, 207] width 81 height 13
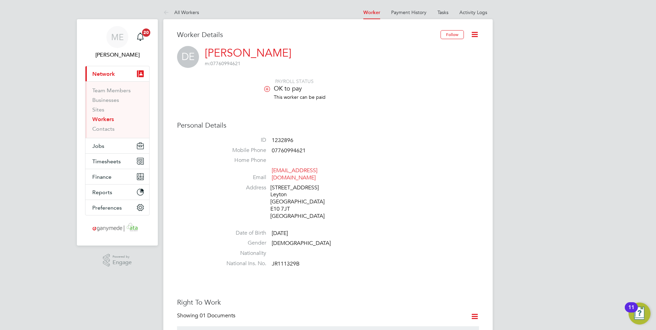
click at [474, 32] on icon at bounding box center [474, 34] width 9 height 9
click at [349, 131] on div "Personal Details ID 1232896 Mobile Phone [PHONE_NUMBER] Home Phone Email [EMAIL…" at bounding box center [328, 196] width 302 height 150
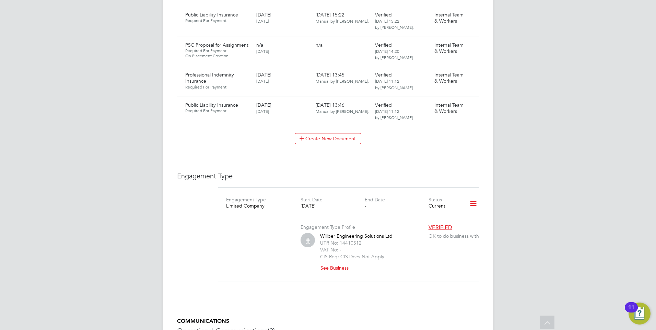
scroll to position [1818, 0]
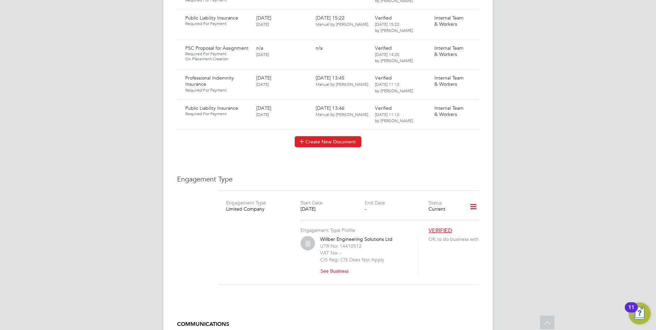
click at [321, 138] on button "Create New Document" at bounding box center [328, 141] width 67 height 11
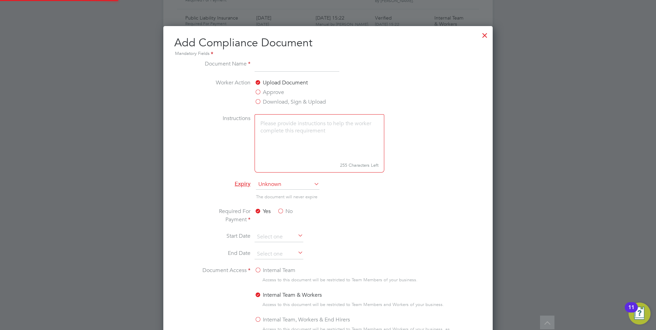
scroll to position [360, 330]
type input "SOW - Galliford Try"
click at [257, 92] on label "Approve" at bounding box center [270, 92] width 30 height 8
click at [0, 0] on input "Approve" at bounding box center [0, 0] width 0 height 0
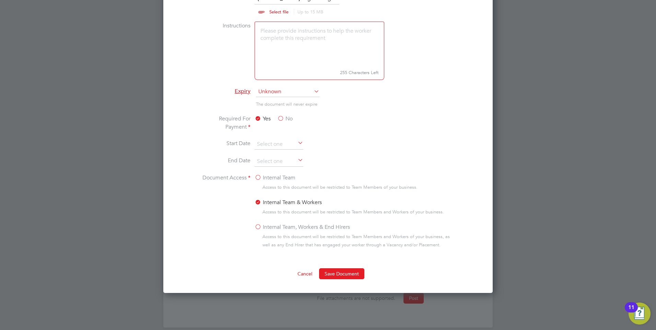
scroll to position [1939, 0]
click at [341, 270] on button "Save Document" at bounding box center [341, 273] width 45 height 11
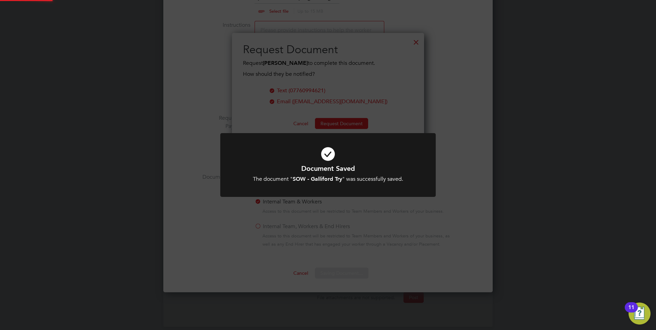
scroll to position [110, 192]
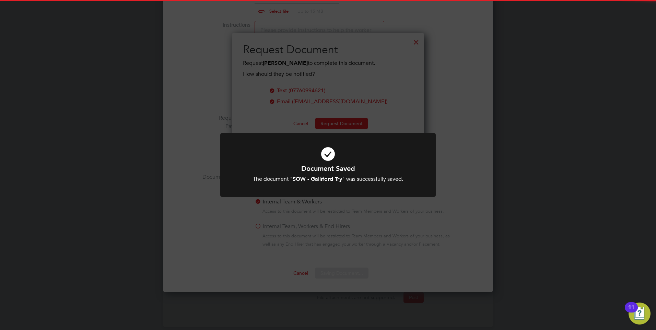
click at [345, 167] on h1 "Document Saved" at bounding box center [328, 168] width 178 height 9
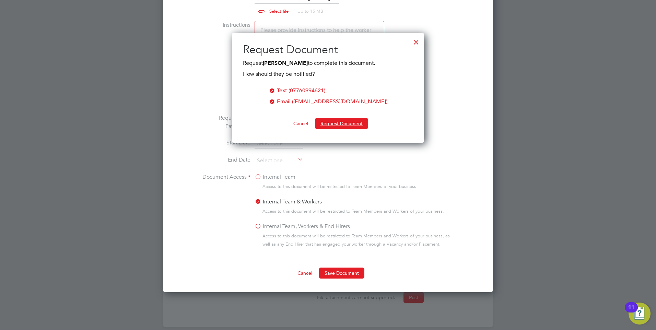
click at [337, 120] on button "Request Document" at bounding box center [341, 123] width 53 height 11
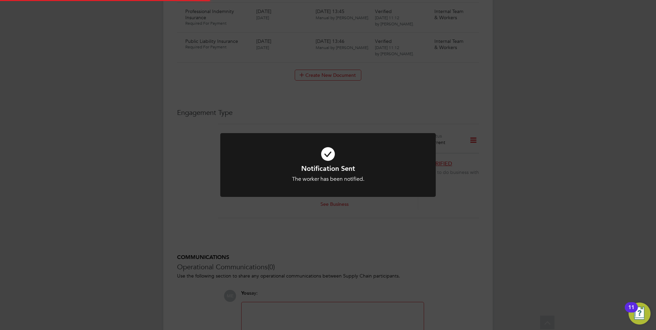
click at [307, 168] on h1 "Notification Sent" at bounding box center [328, 168] width 178 height 9
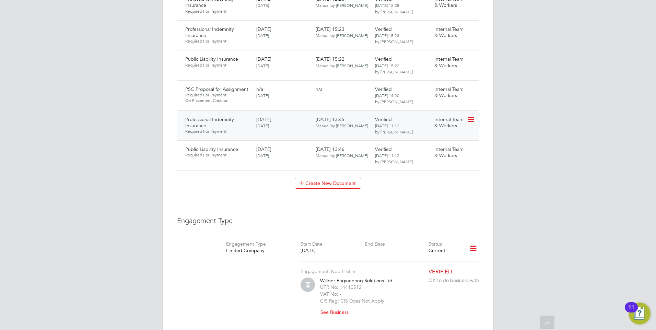
scroll to position [1767, 0]
